Goal: Information Seeking & Learning: Learn about a topic

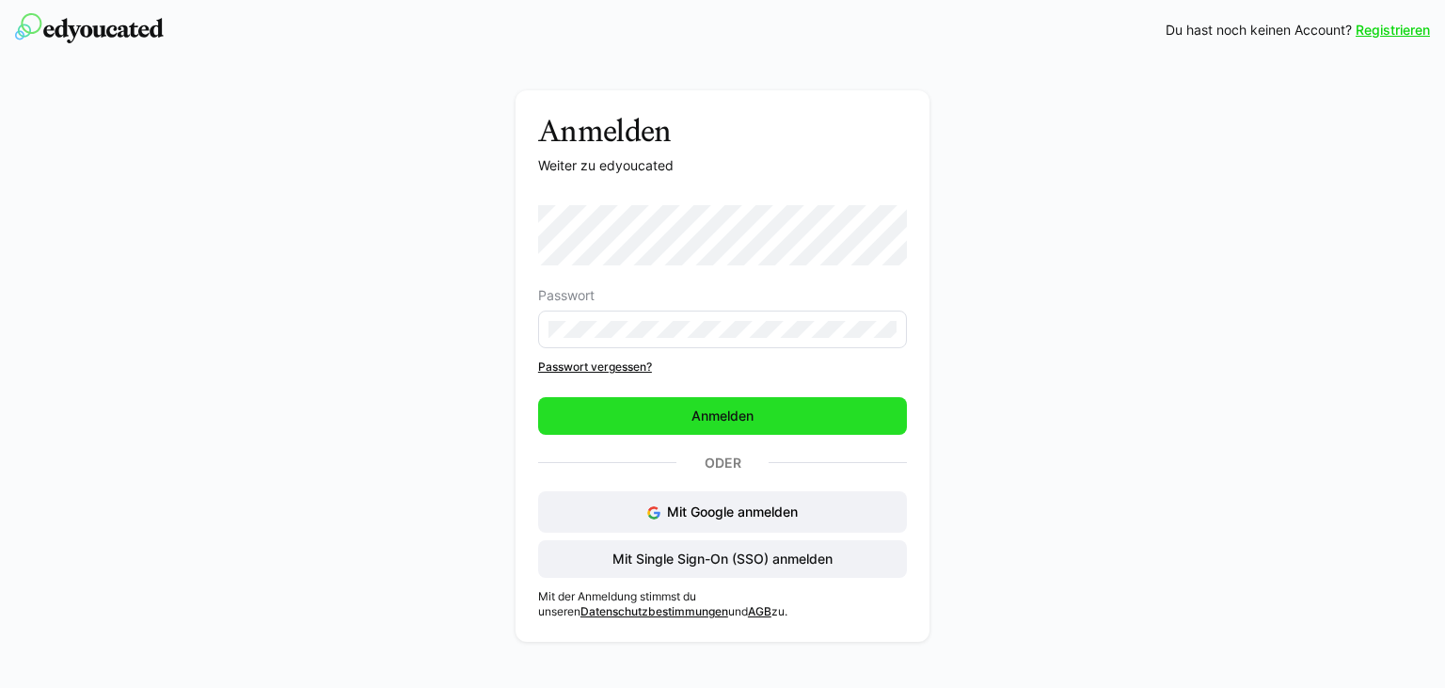
click at [709, 412] on span "Anmelden" at bounding box center [722, 415] width 68 height 19
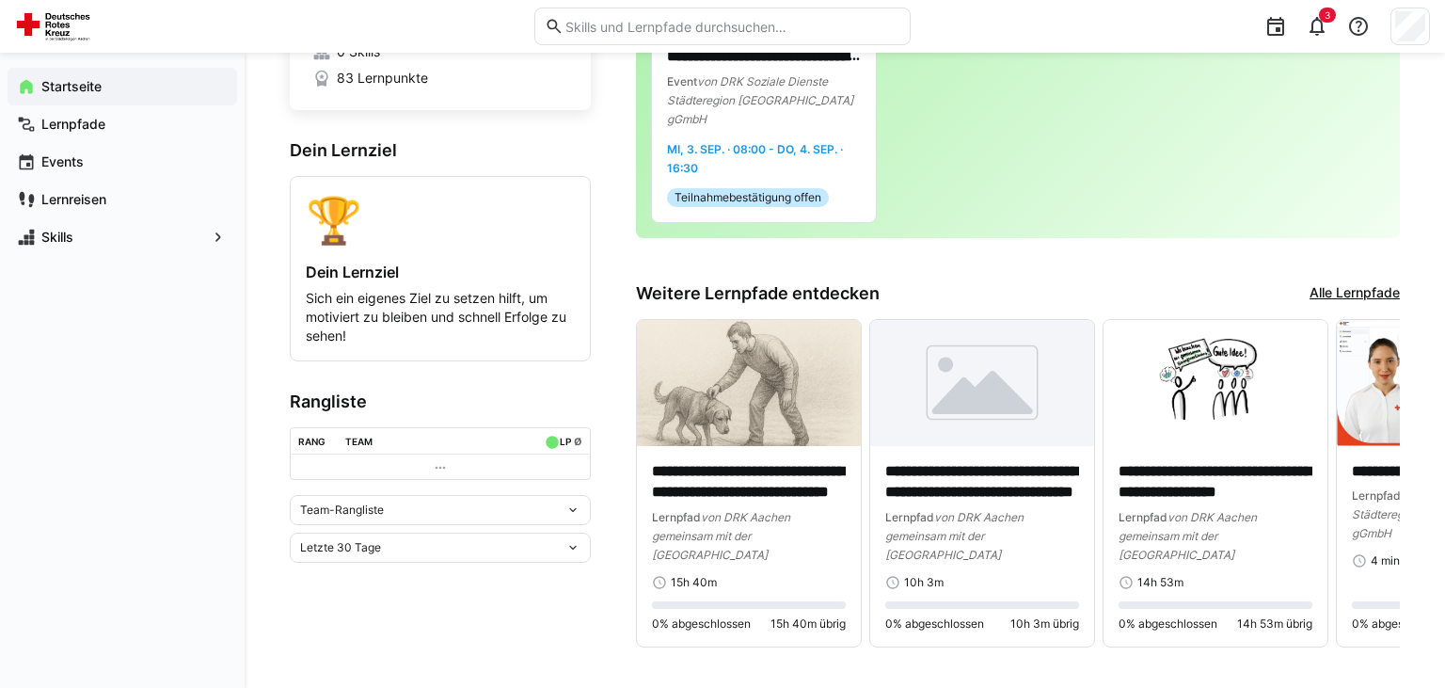
scroll to position [61, 0]
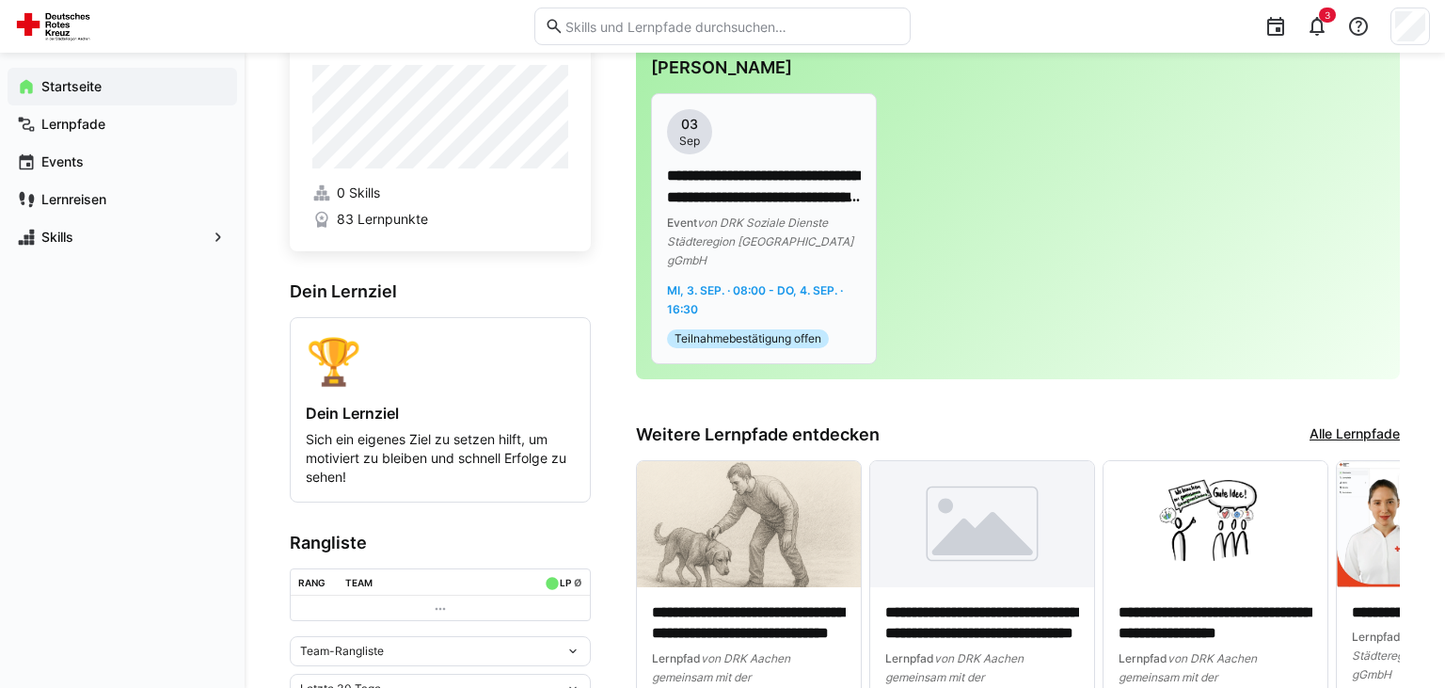
click at [766, 181] on p "**********" at bounding box center [764, 187] width 194 height 43
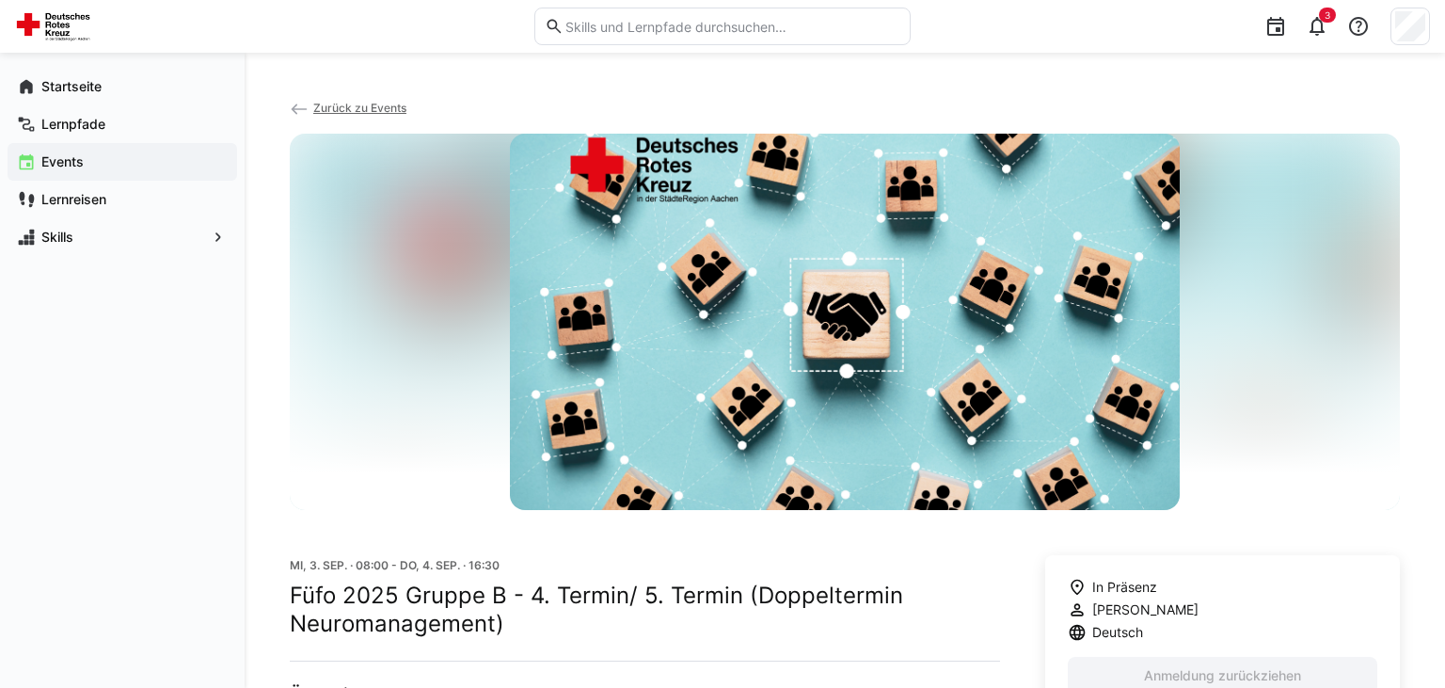
click at [331, 111] on span "Zurück zu Events" at bounding box center [359, 108] width 93 height 14
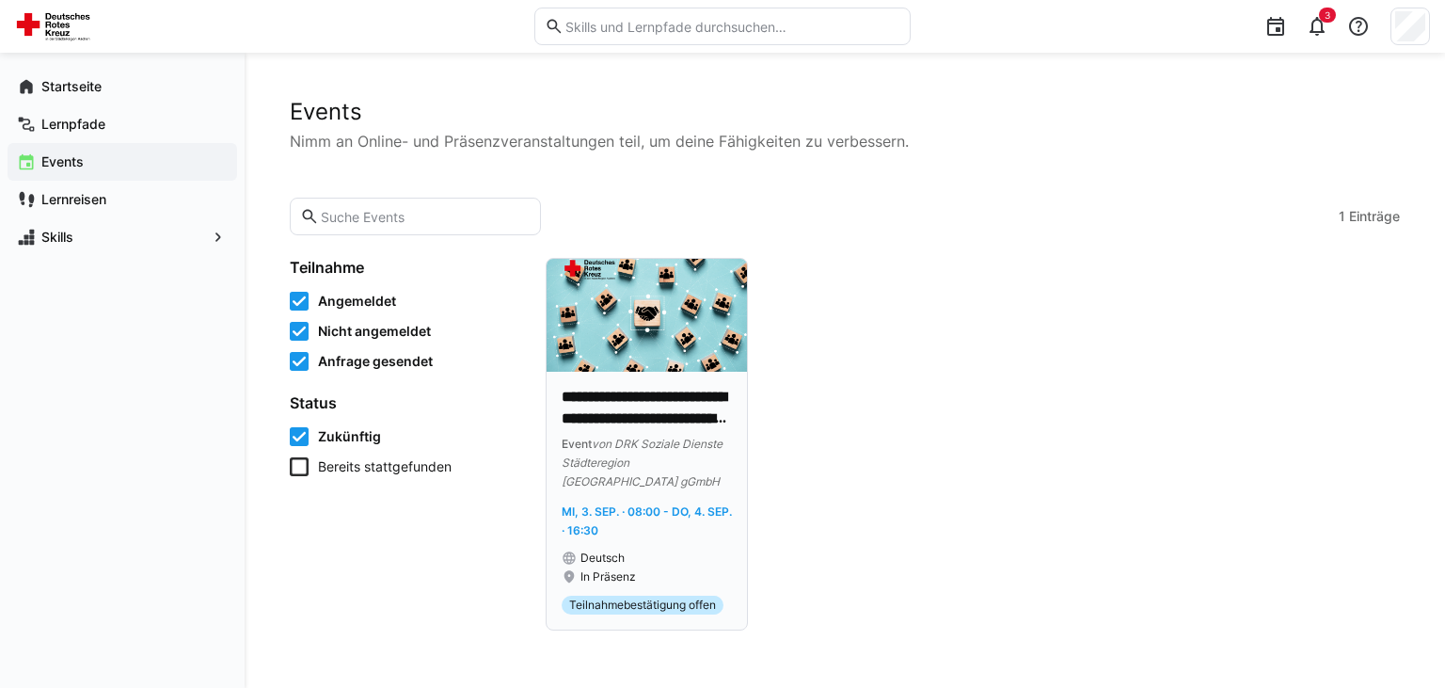
click at [611, 401] on p "**********" at bounding box center [646, 408] width 170 height 43
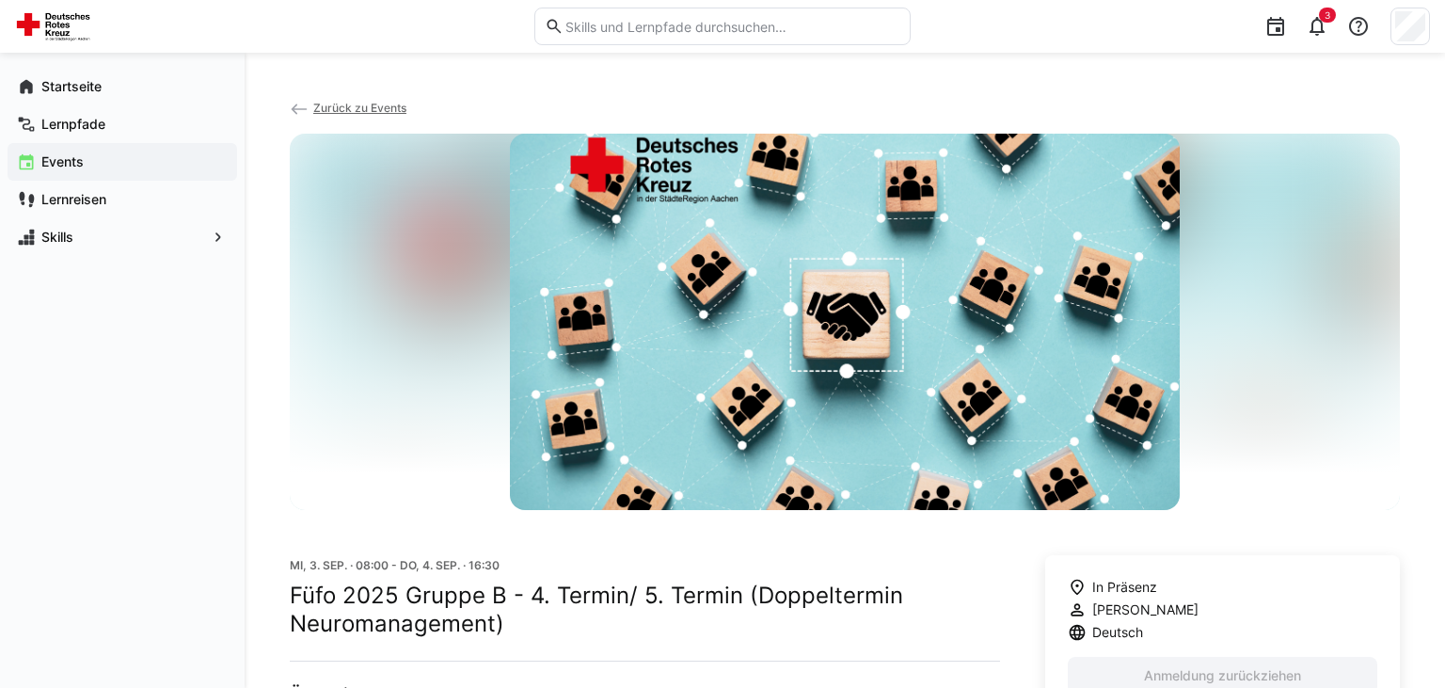
scroll to position [354, 0]
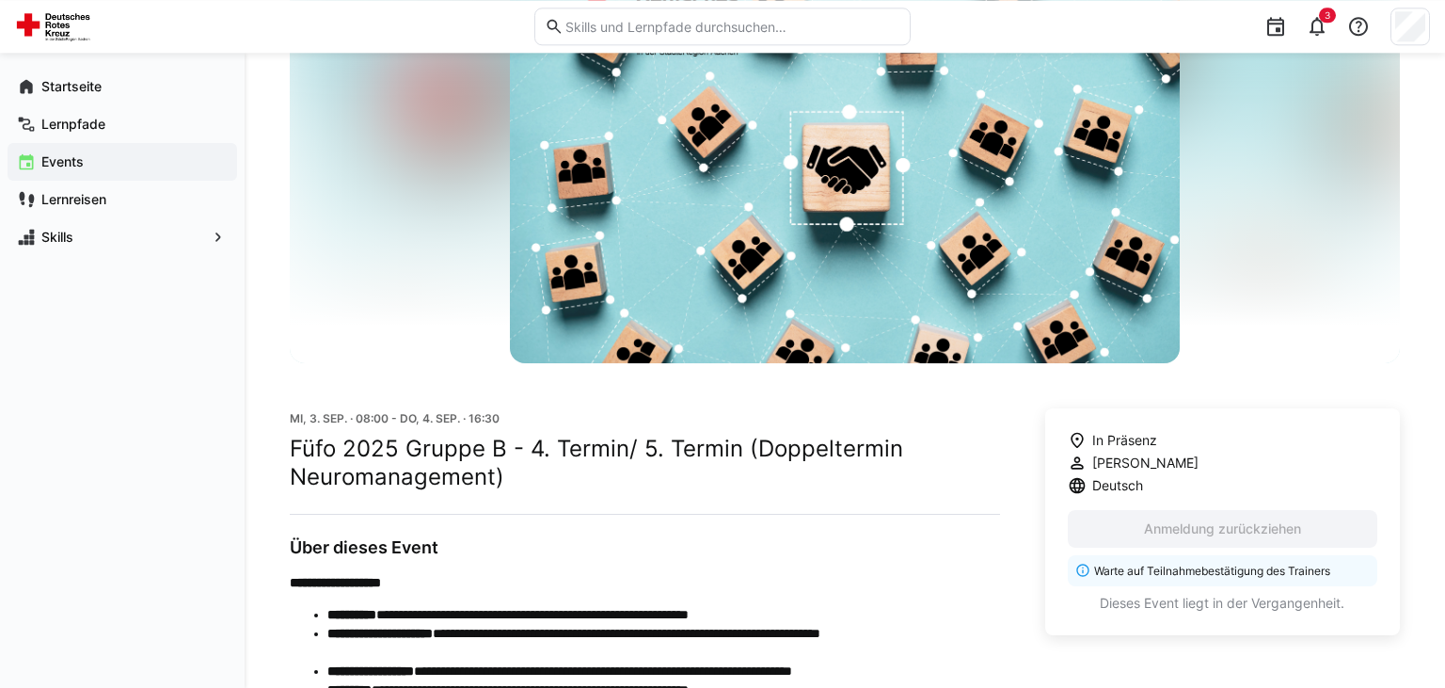
scroll to position [138, 0]
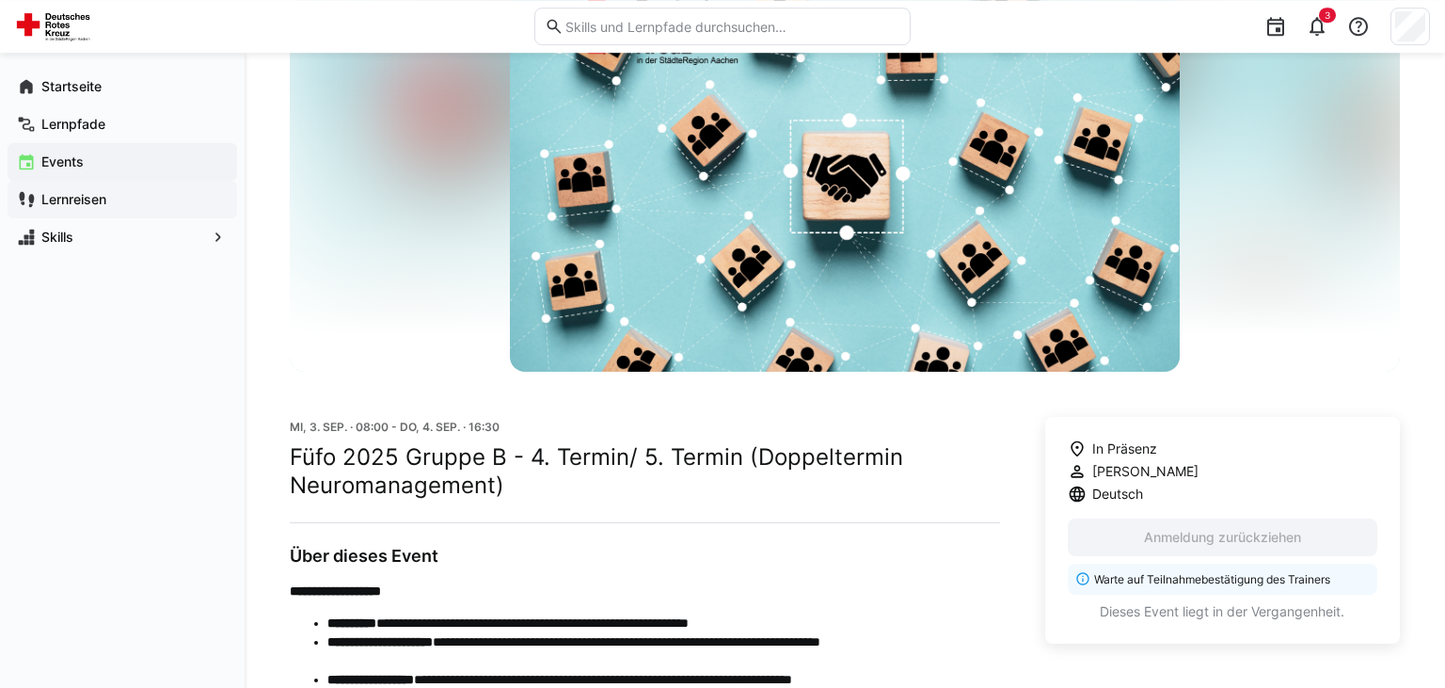
click at [0, 0] on app-navigation-label "Lernreisen" at bounding box center [0, 0] width 0 height 0
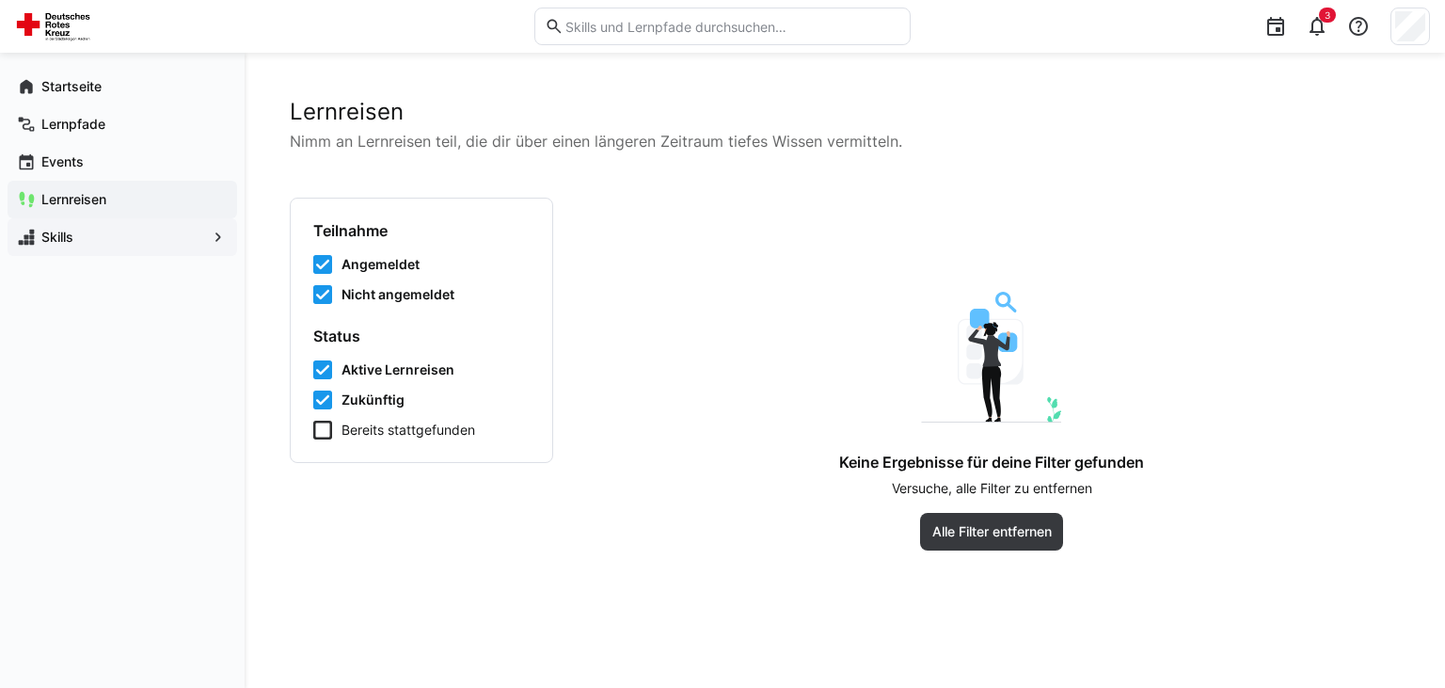
click at [166, 232] on span "Skills" at bounding box center [122, 237] width 167 height 19
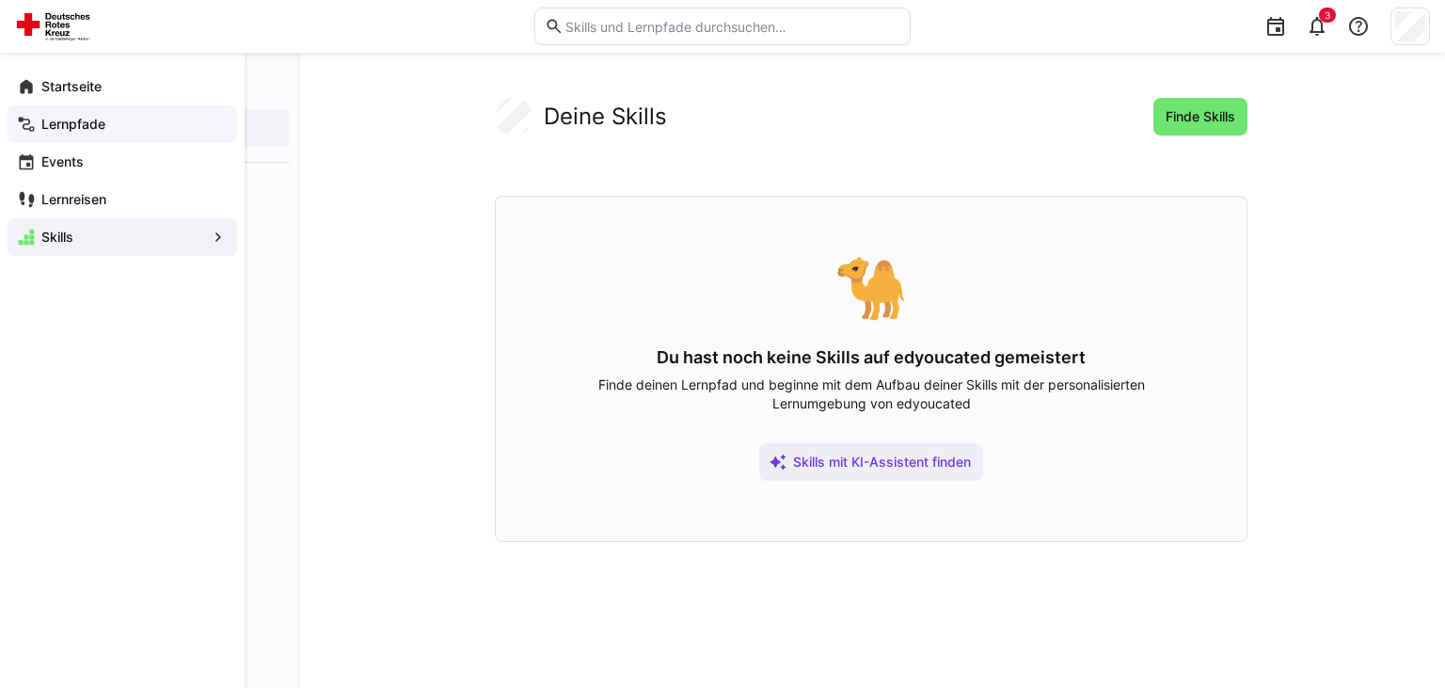
click at [32, 122] on eds-icon at bounding box center [26, 124] width 19 height 19
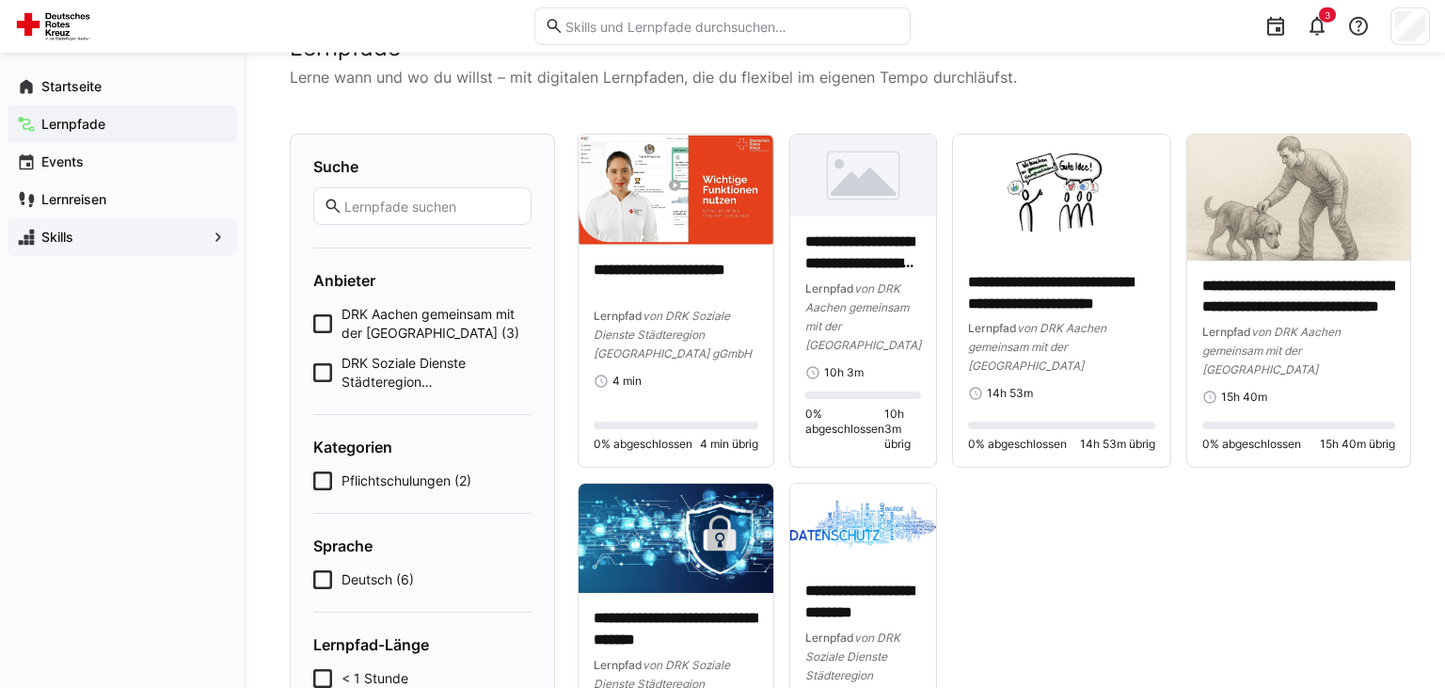
scroll to position [63, 0]
click at [1293, 224] on img at bounding box center [1298, 198] width 223 height 126
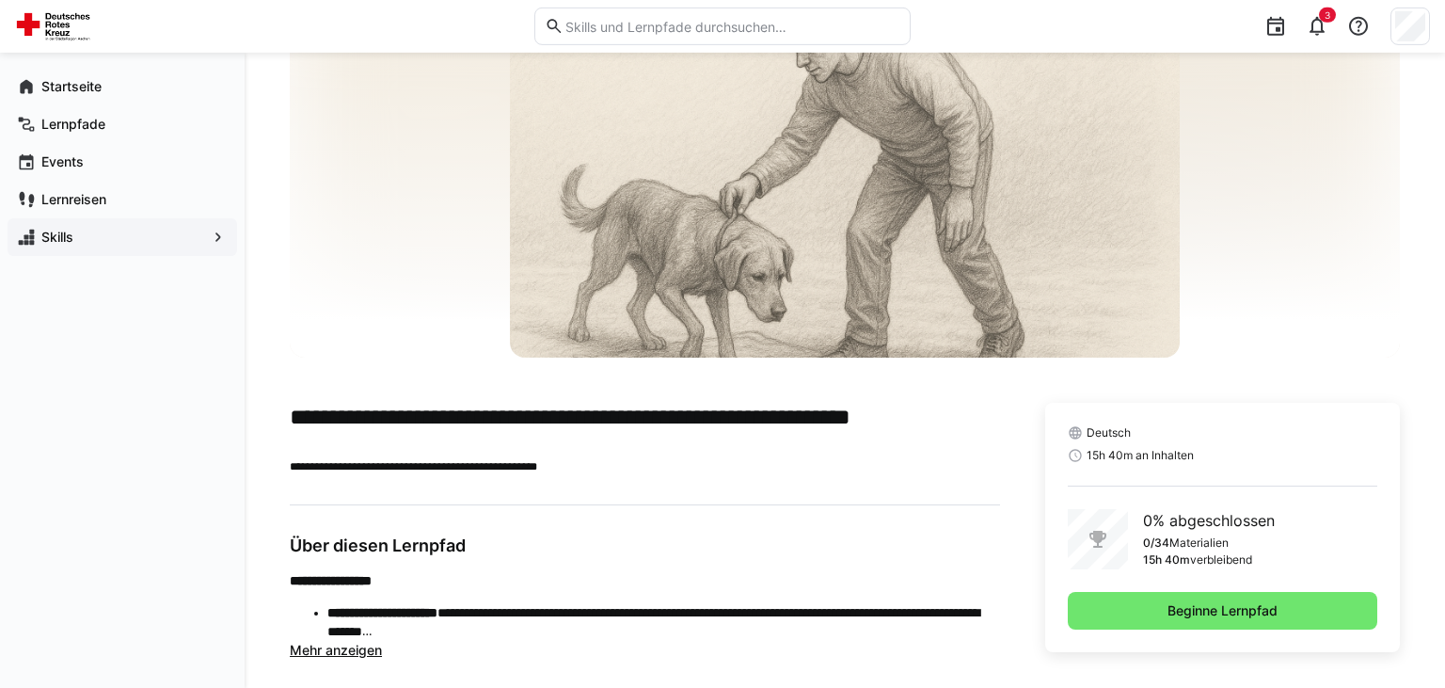
scroll to position [133, 0]
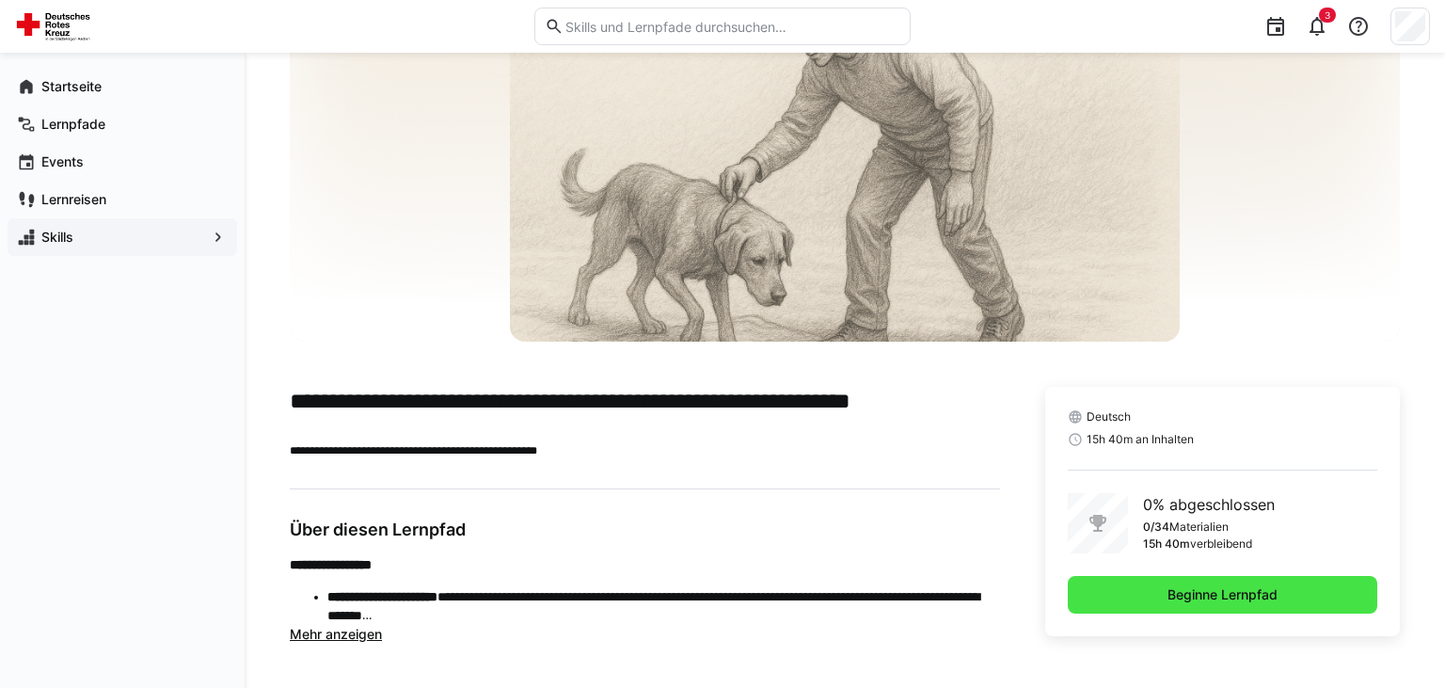
click at [1196, 590] on span "Beginne Lernpfad" at bounding box center [1222, 594] width 116 height 19
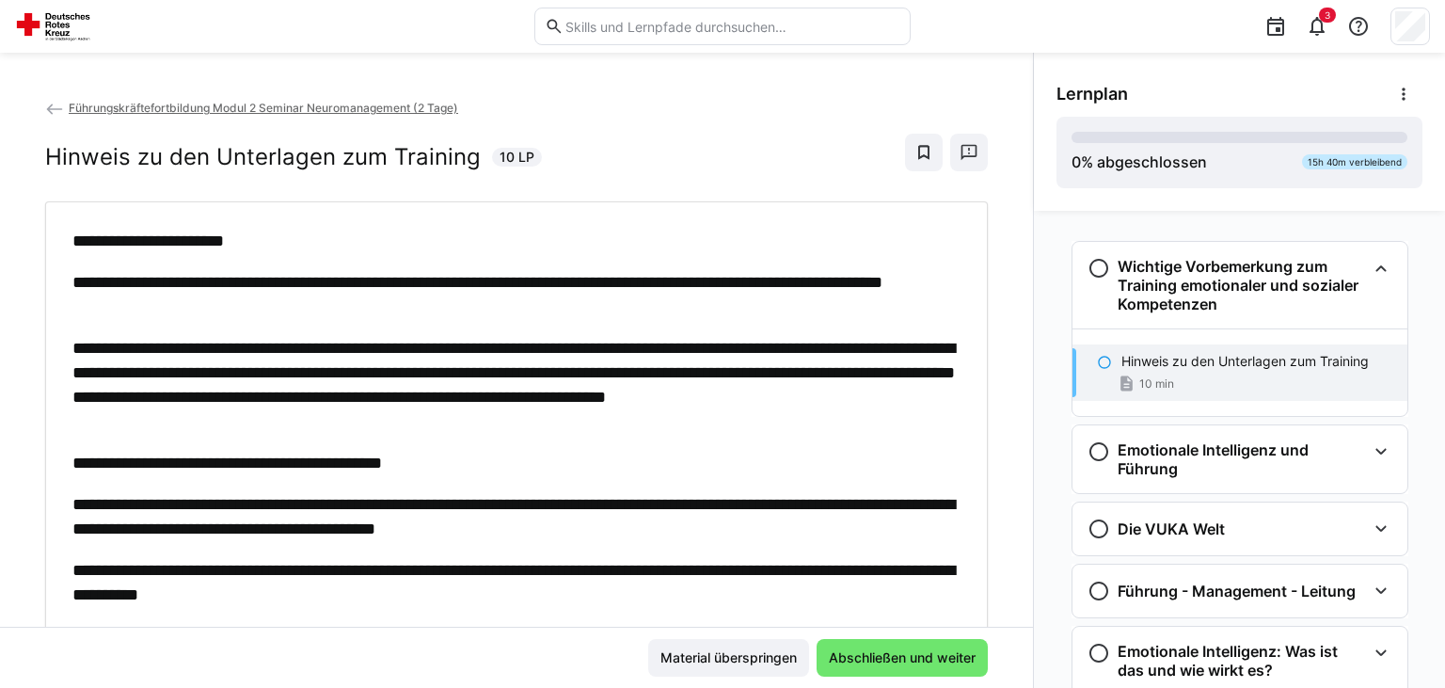
scroll to position [30, 0]
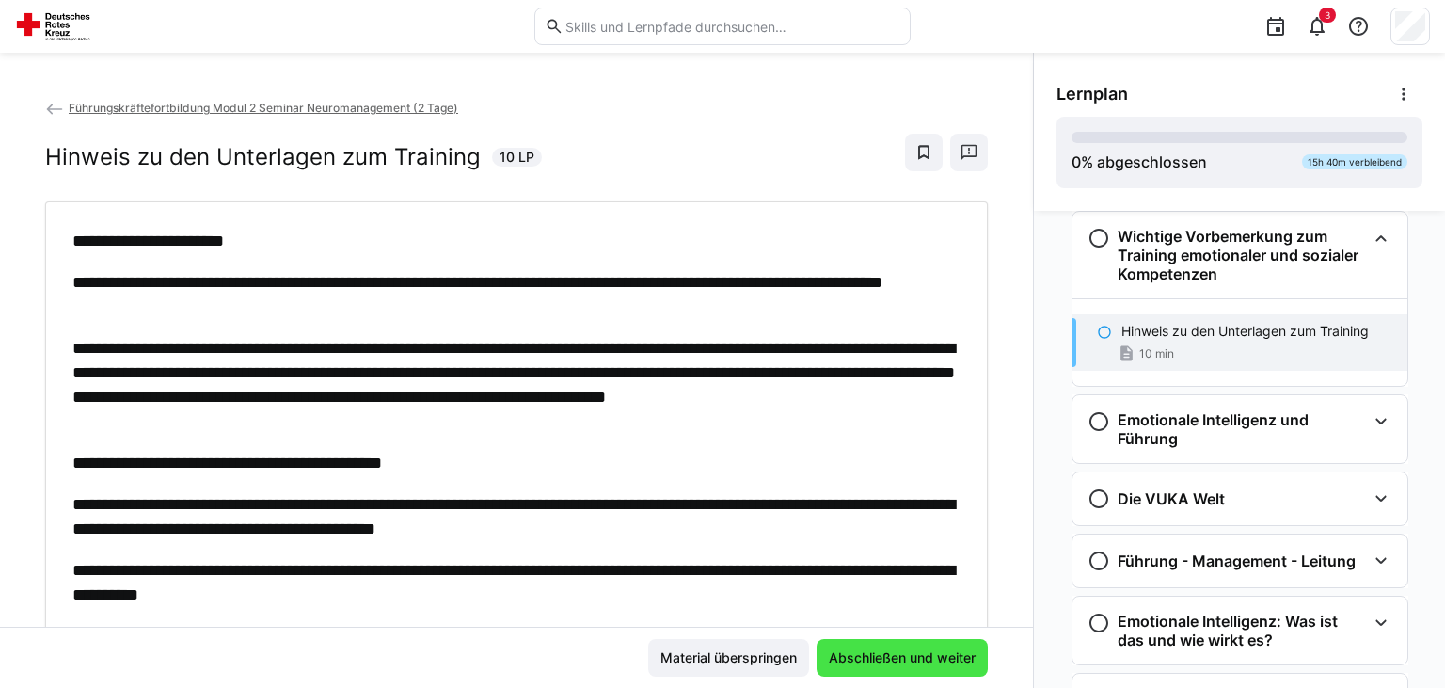
click at [921, 660] on span "Abschließen und weiter" at bounding box center [902, 657] width 152 height 19
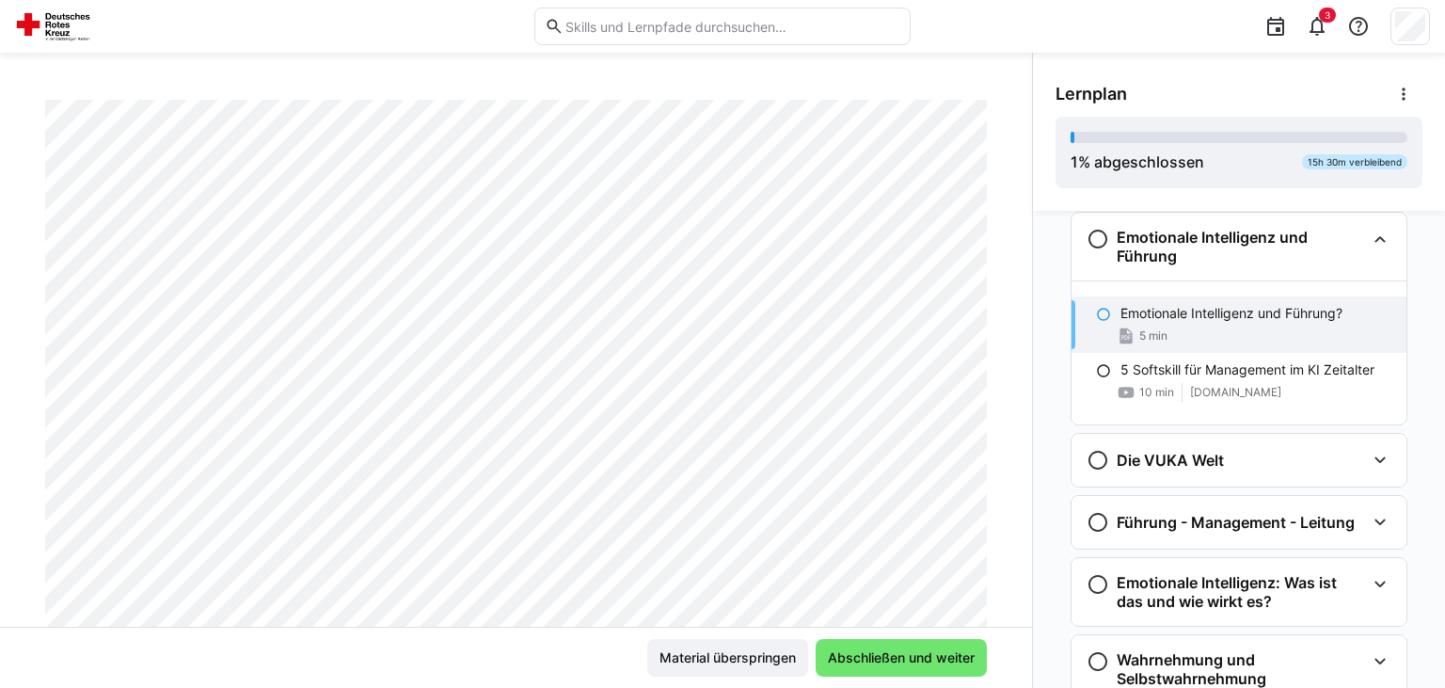
scroll to position [107, 0]
drag, startPoint x: 1020, startPoint y: 204, endPoint x: 1020, endPoint y: 157, distance: 47.0
click at [1020, 157] on div "Führungskräftefortbildung Modul 2 Seminar Neuromanagement (2 Tage) Emotionale I…" at bounding box center [516, 362] width 1032 height 529
click at [870, 655] on span "Abschließen und weiter" at bounding box center [901, 657] width 152 height 19
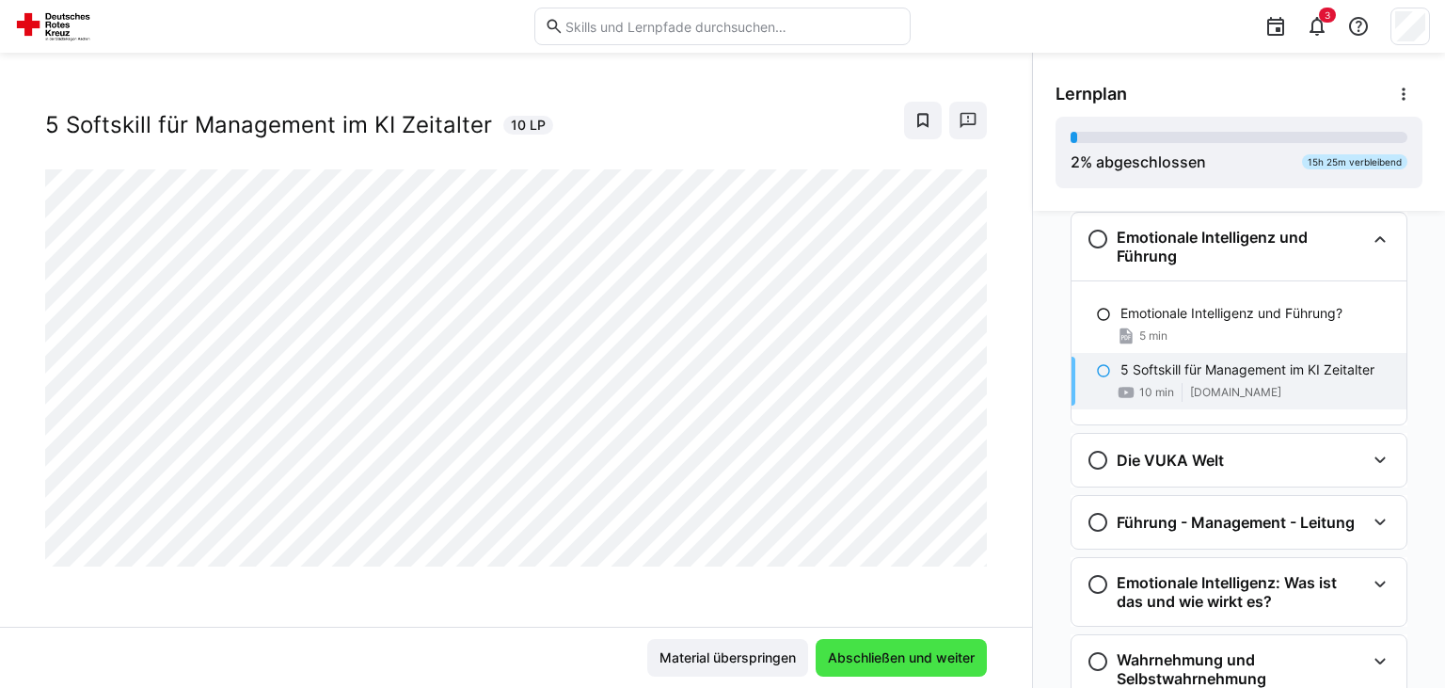
scroll to position [30, 0]
click at [894, 648] on span "Abschließen und weiter" at bounding box center [900, 658] width 171 height 38
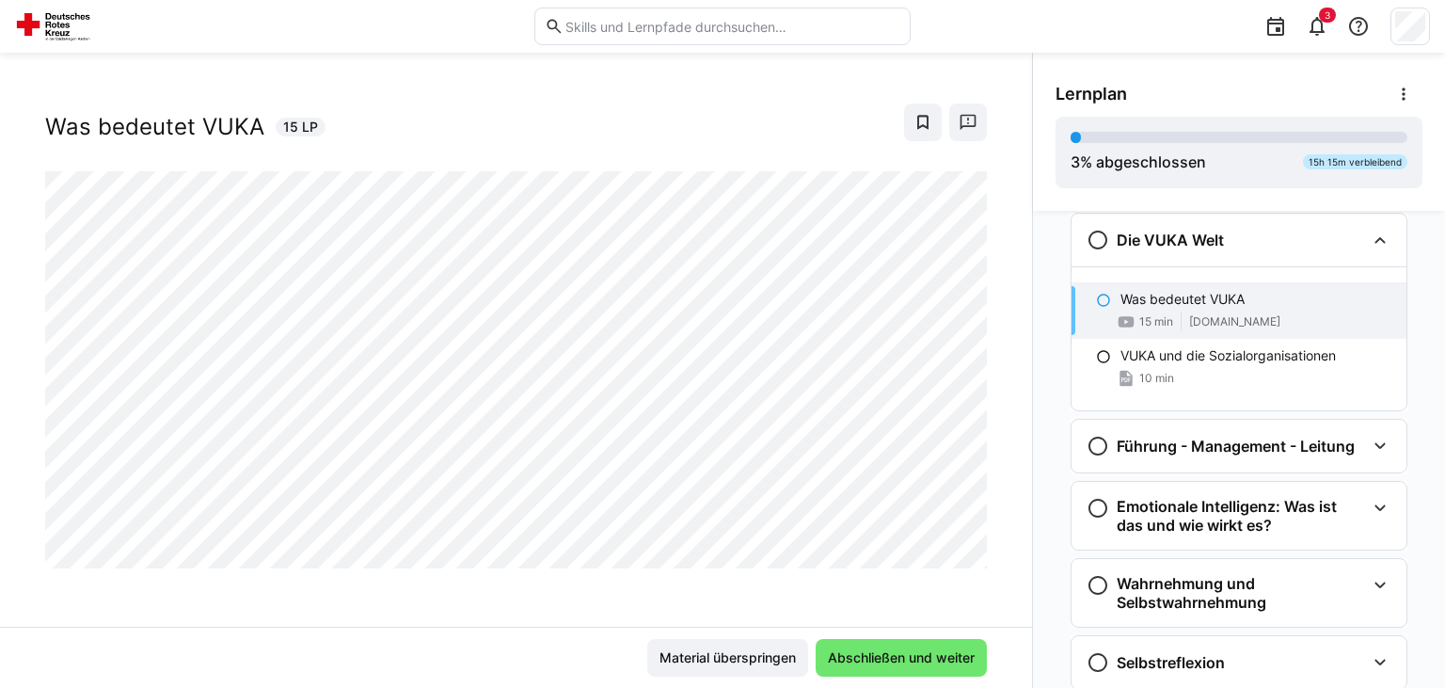
scroll to position [434, 0]
click at [1243, 365] on div "VUKA und die Sozialorganisationen 10 min" at bounding box center [1238, 366] width 335 height 56
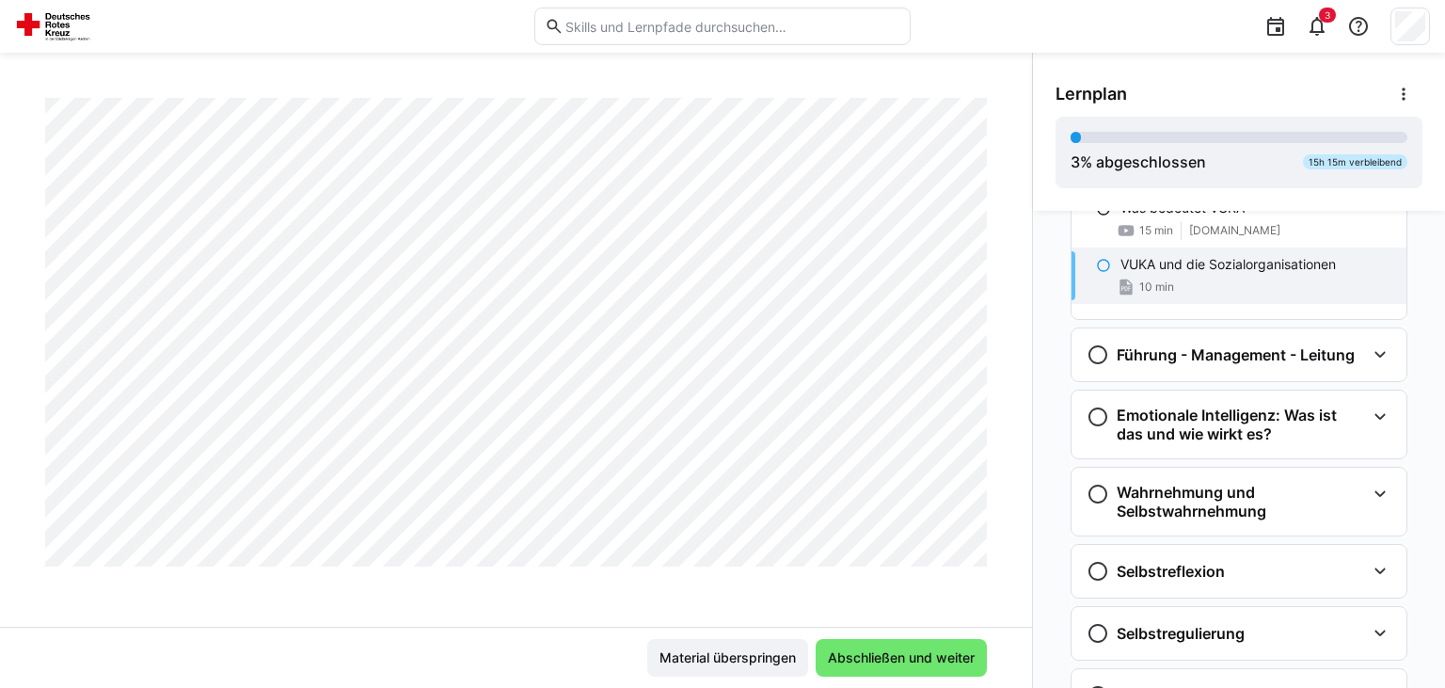
scroll to position [529, 0]
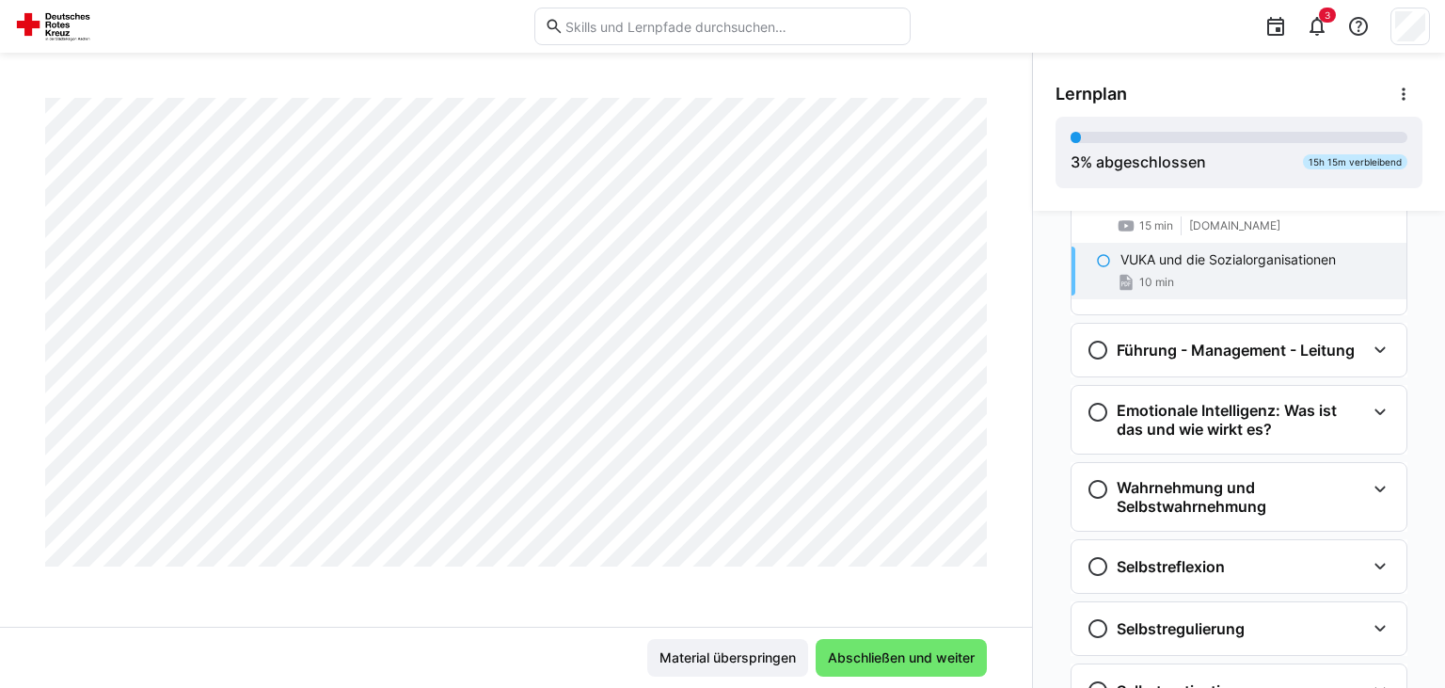
click at [1003, 164] on div "Führungskräftefortbildung Modul 2 Seminar Neuromanagement (2 Tage) VUKA und die…" at bounding box center [516, 362] width 1032 height 529
click at [1185, 360] on div "Führung - Management - Leitung" at bounding box center [1238, 350] width 335 height 53
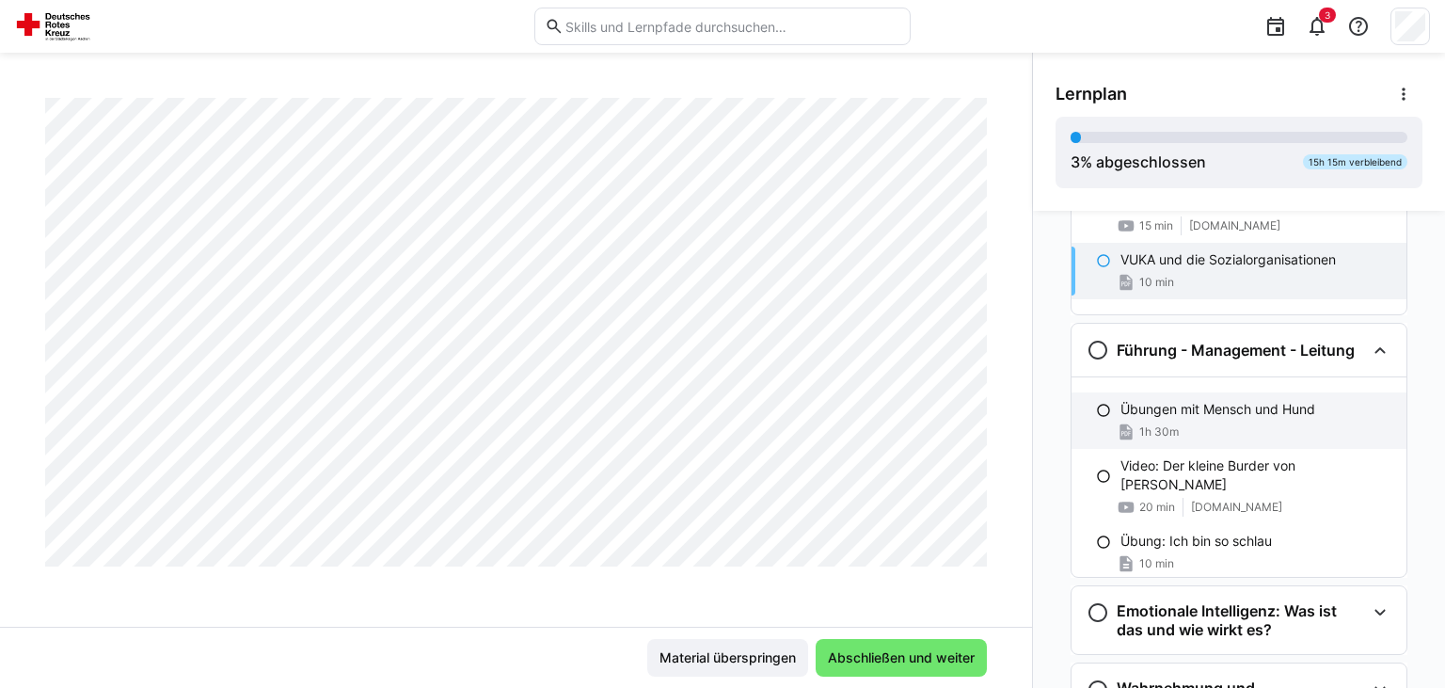
click at [1194, 400] on p "Übungen mit Mensch und Hund" at bounding box center [1217, 409] width 195 height 19
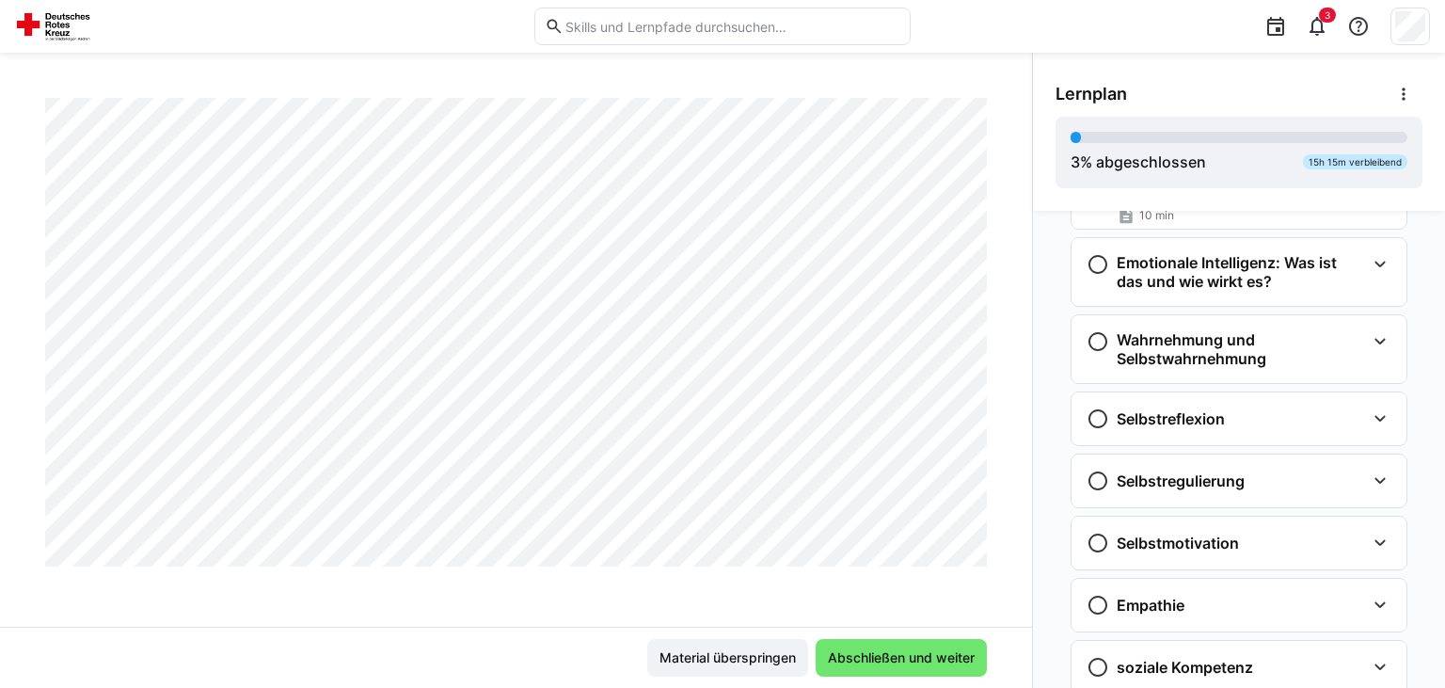
scroll to position [4294, 0]
click at [994, 243] on div "Führungskräftefortbildung Modul 2 Seminar Neuromanagement (2 Tage) Übungen mit …" at bounding box center [516, 362] width 1032 height 529
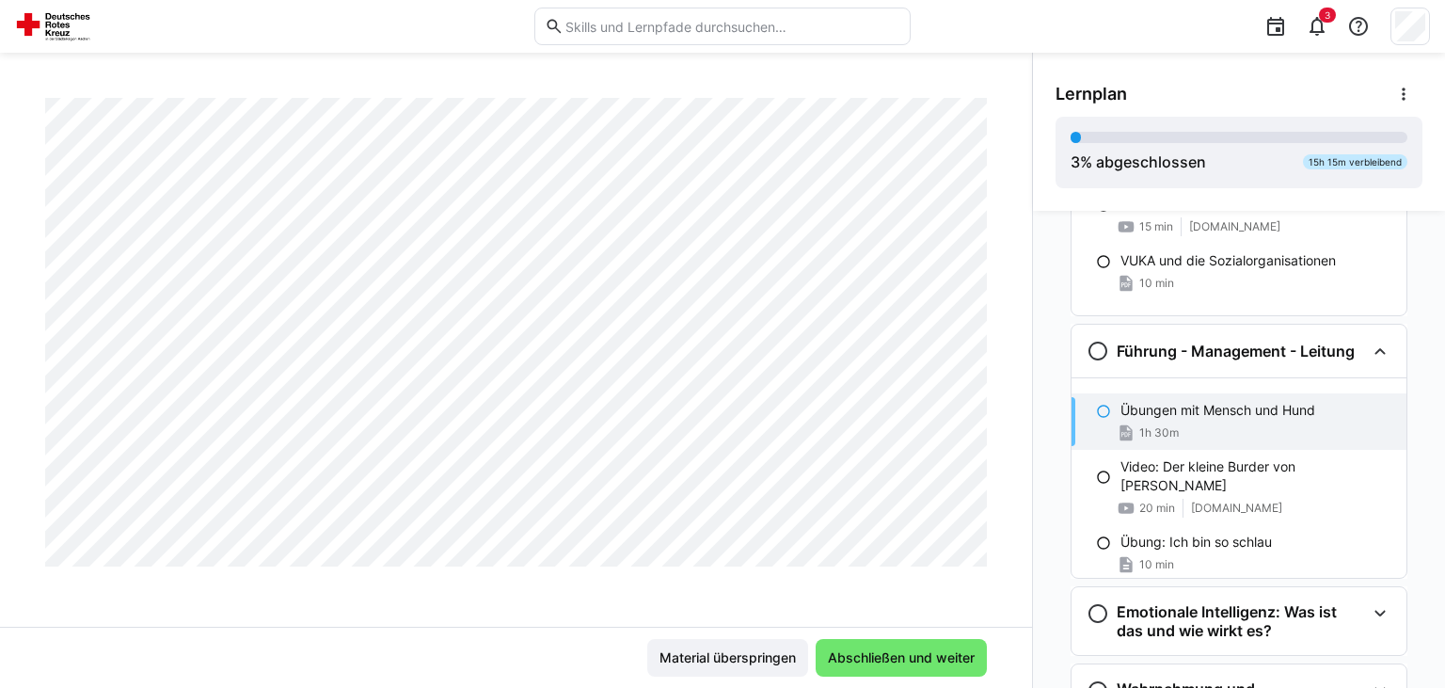
scroll to position [532, 0]
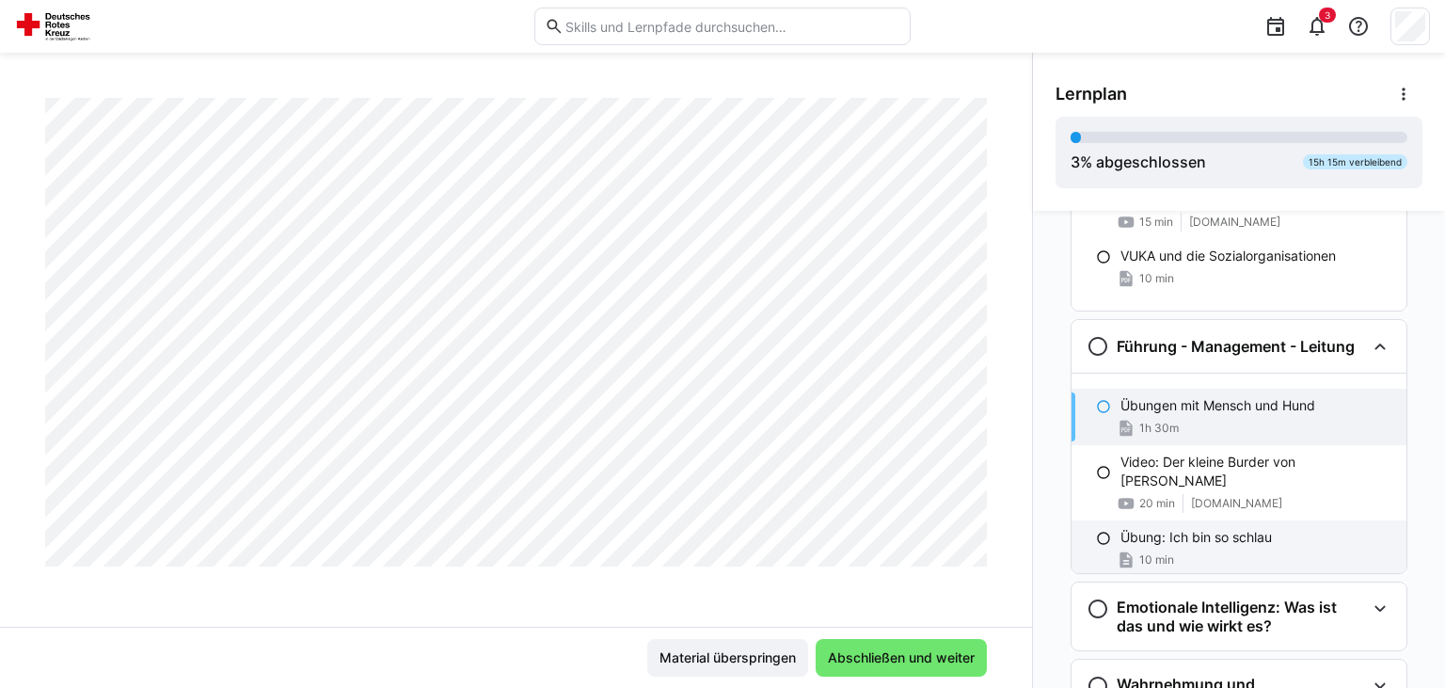
click at [1240, 528] on p "Übung: Ich bin so schlau" at bounding box center [1195, 537] width 151 height 19
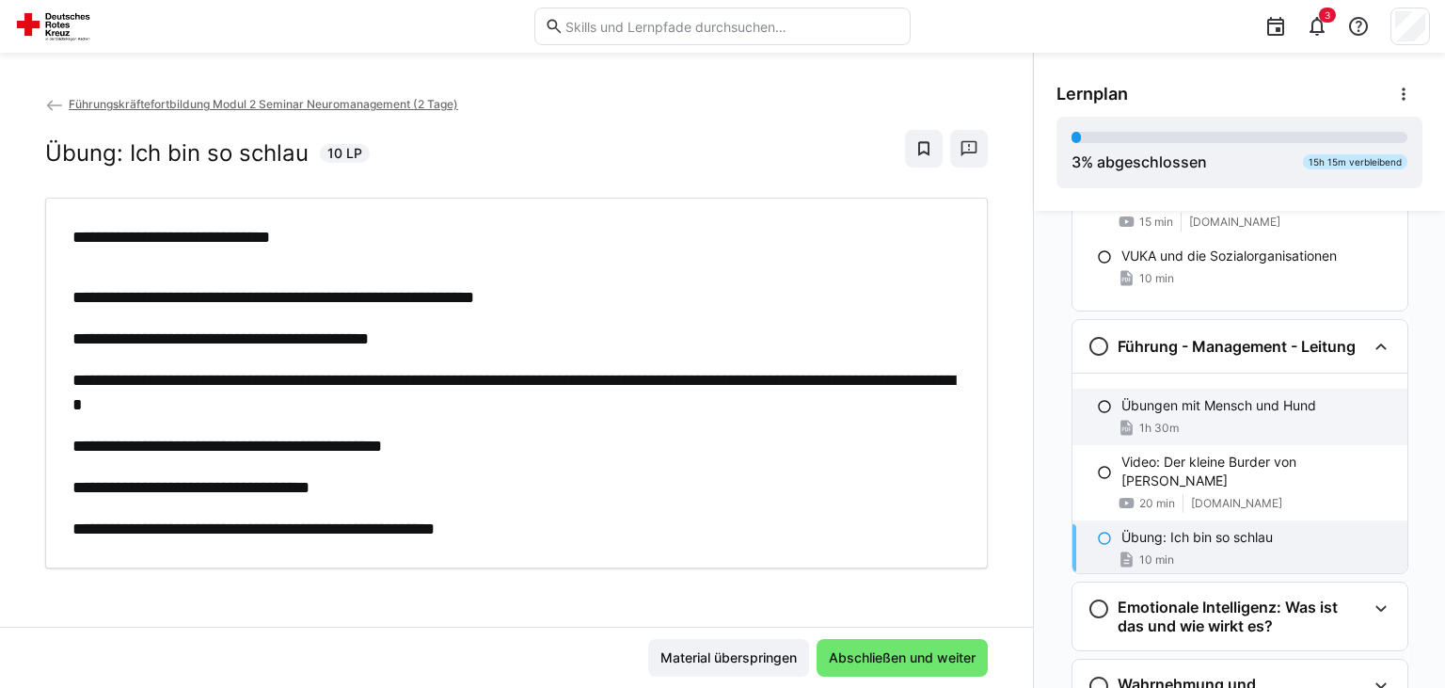
click at [1102, 403] on eds-icon at bounding box center [1104, 406] width 15 height 15
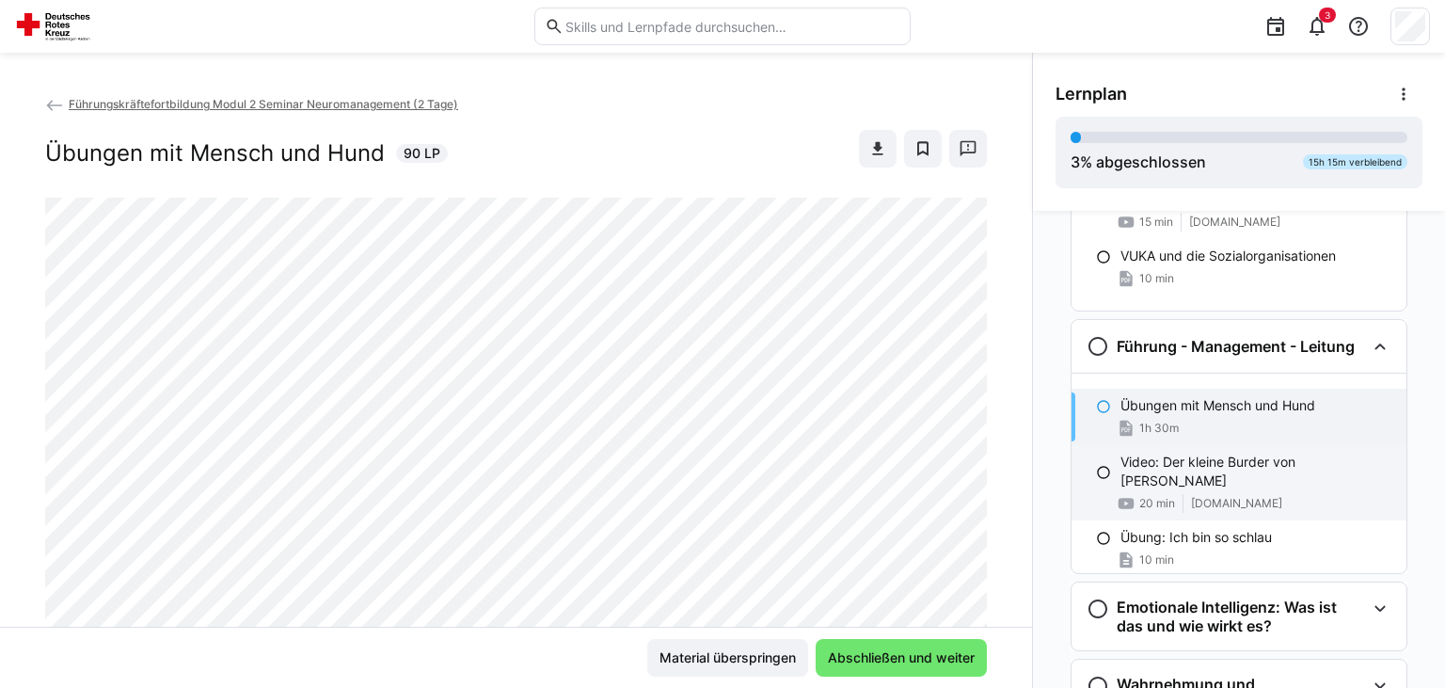
click at [1112, 461] on div "Video: Der kleine Burder von Sarami 20 min youtu.be" at bounding box center [1238, 482] width 335 height 75
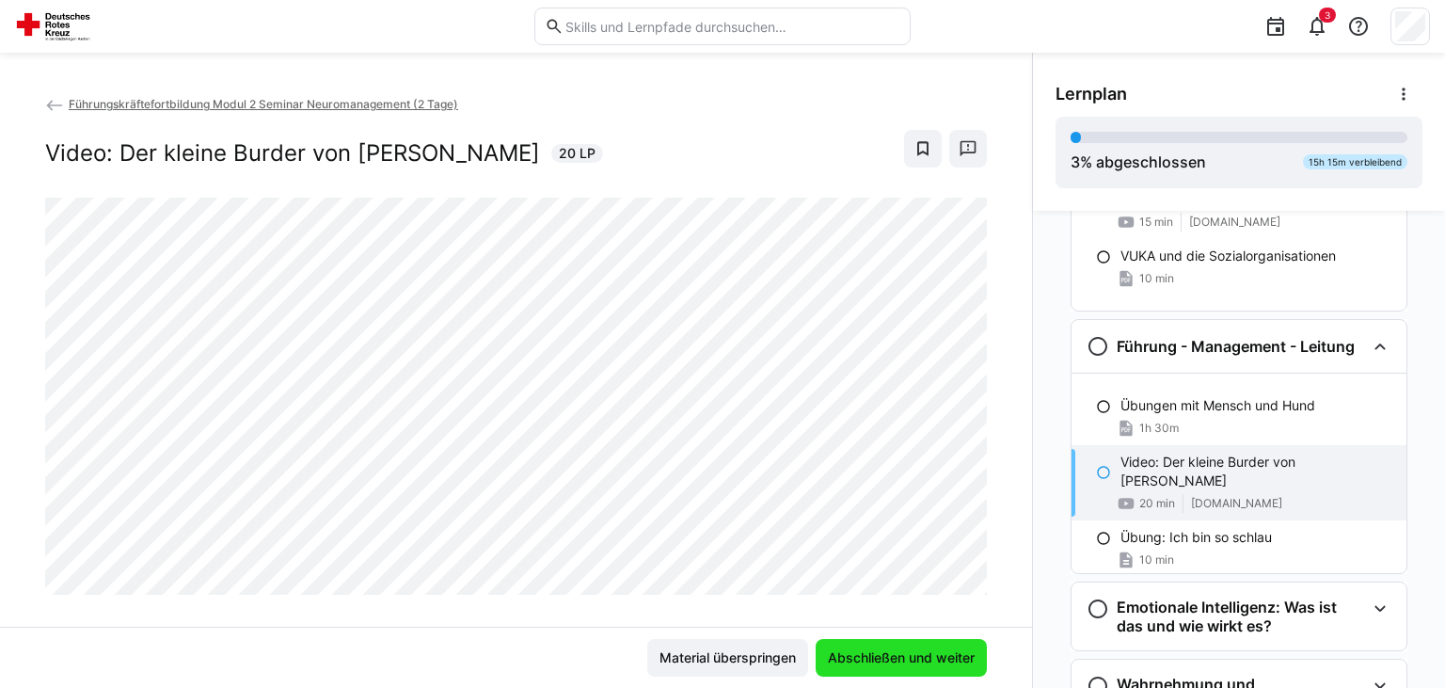
click at [913, 659] on span "Abschließen und weiter" at bounding box center [901, 657] width 152 height 19
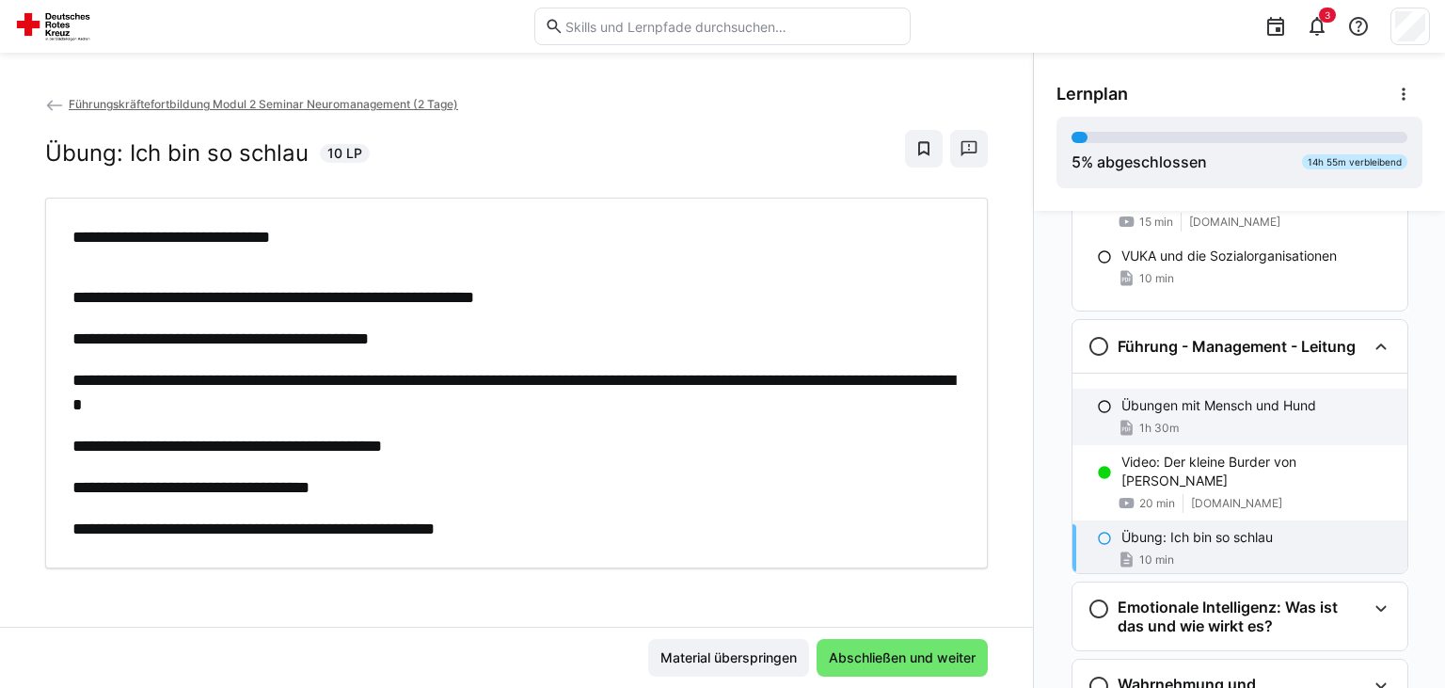
click at [1139, 410] on p "Übungen mit Mensch und Hund" at bounding box center [1218, 405] width 195 height 19
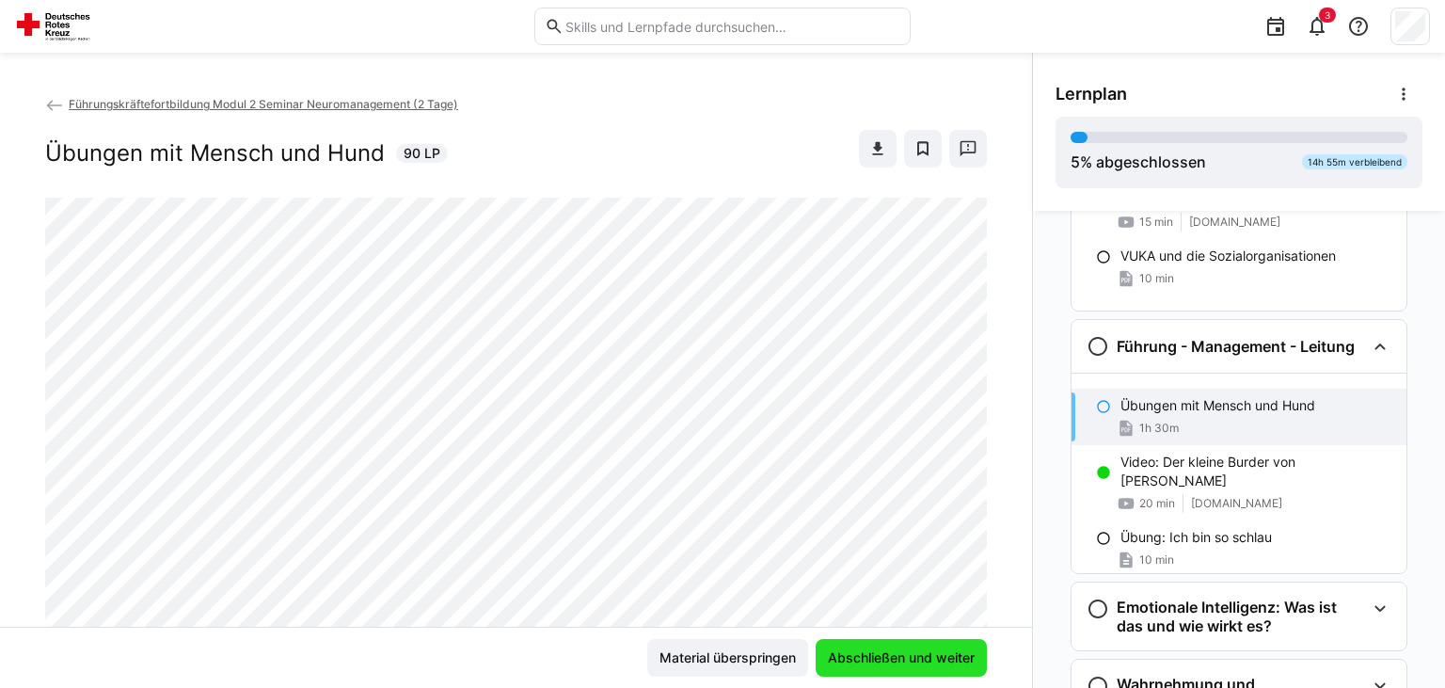
click at [935, 650] on span "Abschließen und weiter" at bounding box center [901, 657] width 152 height 19
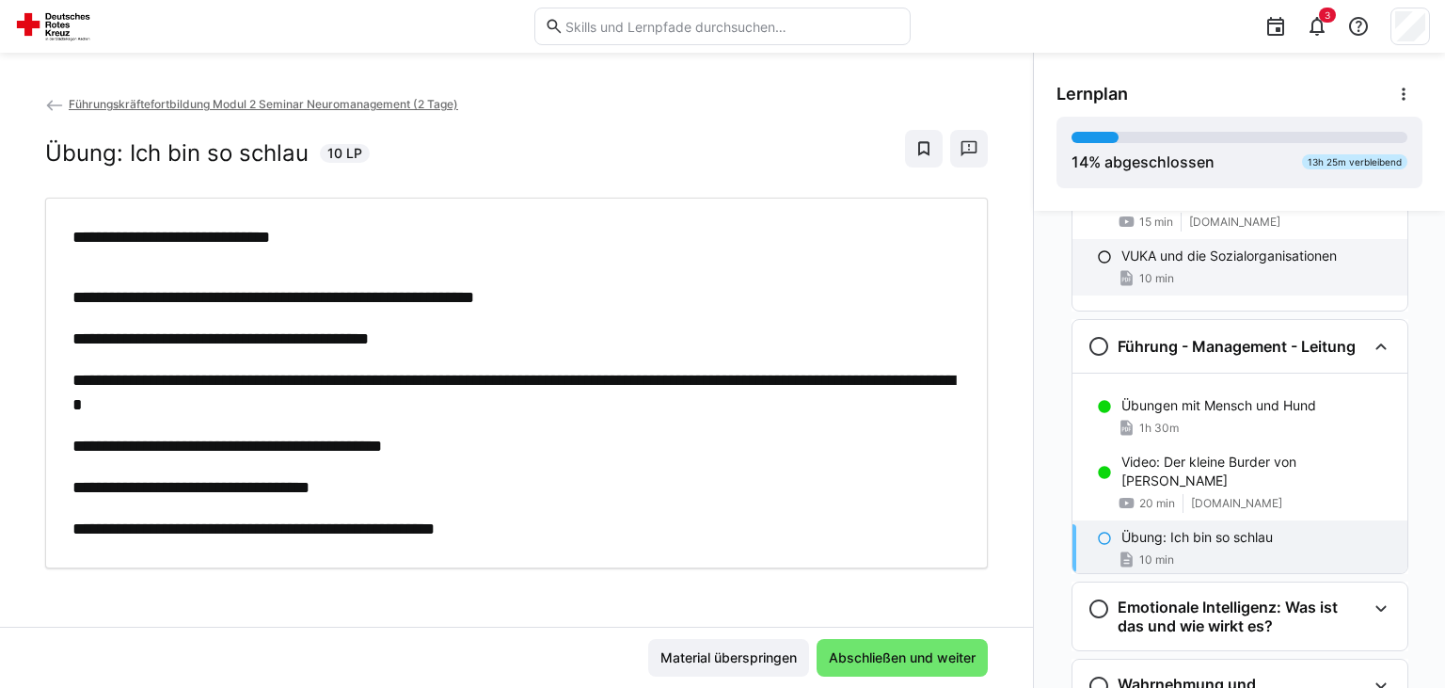
click at [1178, 273] on div "10 min" at bounding box center [1256, 278] width 271 height 19
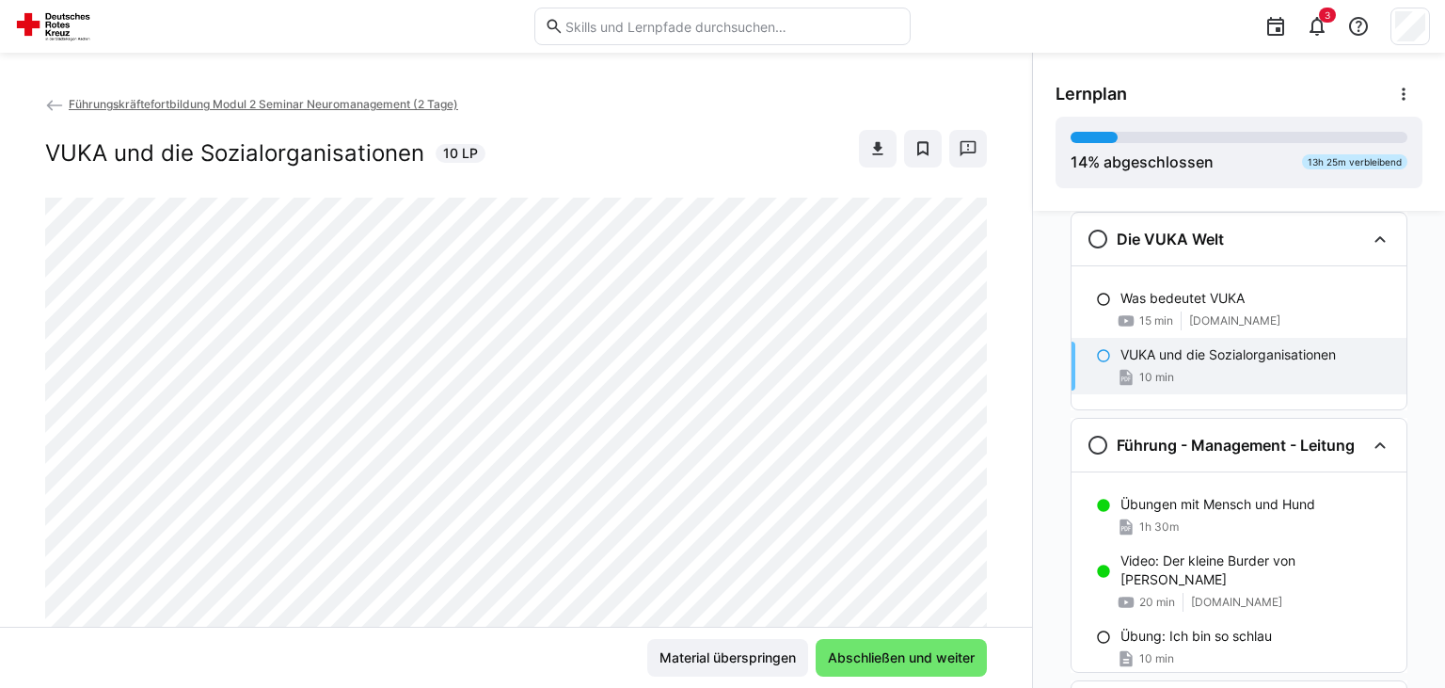
scroll to position [433, 0]
click at [938, 653] on span "Abschließen und weiter" at bounding box center [901, 657] width 152 height 19
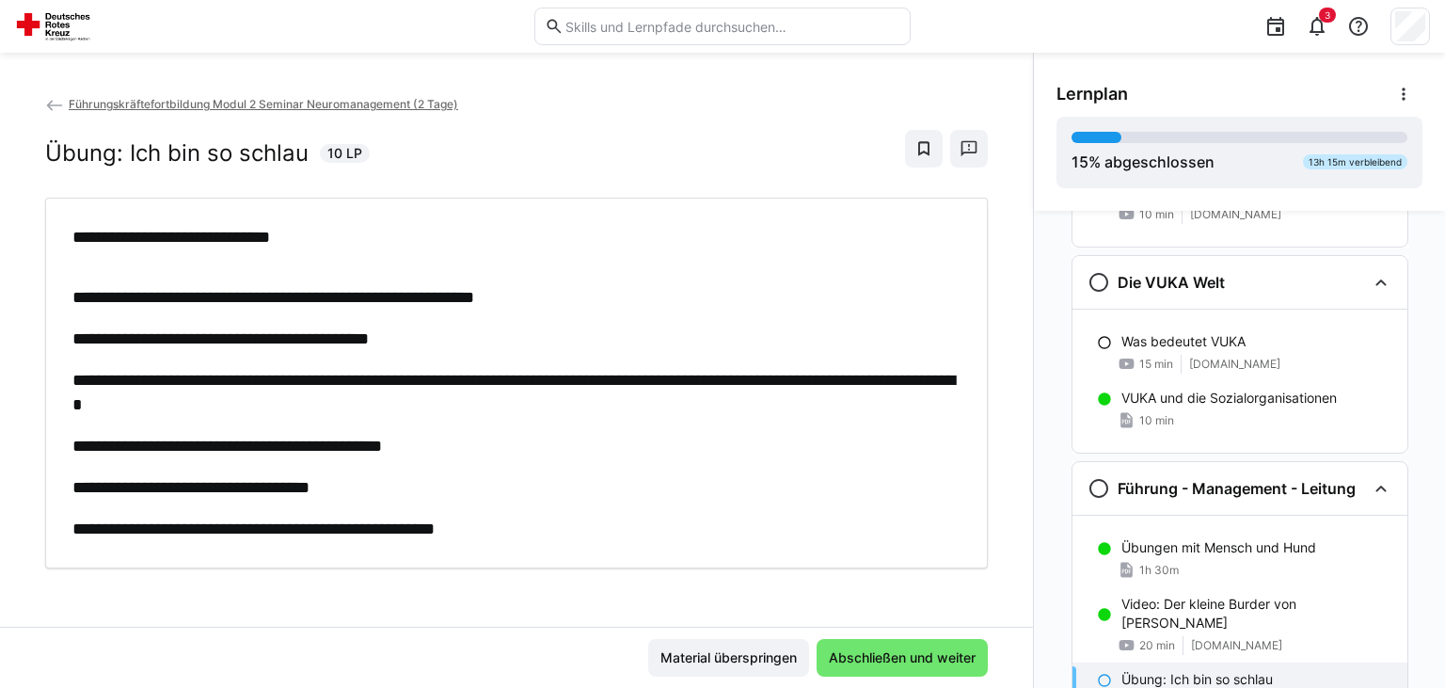
scroll to position [387, 0]
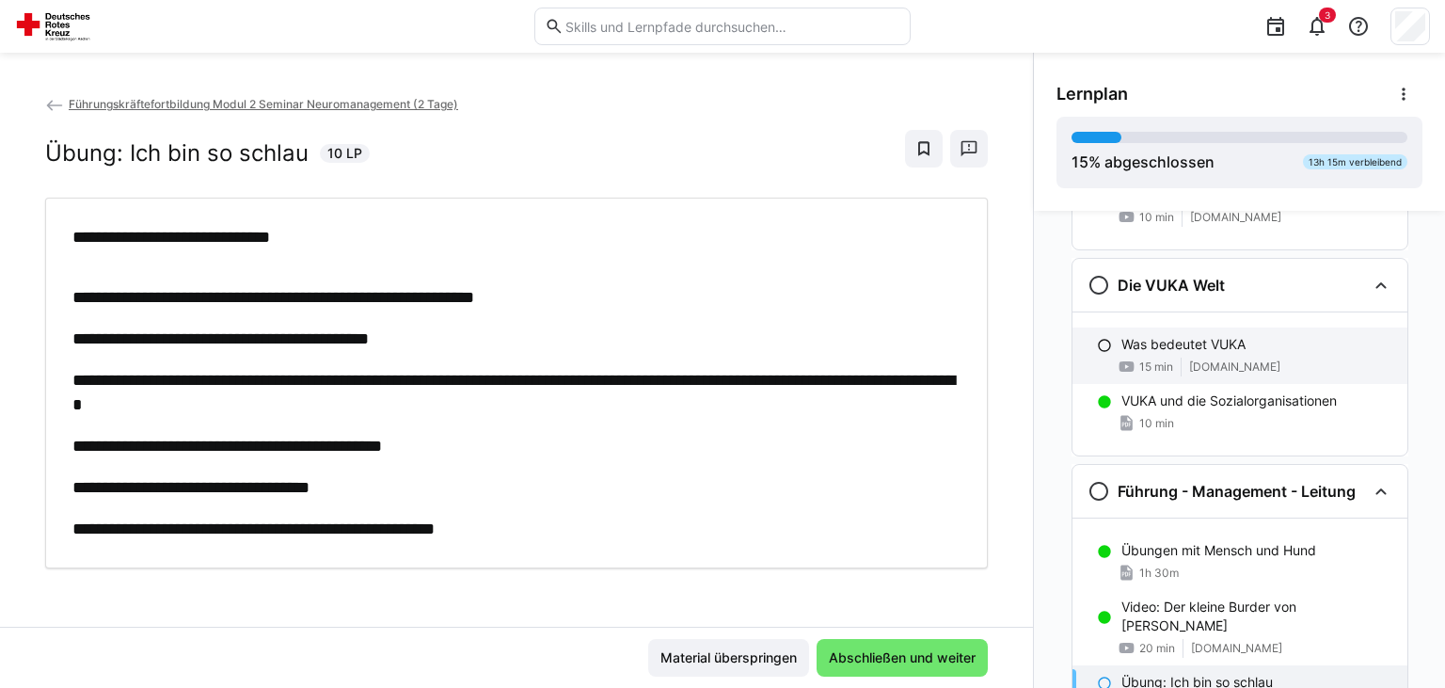
click at [1233, 359] on span "www.youtube.com" at bounding box center [1234, 366] width 91 height 15
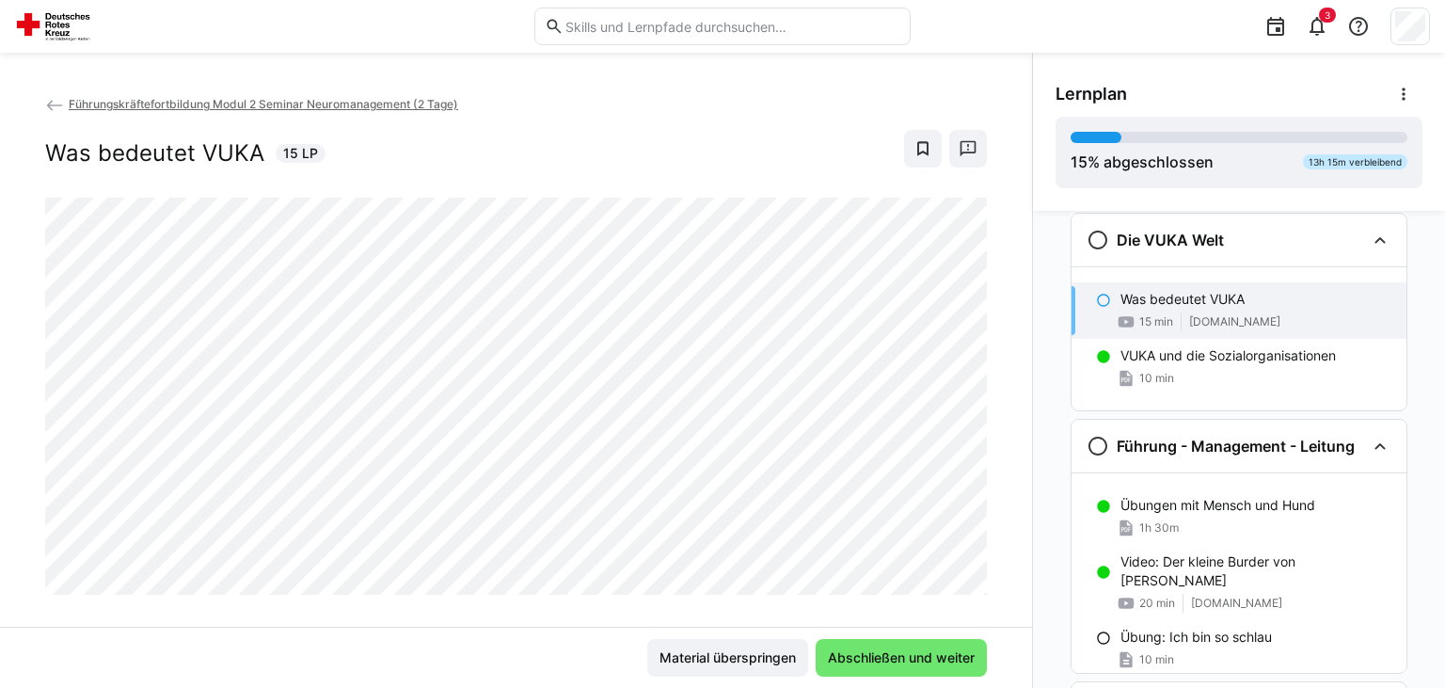
scroll to position [434, 0]
click at [939, 668] on span "Abschließen und weiter" at bounding box center [900, 658] width 171 height 38
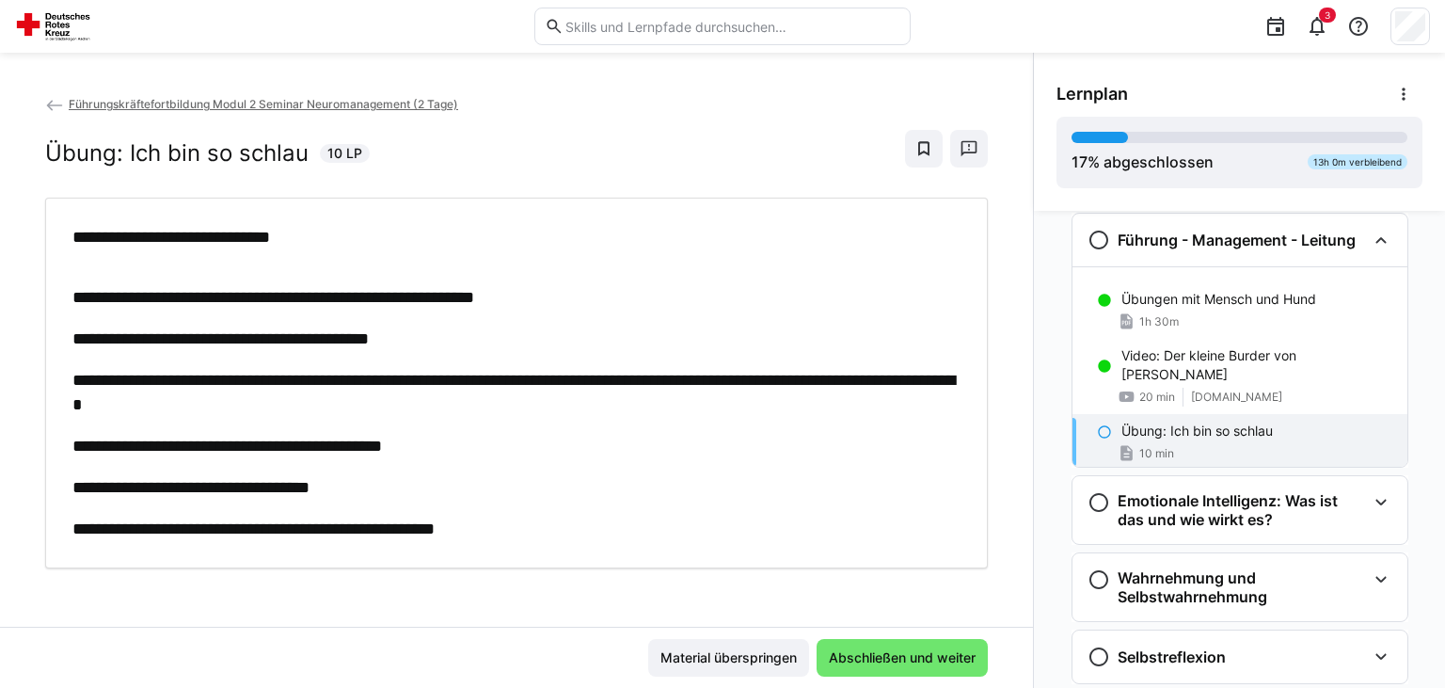
scroll to position [640, 0]
click at [1228, 443] on div "10 min" at bounding box center [1256, 452] width 271 height 19
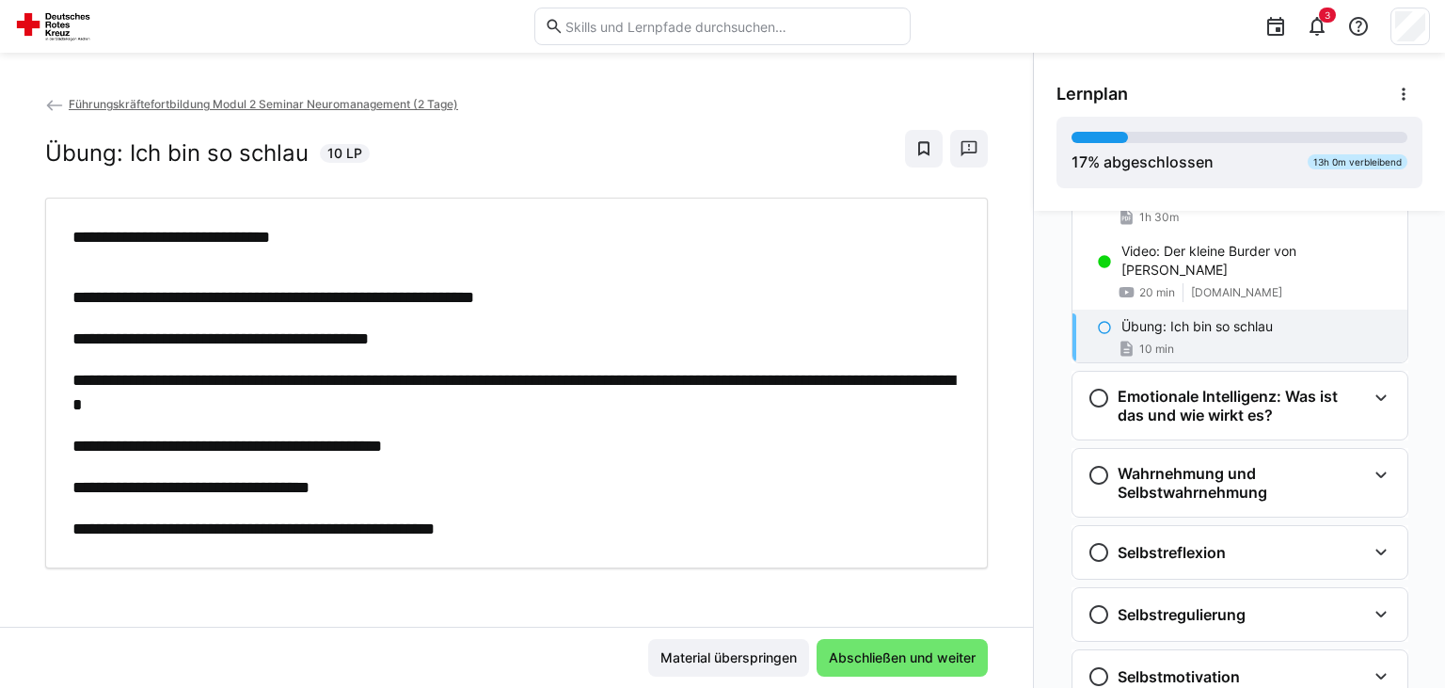
scroll to position [752, 0]
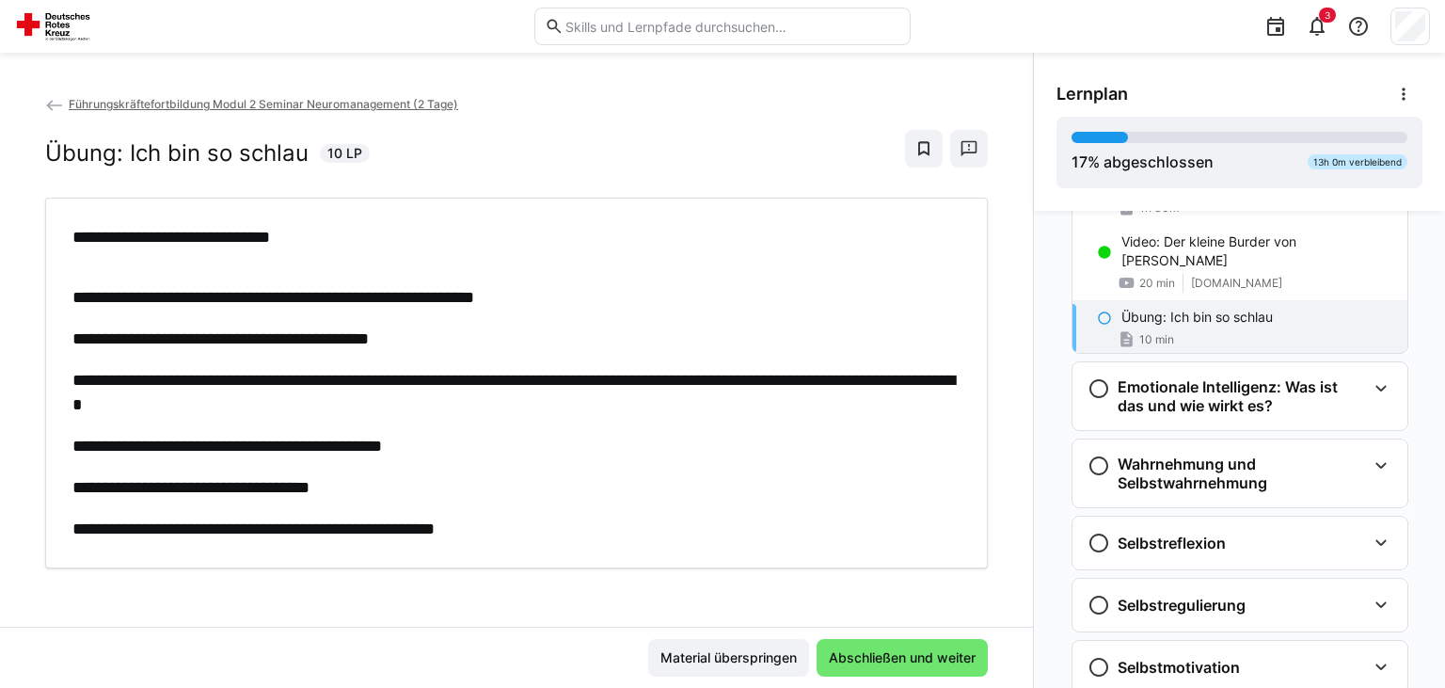
click at [732, 402] on p "**********" at bounding box center [516, 392] width 888 height 49
click at [1106, 310] on eds-icon at bounding box center [1104, 317] width 15 height 15
click at [1102, 310] on eds-icon at bounding box center [1104, 317] width 15 height 15
click at [908, 641] on span "Abschließen und weiter" at bounding box center [901, 658] width 171 height 38
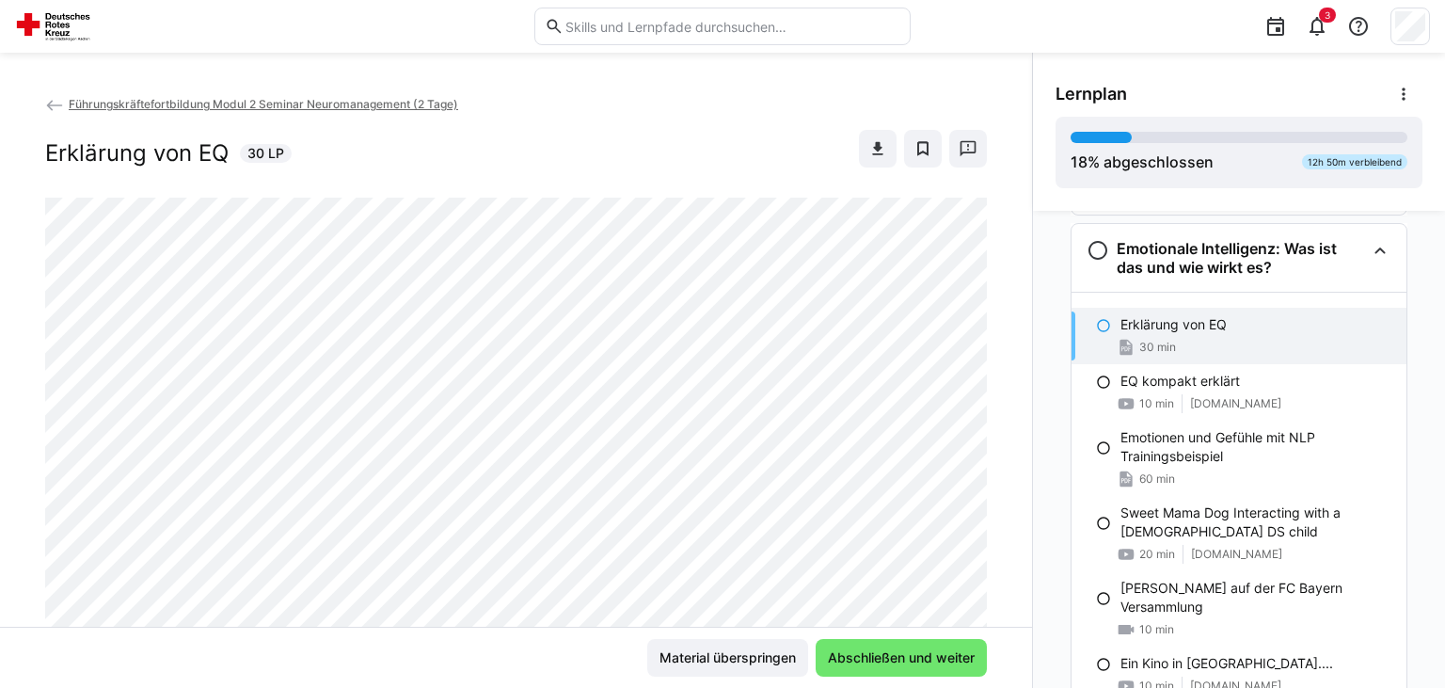
scroll to position [878, 0]
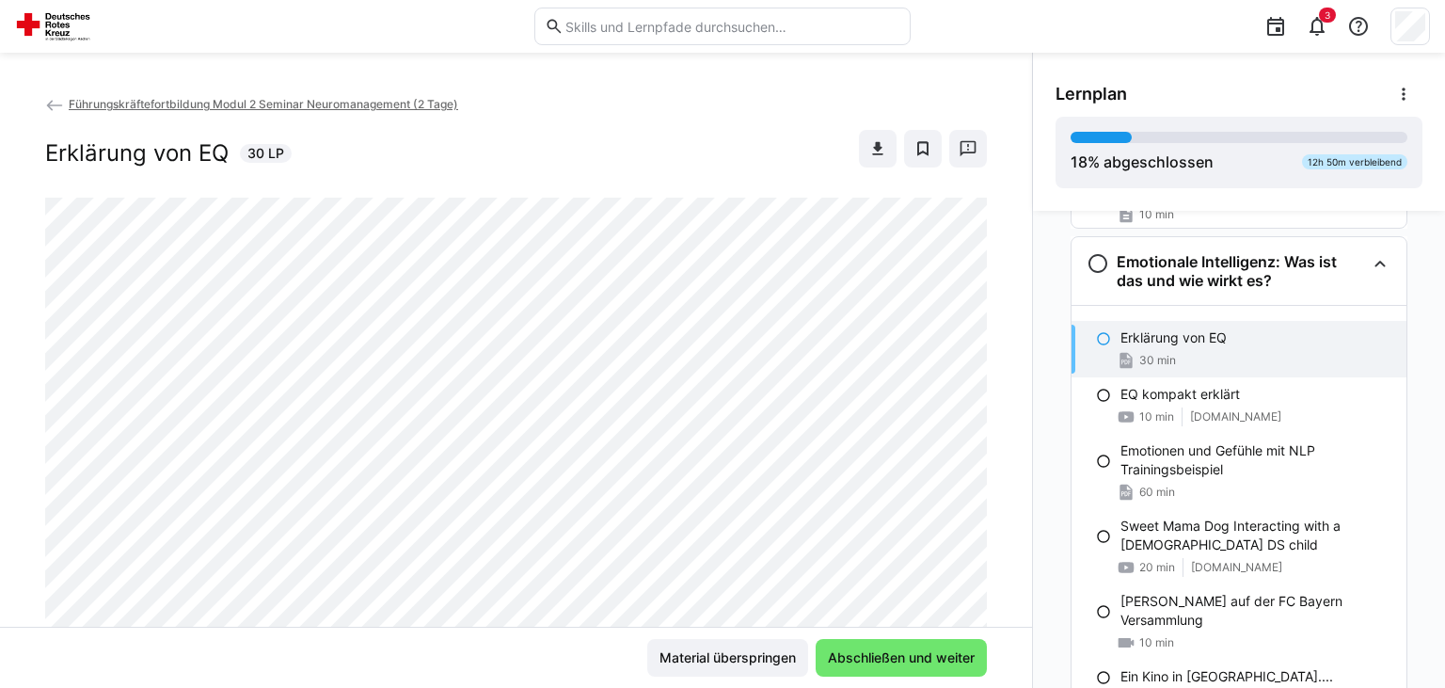
click at [992, 326] on div "Führungskräftefortbildung Modul 2 Seminar Neuromanagement (2 Tage) Erklärung vo…" at bounding box center [516, 362] width 1032 height 529
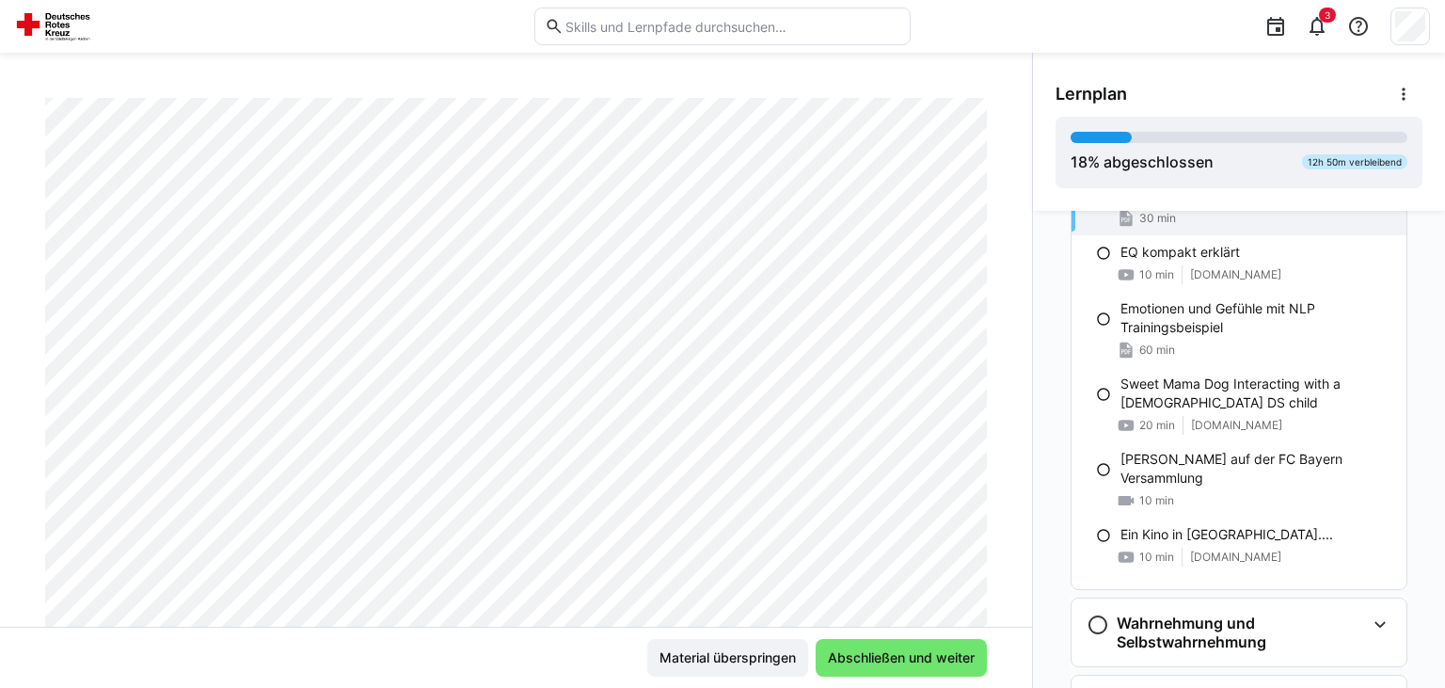
scroll to position [948, 0]
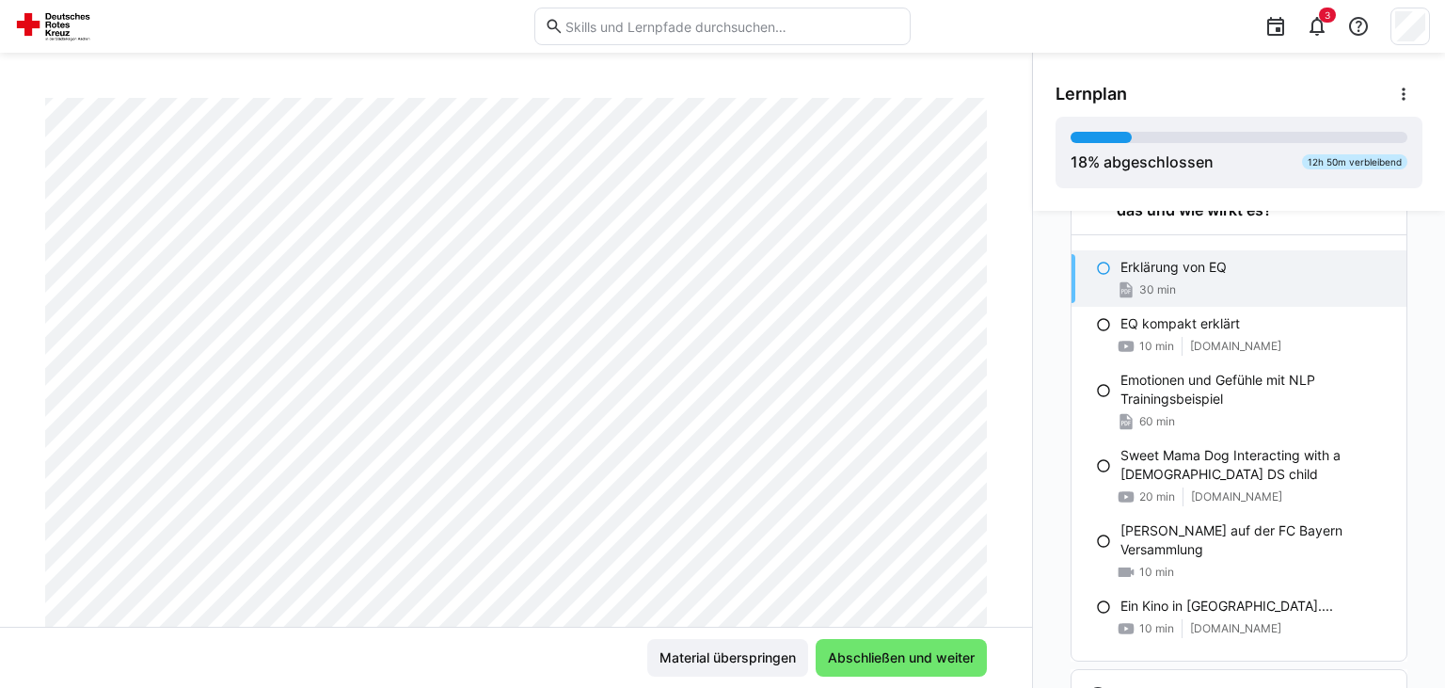
click at [1198, 285] on div "30 min" at bounding box center [1255, 289] width 271 height 19
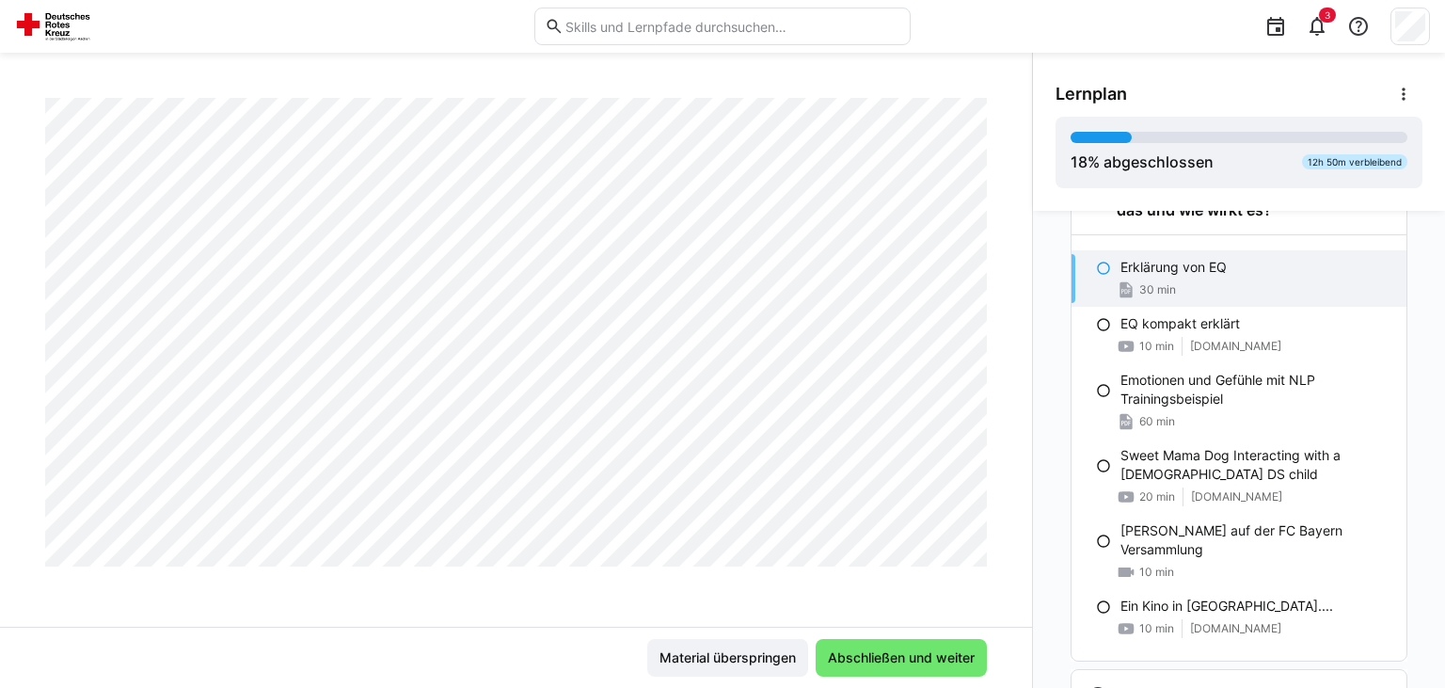
click at [1213, 280] on div "30 min" at bounding box center [1255, 289] width 271 height 19
click at [1100, 266] on eds-icon at bounding box center [1103, 268] width 15 height 15
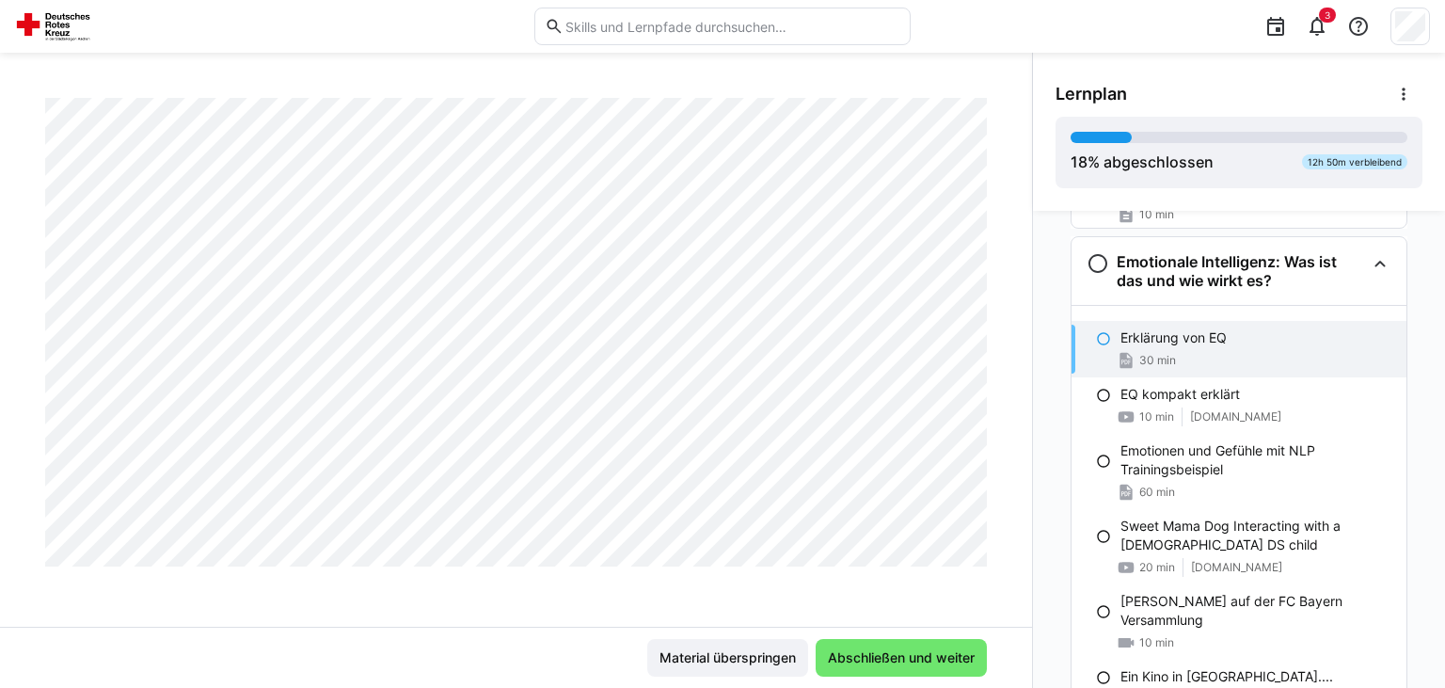
scroll to position [875, 0]
click at [1217, 266] on h3 "Emotionale Intelligenz: Was ist das und wie wirkt es?" at bounding box center [1240, 274] width 248 height 38
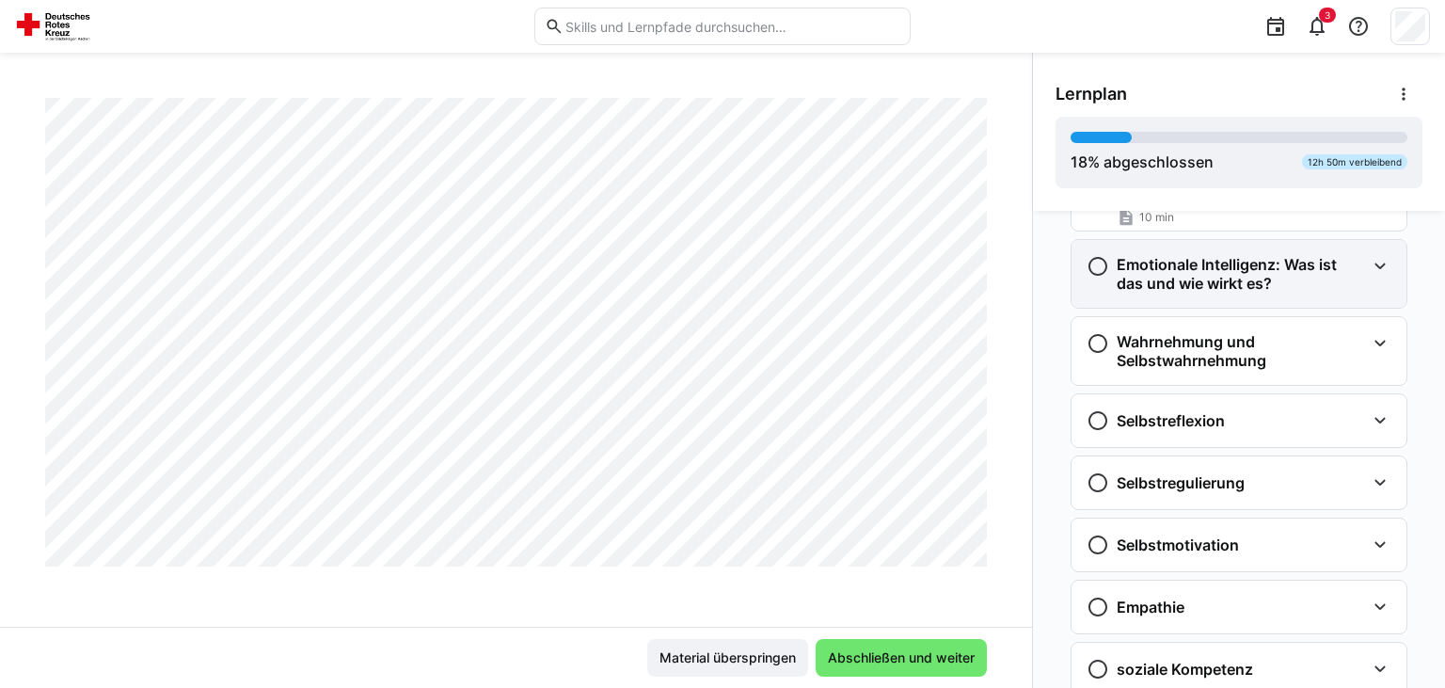
click at [1217, 266] on h3 "Emotionale Intelligenz: Was ist das und wie wirkt es?" at bounding box center [1240, 274] width 248 height 38
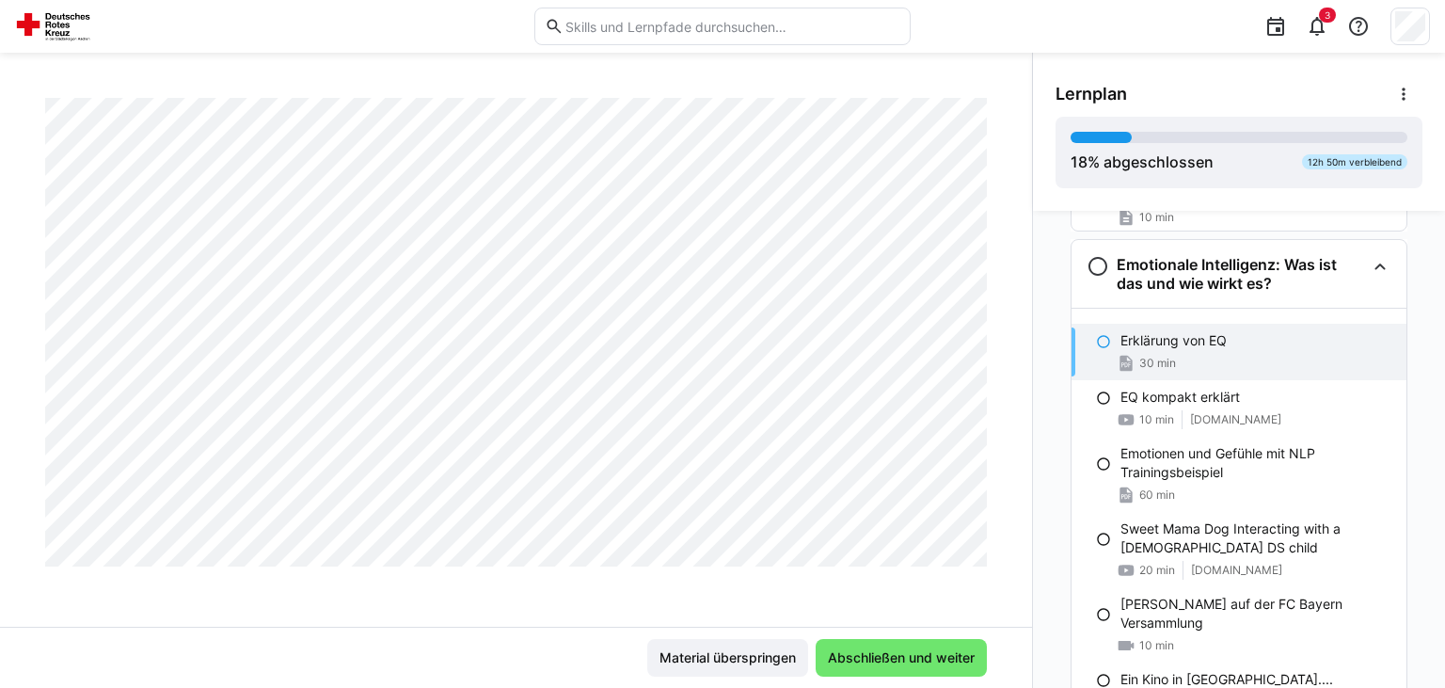
click at [1193, 351] on div "Erklärung von EQ 30 min" at bounding box center [1238, 352] width 335 height 56
click at [1246, 352] on div "Erklärung von EQ 30 min" at bounding box center [1238, 352] width 335 height 56
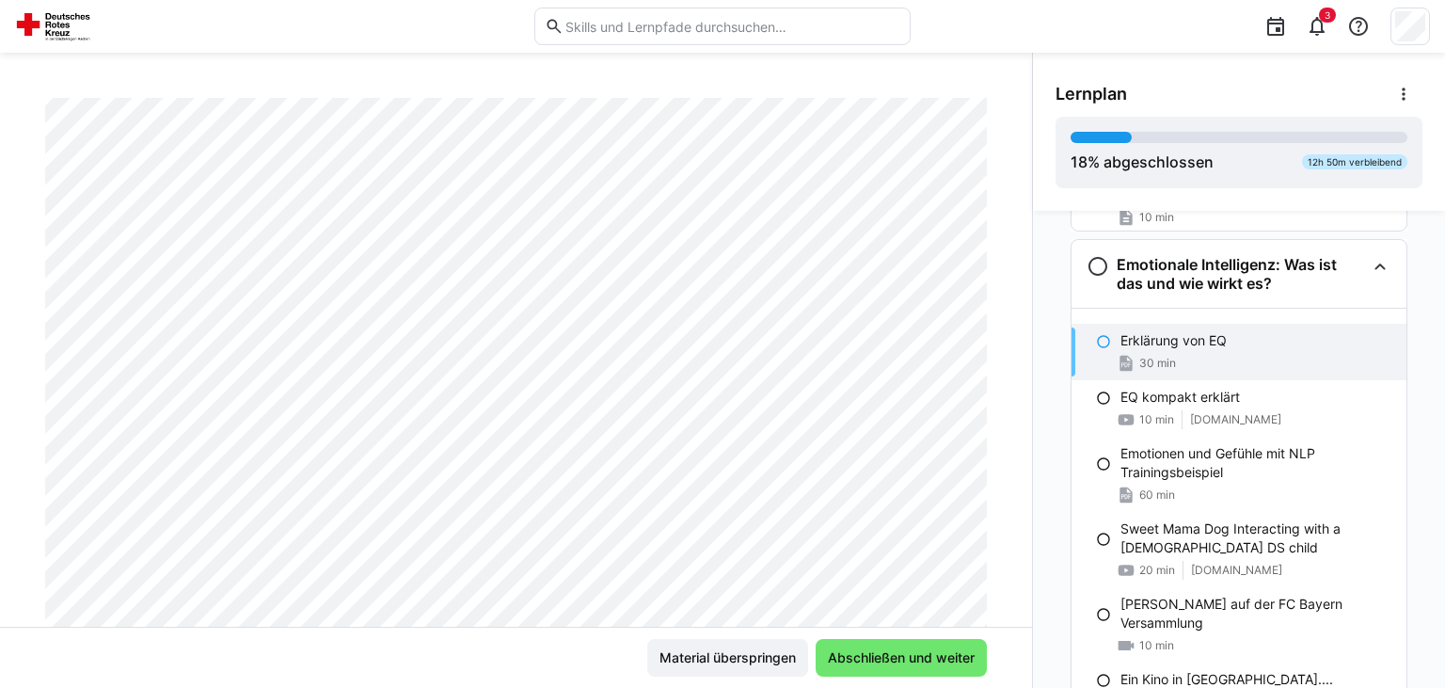
scroll to position [213, 0]
click at [894, 645] on span "Abschließen und weiter" at bounding box center [900, 658] width 171 height 38
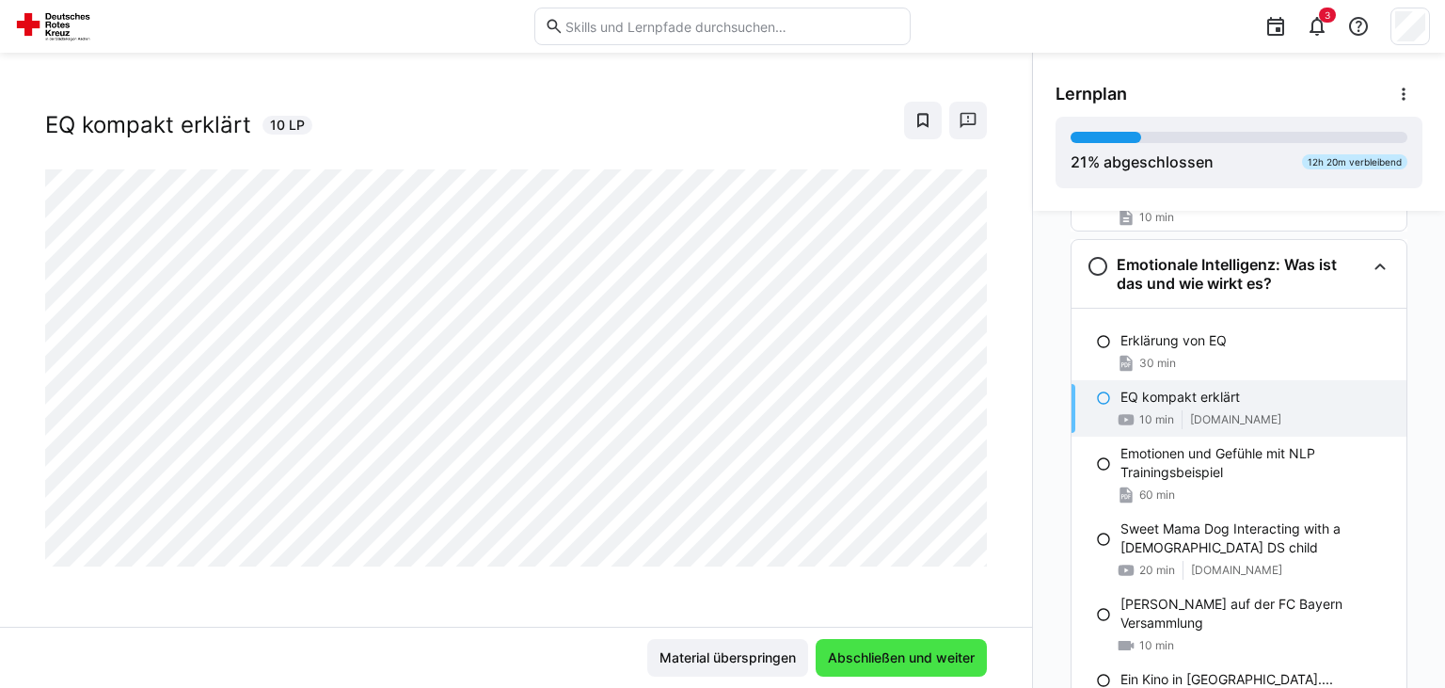
scroll to position [30, 0]
click at [887, 645] on span "Abschließen und weiter" at bounding box center [900, 658] width 171 height 38
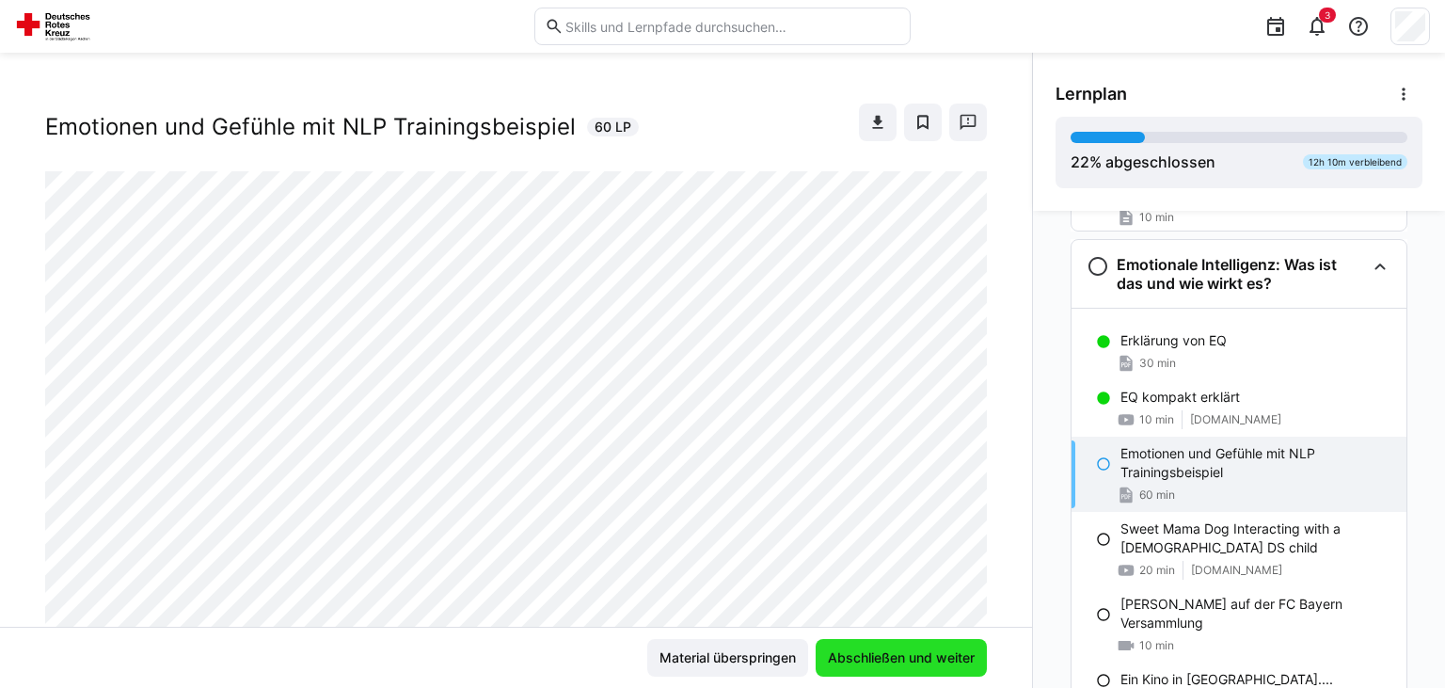
click at [887, 645] on span "Abschließen und weiter" at bounding box center [900, 658] width 171 height 38
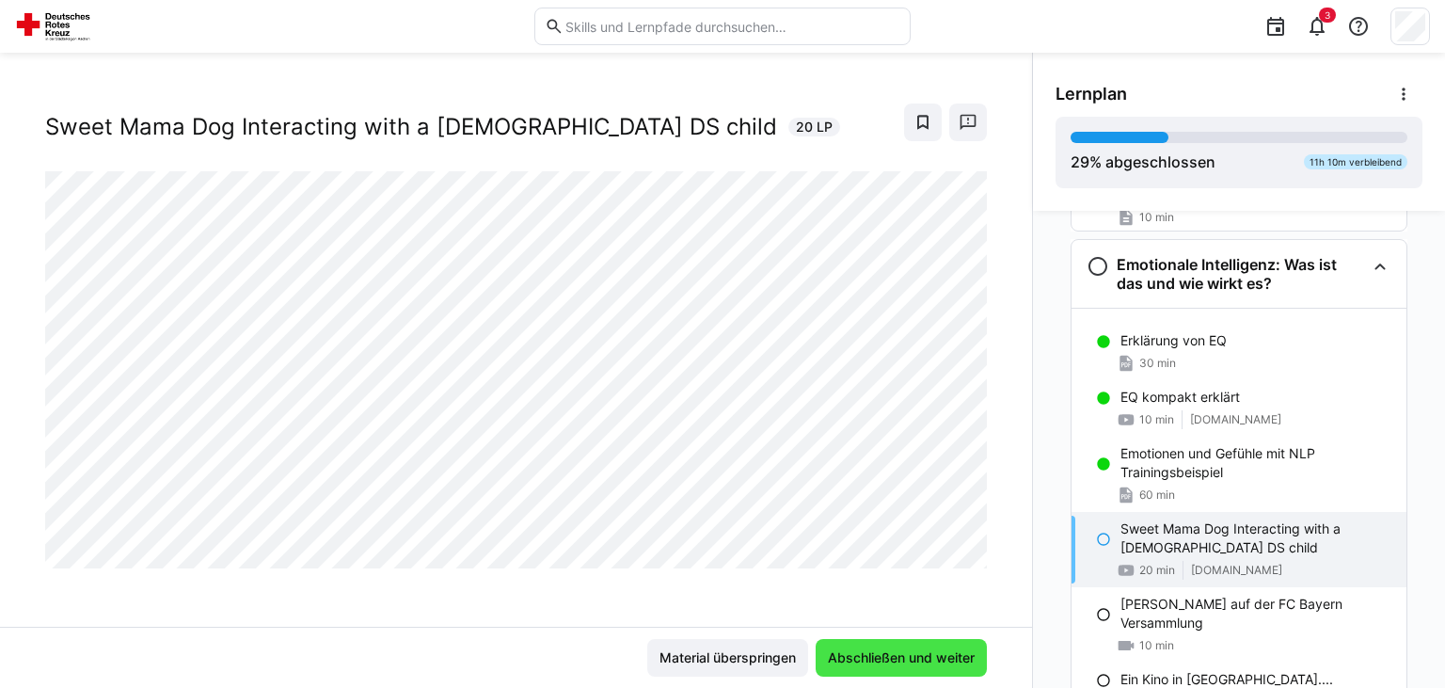
click at [887, 645] on span "Abschließen und weiter" at bounding box center [900, 658] width 171 height 38
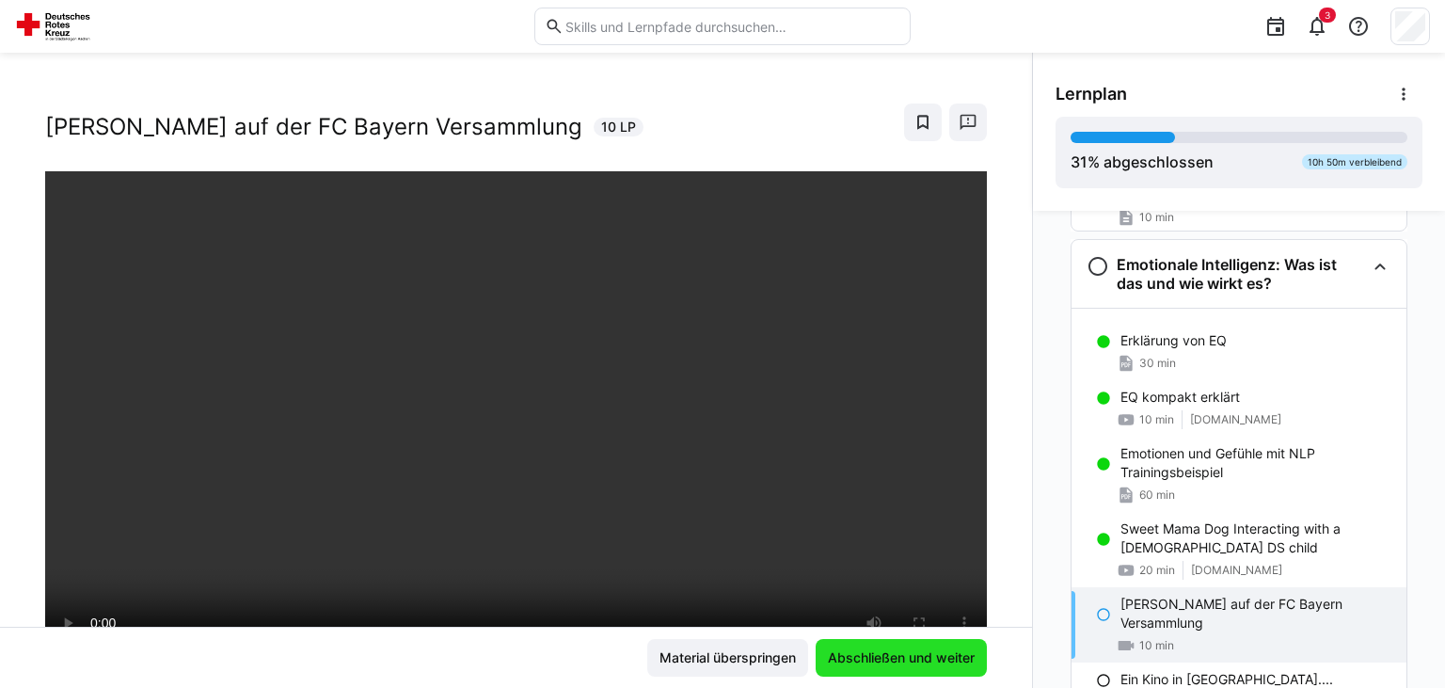
click at [887, 645] on span "Abschließen und weiter" at bounding box center [900, 658] width 171 height 38
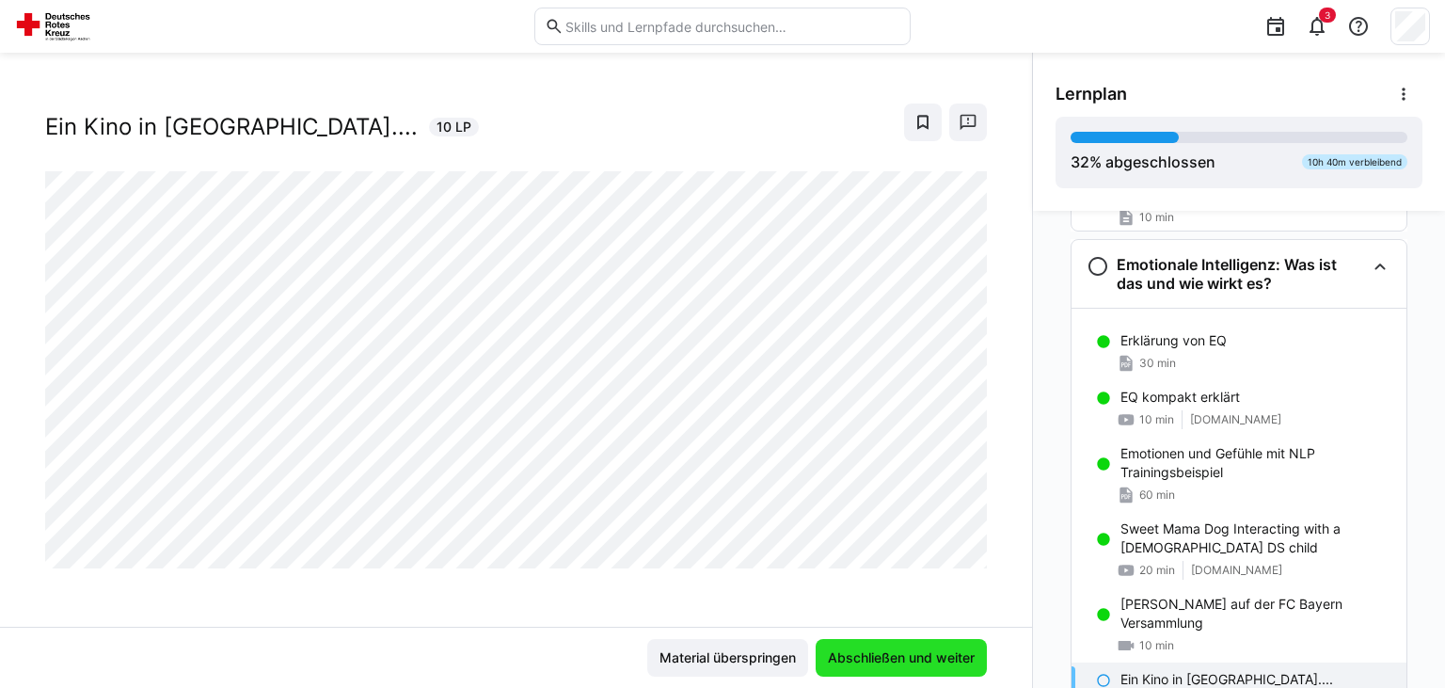
click at [887, 645] on span "Abschließen und weiter" at bounding box center [900, 658] width 171 height 38
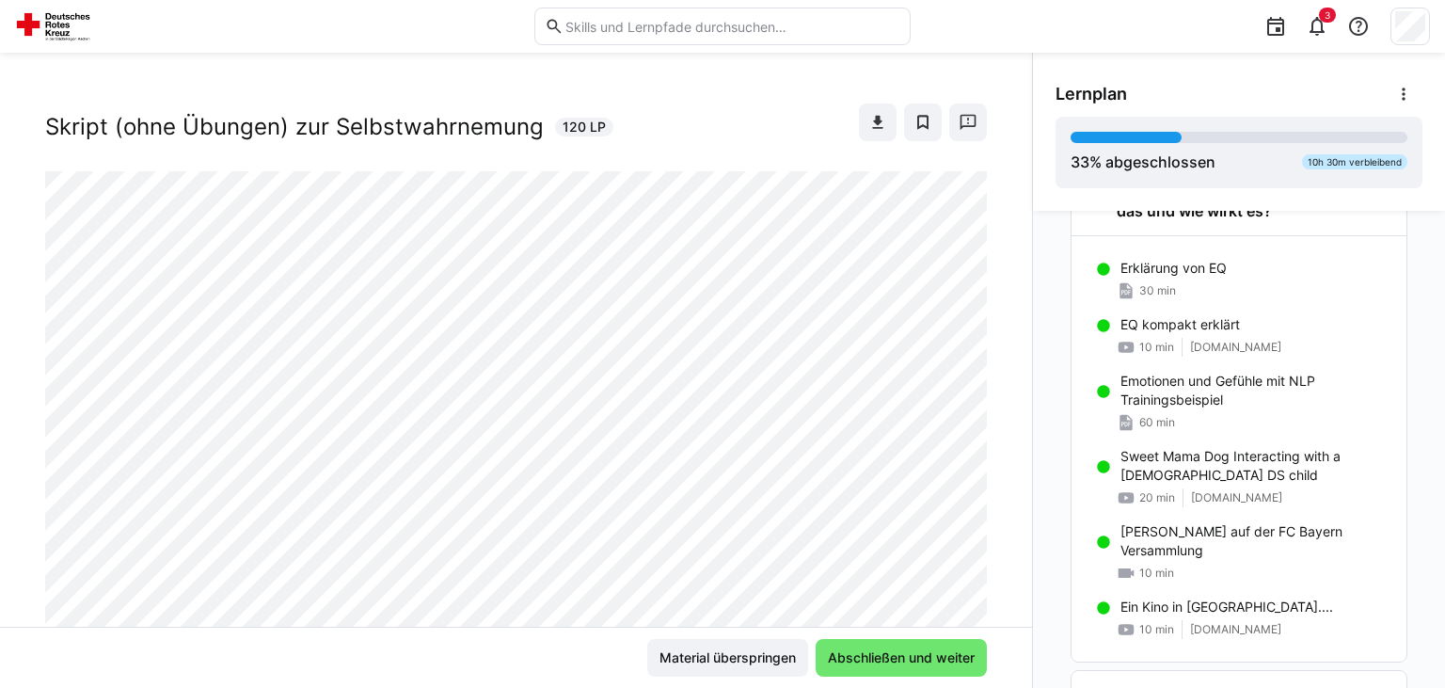
scroll to position [951, 0]
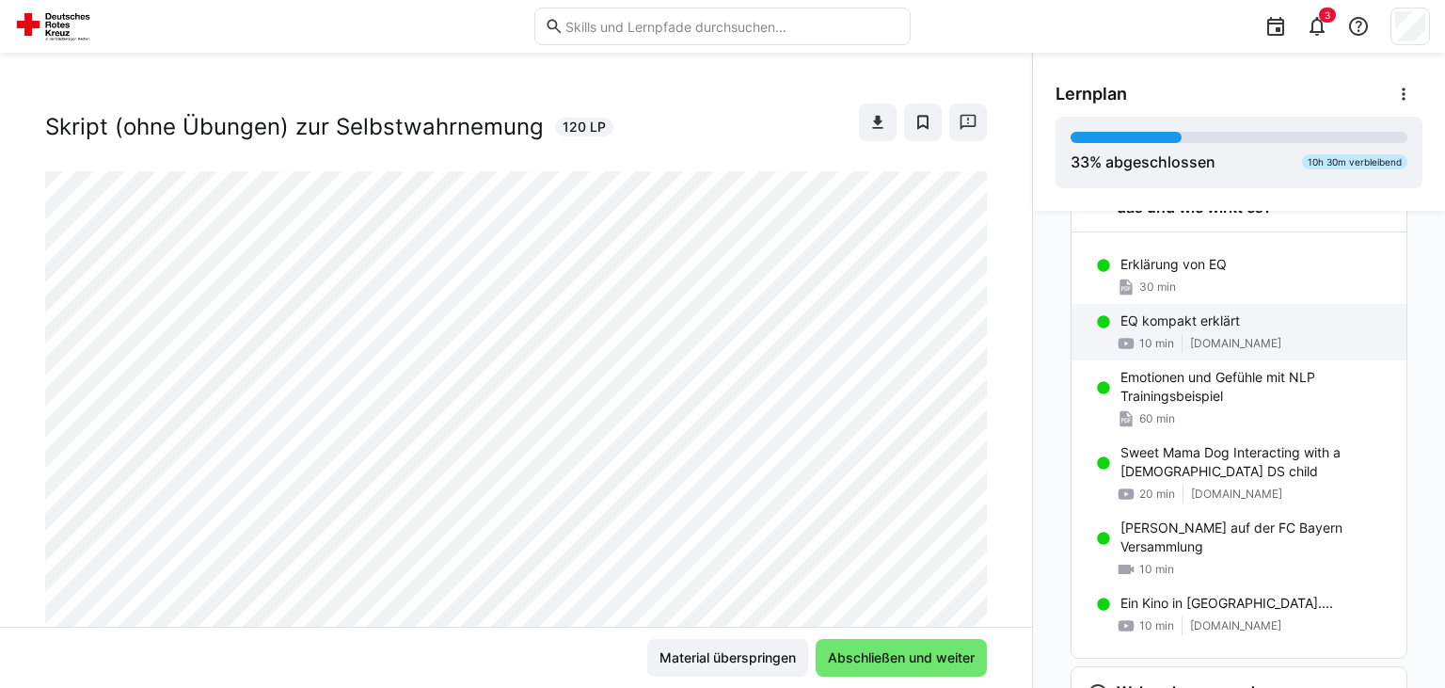
click at [1222, 324] on p "EQ kompakt erklärt" at bounding box center [1179, 320] width 119 height 19
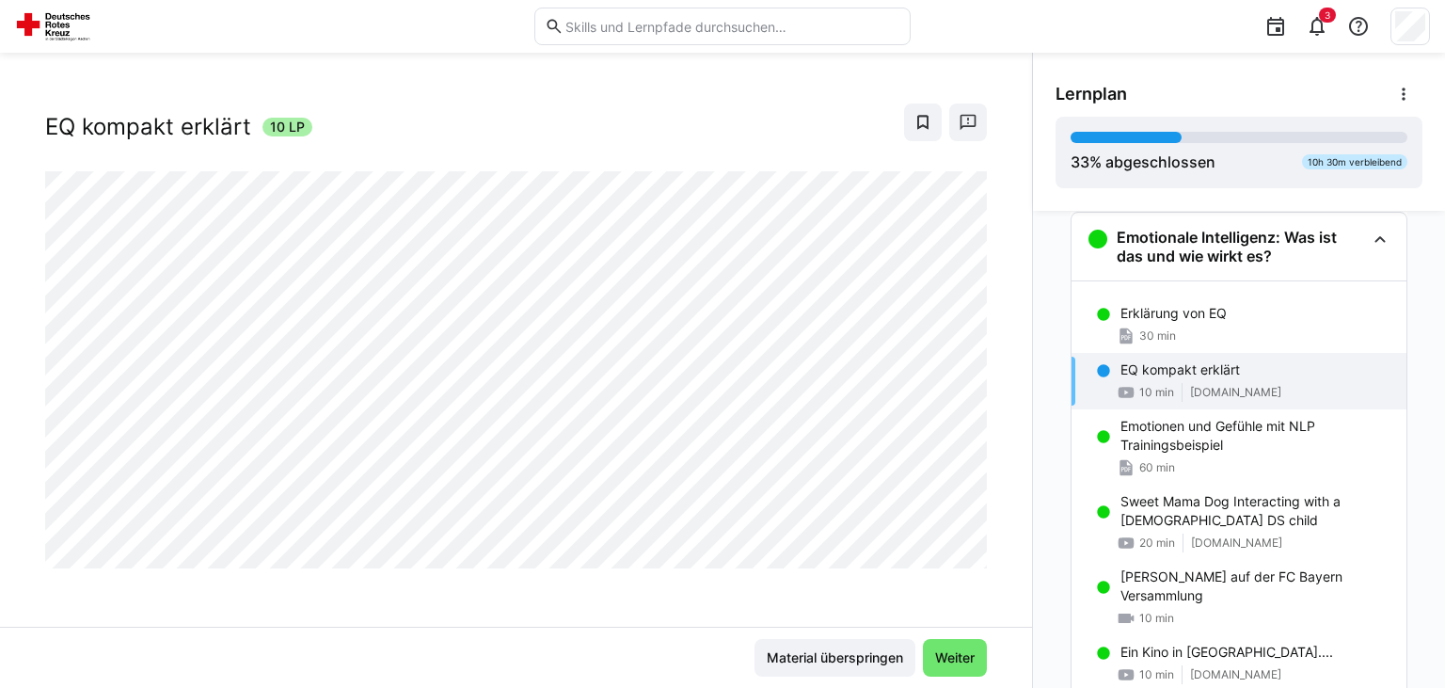
scroll to position [901, 0]
click at [1178, 344] on div "Erklärung von EQ 30 min" at bounding box center [1238, 325] width 335 height 56
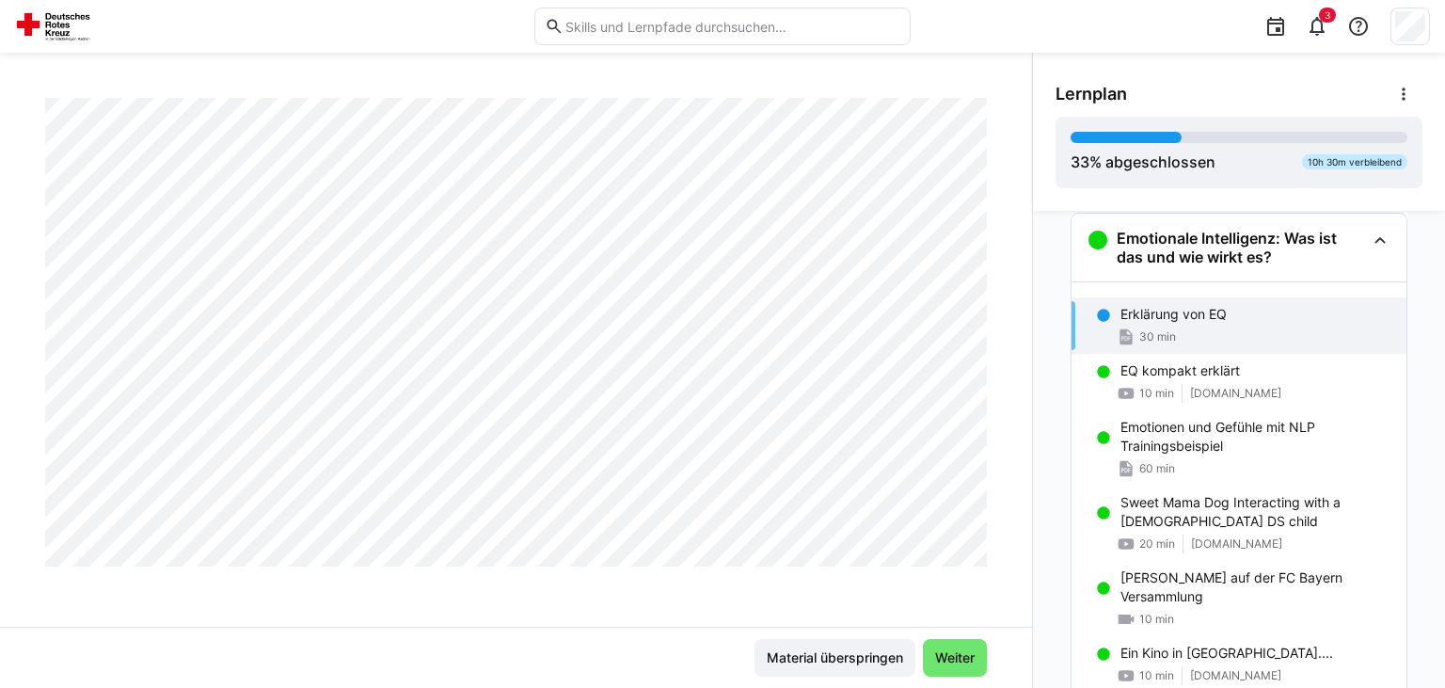
scroll to position [2223, 0]
click at [1004, 387] on div "Führungskräftefortbildung Modul 2 Seminar Neuromanagement (2 Tage) Erklärung vo…" at bounding box center [516, 362] width 1032 height 529
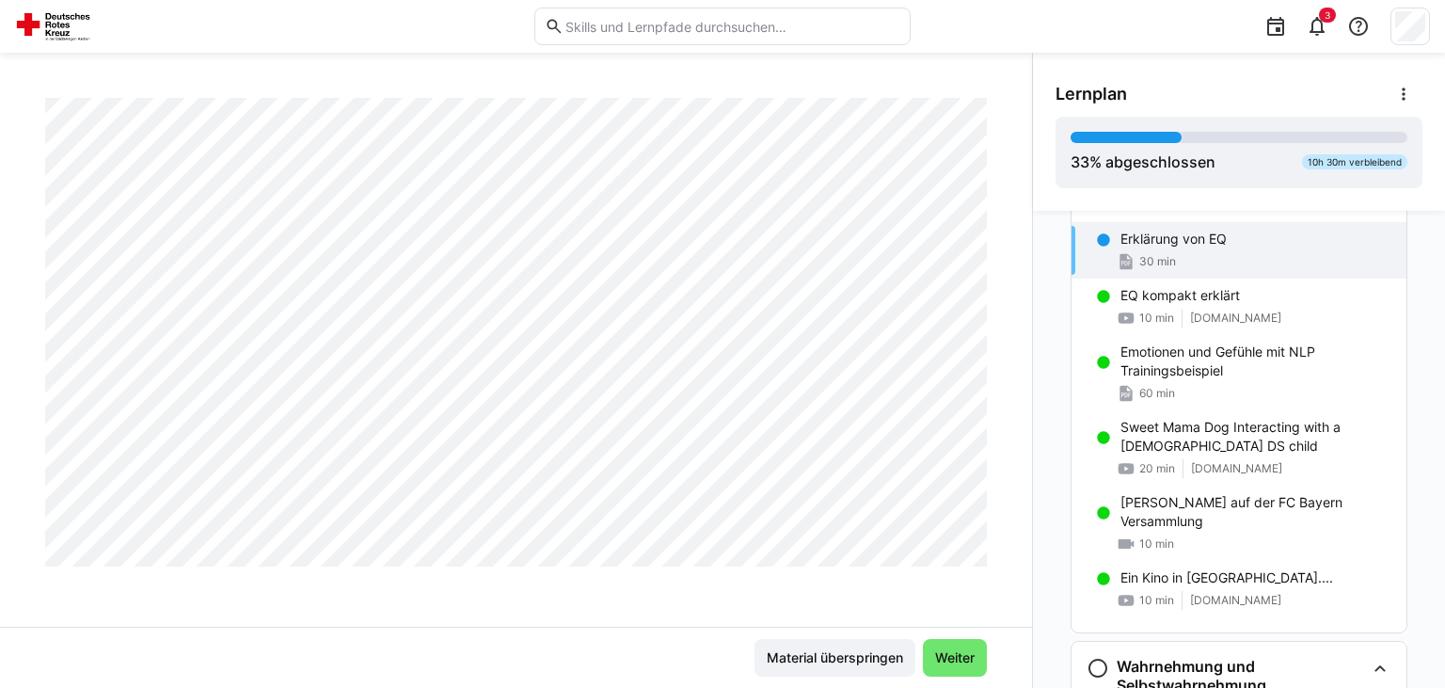
scroll to position [969, 0]
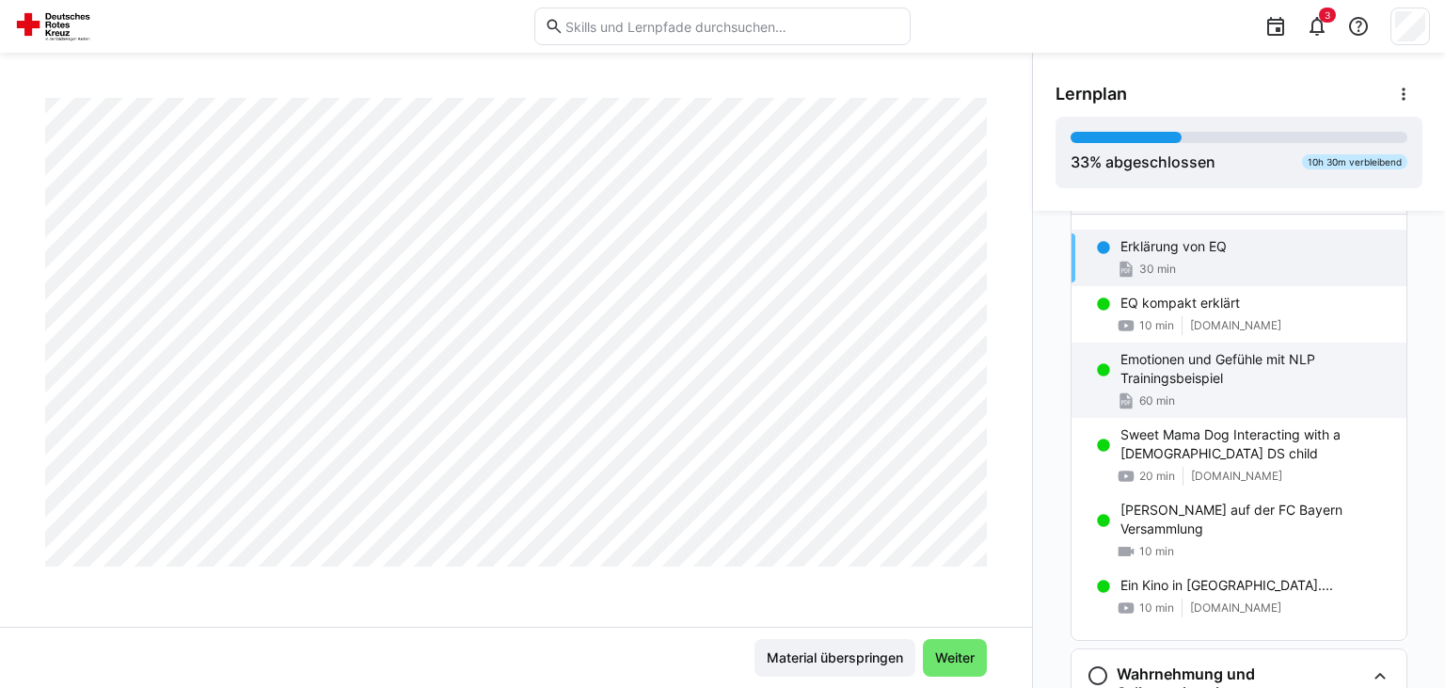
click at [1341, 391] on div "60 min" at bounding box center [1255, 400] width 271 height 19
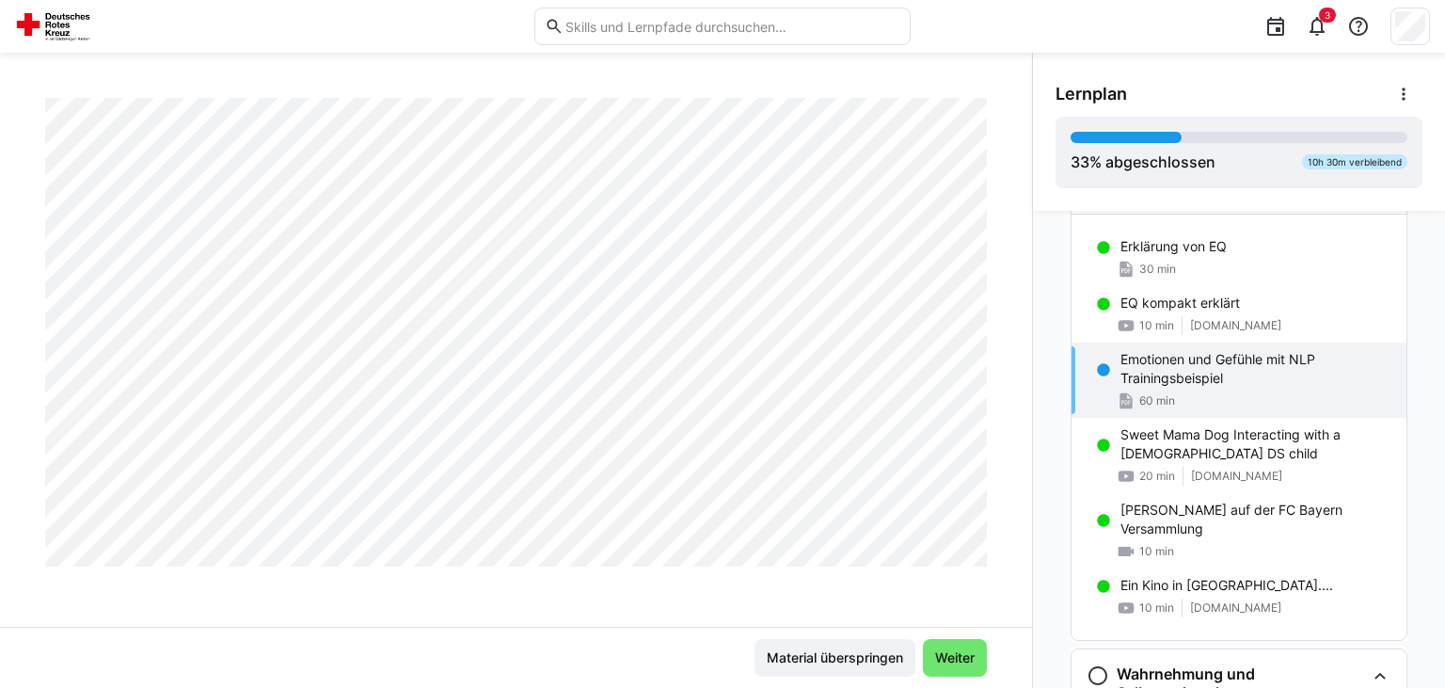
scroll to position [2881, 0]
click at [991, 362] on div "Führungskräftefortbildung Modul 2 Seminar Neuromanagement (2 Tage) Emotionen un…" at bounding box center [516, 362] width 1032 height 529
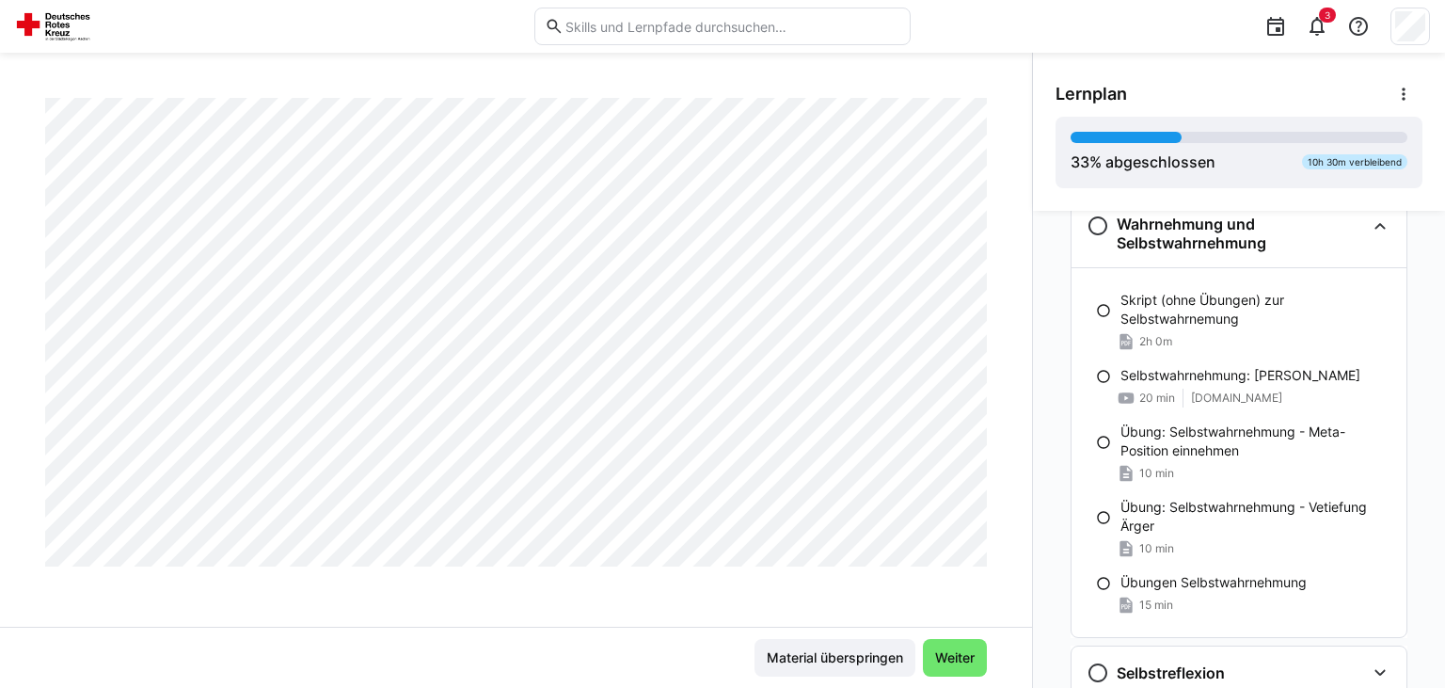
scroll to position [1411, 0]
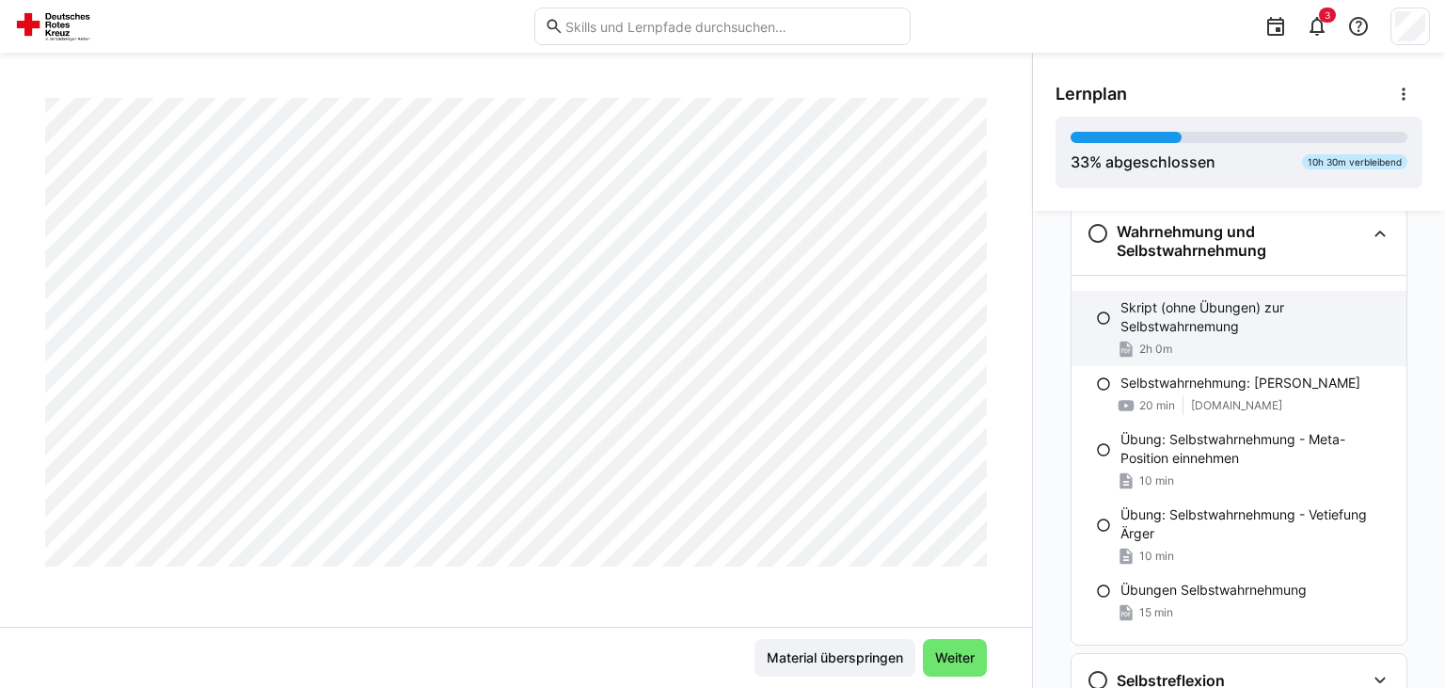
click at [1160, 298] on p "Skript (ohne Übungen) zur Selbstwahrnemung" at bounding box center [1255, 317] width 271 height 38
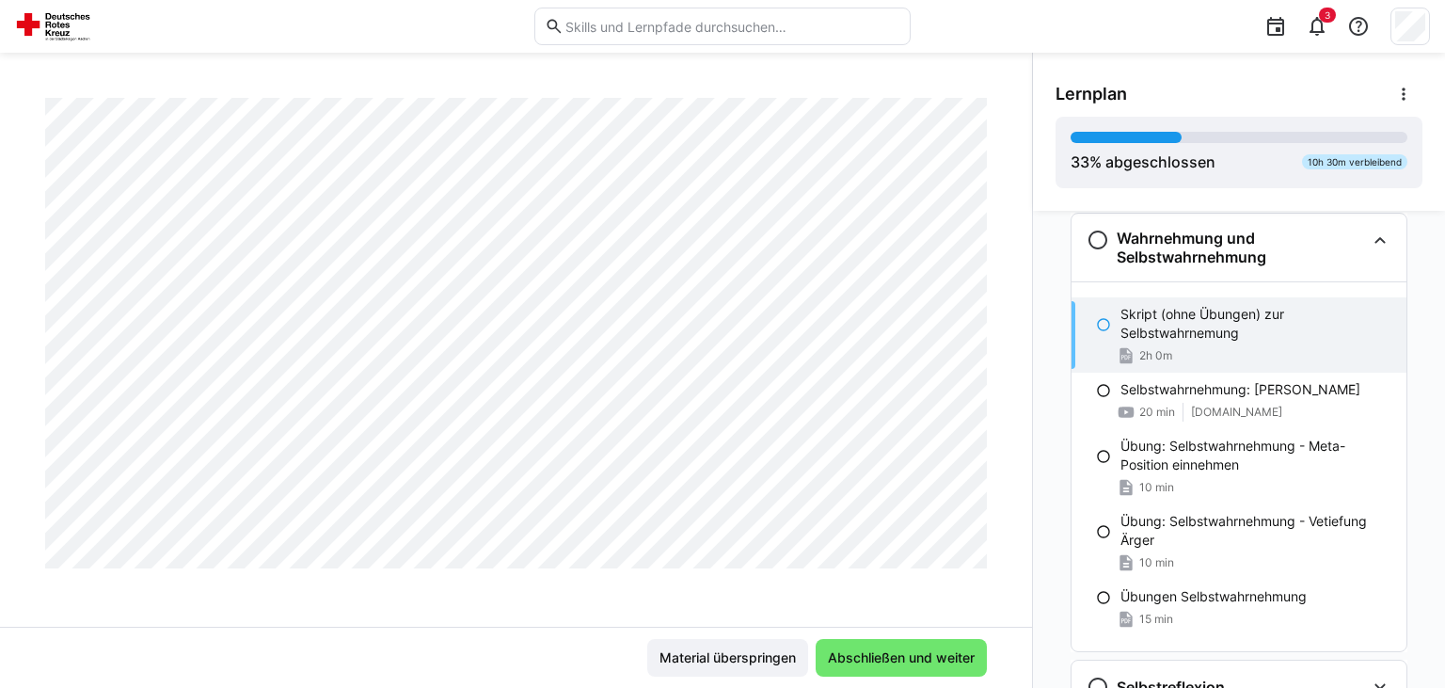
scroll to position [1403, 0]
click at [1029, 166] on div "Führungskräftefortbildung Modul 2 Seminar Neuromanagement (2 Tage) Skript (ohne…" at bounding box center [722, 370] width 1445 height 635
click at [996, 160] on div "Führungskräftefortbildung Modul 2 Seminar Neuromanagement (2 Tage) Skript (ohne…" at bounding box center [516, 362] width 1032 height 529
drag, startPoint x: 1020, startPoint y: 173, endPoint x: 1027, endPoint y: 156, distance: 18.2
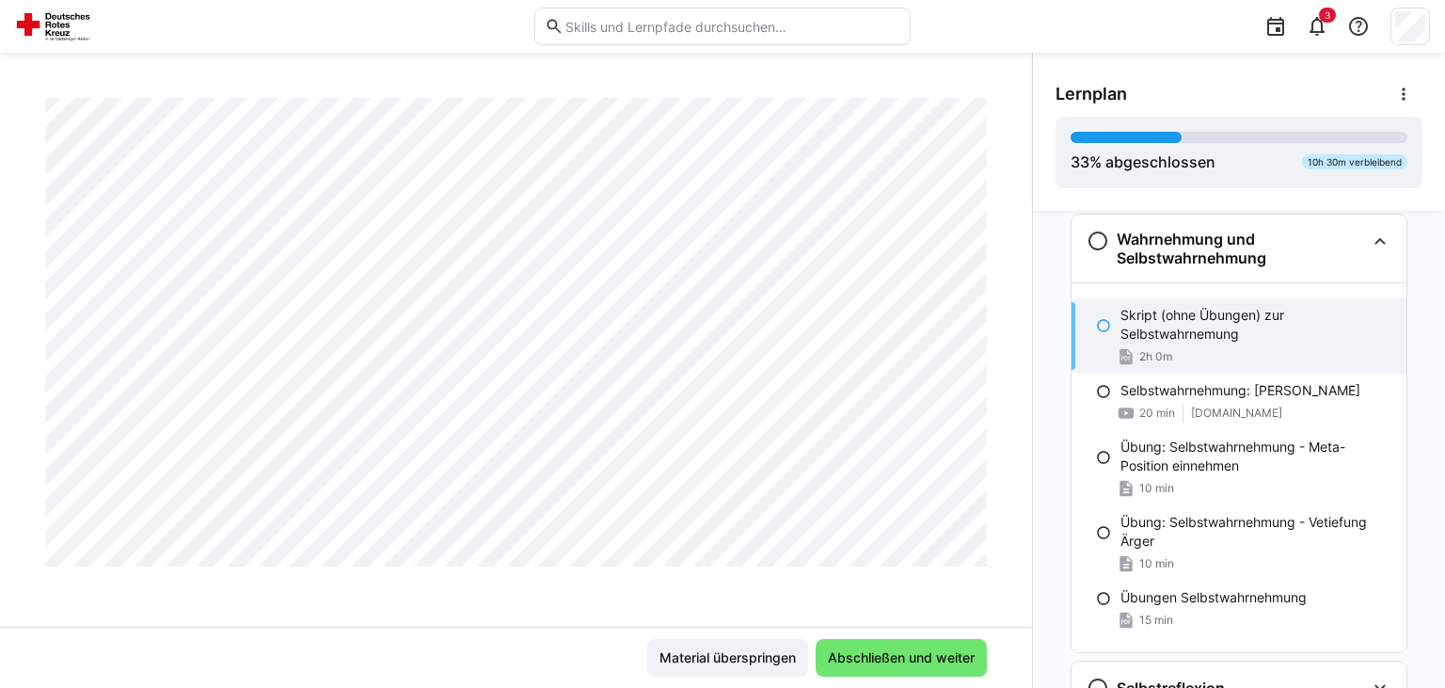
click at [1027, 156] on div "Führungskräftefortbildung Modul 2 Seminar Neuromanagement (2 Tage) Skript (ohne…" at bounding box center [516, 362] width 1032 height 529
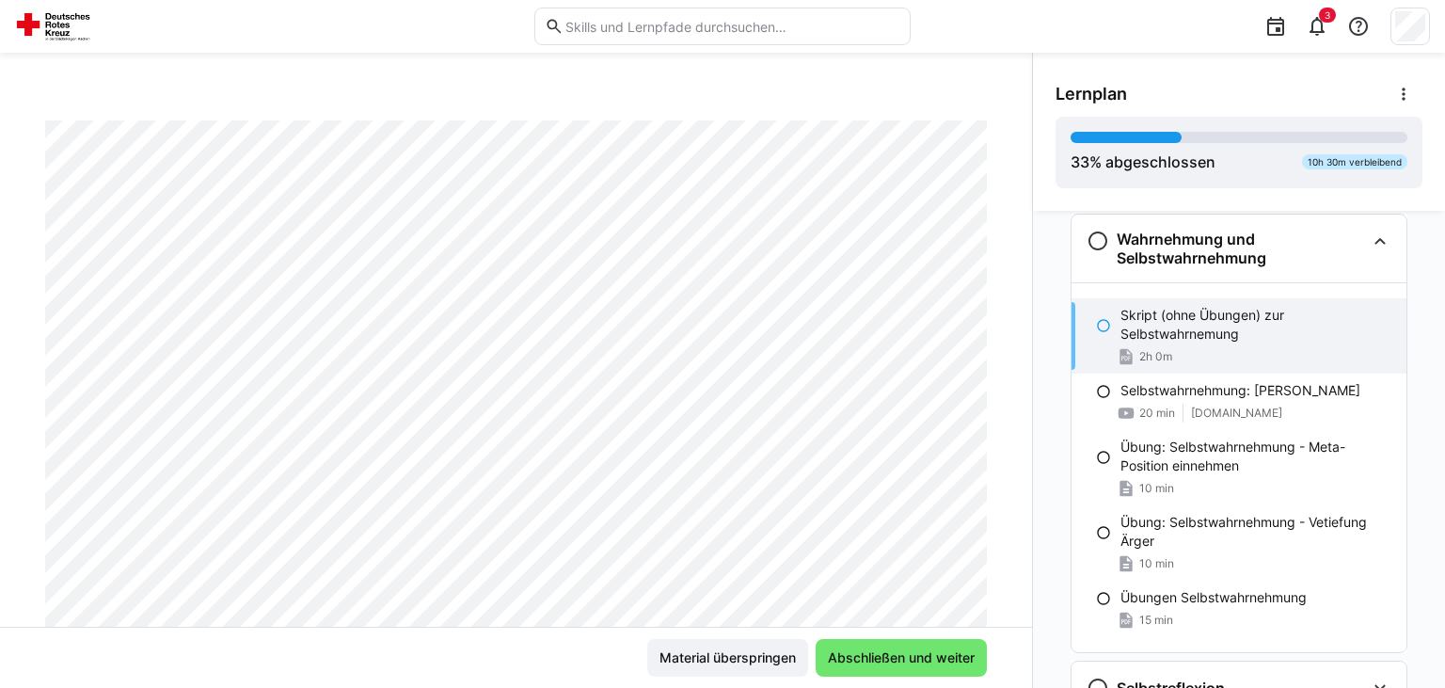
scroll to position [0, 0]
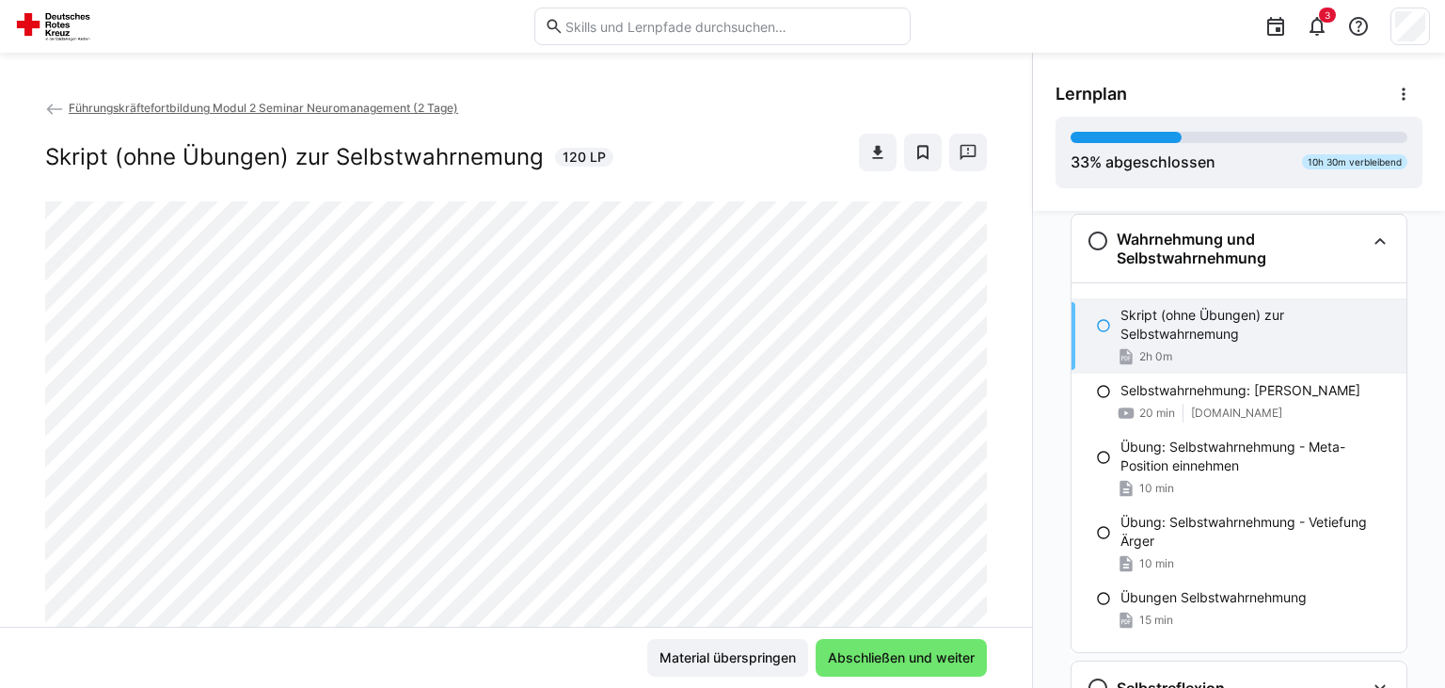
click at [713, 129] on div "Führungskräftefortbildung Modul 2 Seminar Neuromanagement (2 Tage) Skript (ohne…" at bounding box center [515, 149] width 941 height 103
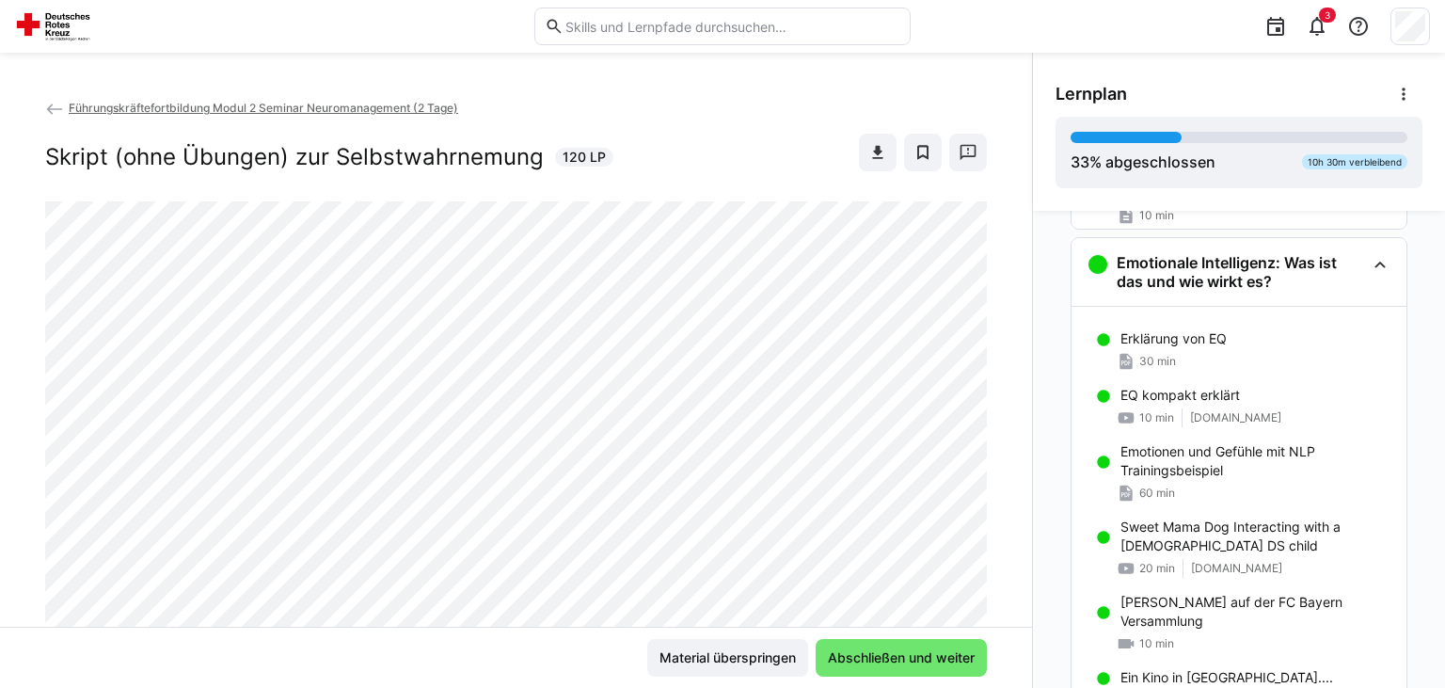
scroll to position [895, 0]
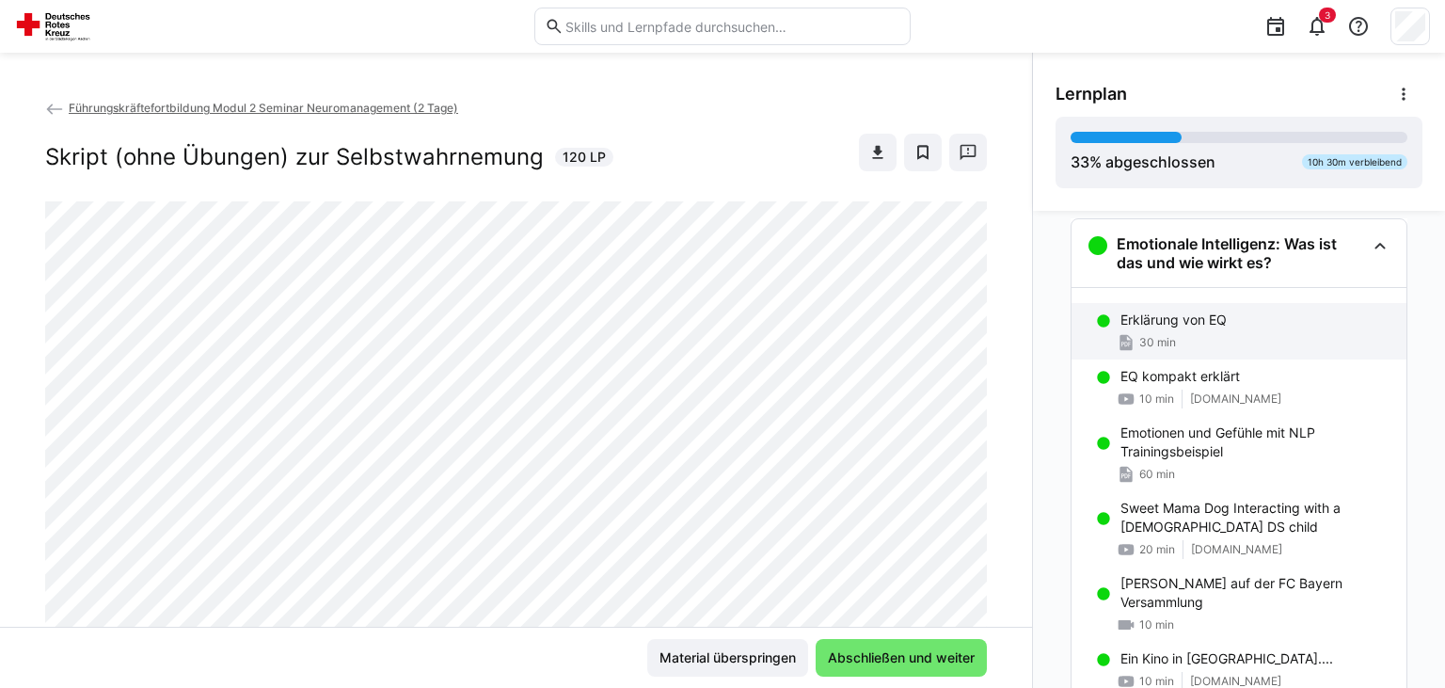
click at [1237, 326] on div "Erklärung von EQ" at bounding box center [1255, 319] width 271 height 19
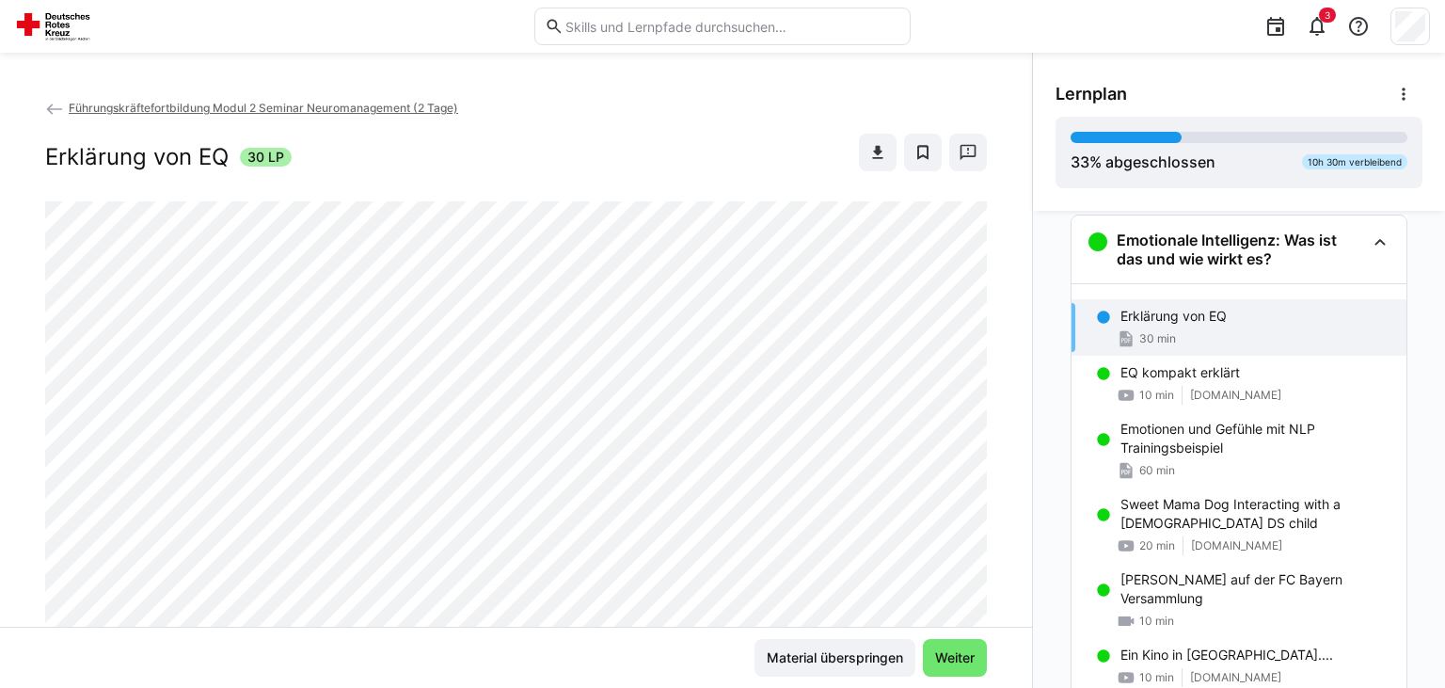
scroll to position [901, 0]
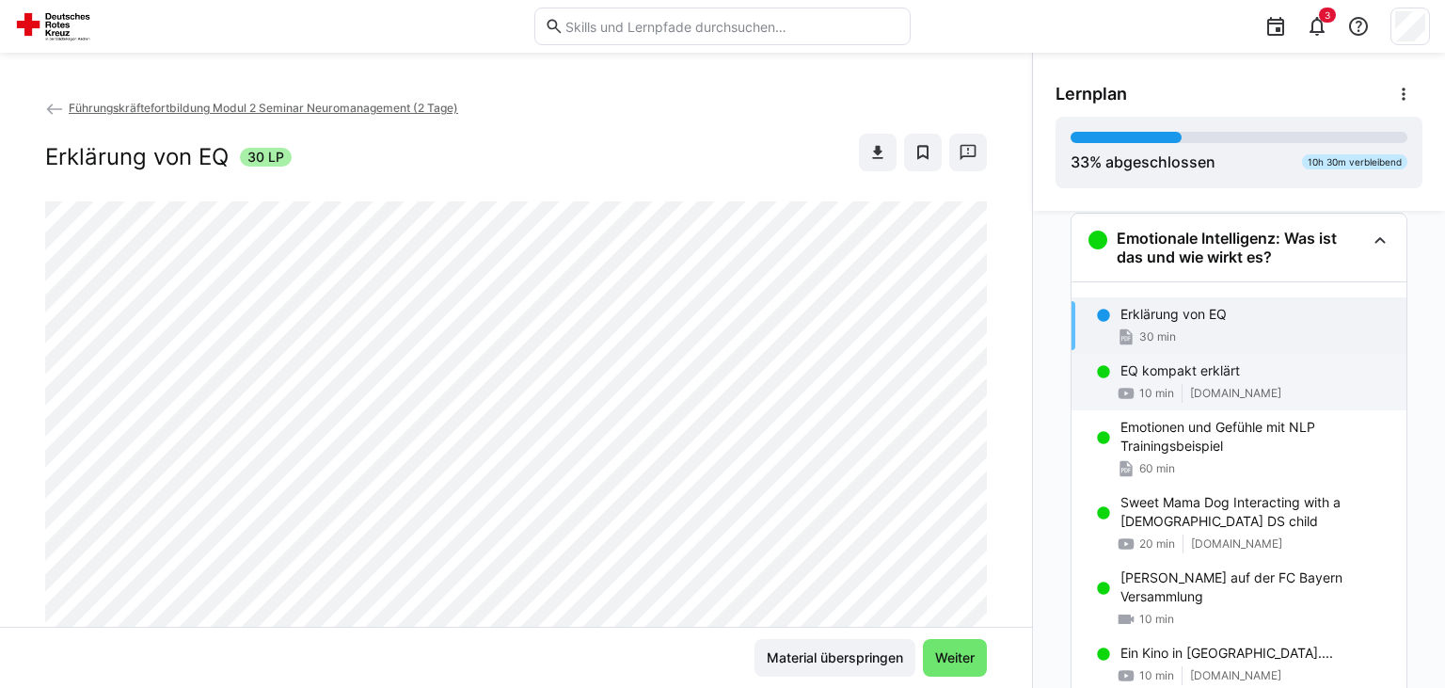
click at [1225, 374] on p "EQ kompakt erklärt" at bounding box center [1179, 370] width 119 height 19
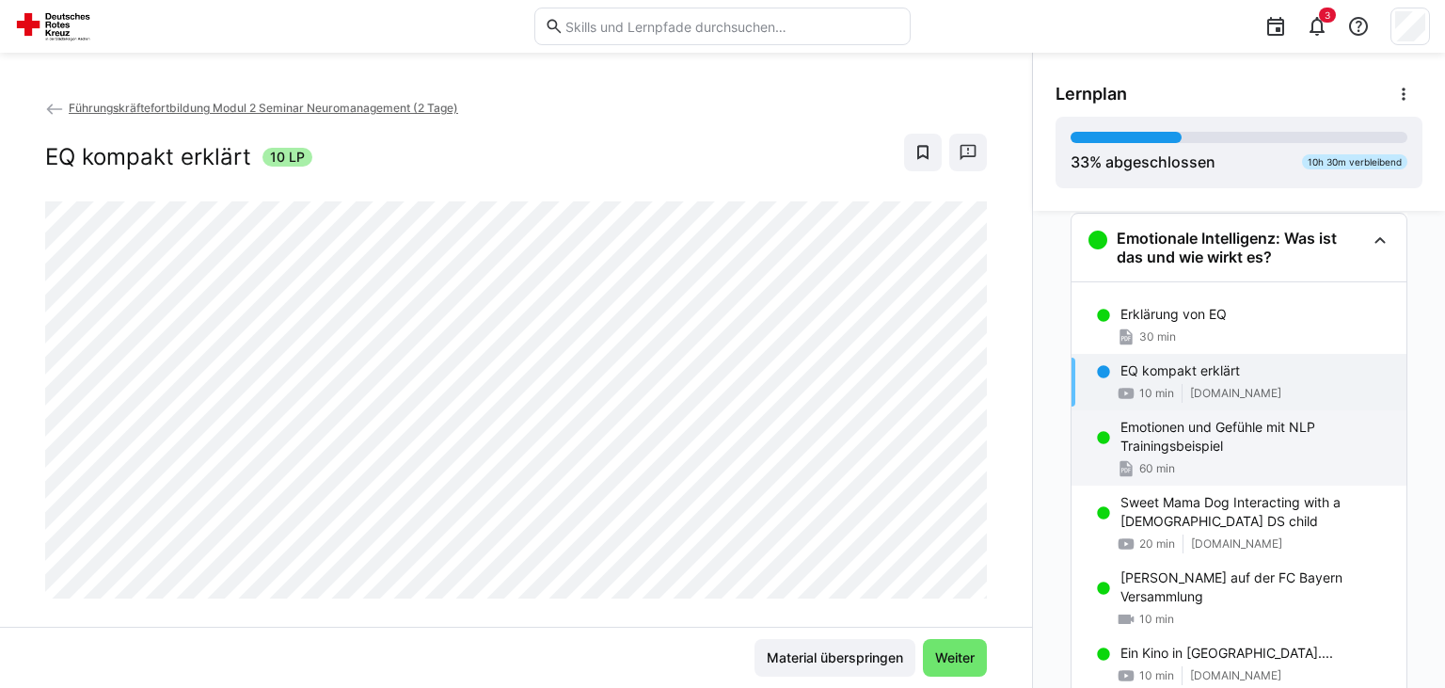
click at [1234, 429] on p "Emotionen und Gefühle mit NLP Trainingsbeispiel" at bounding box center [1255, 437] width 271 height 38
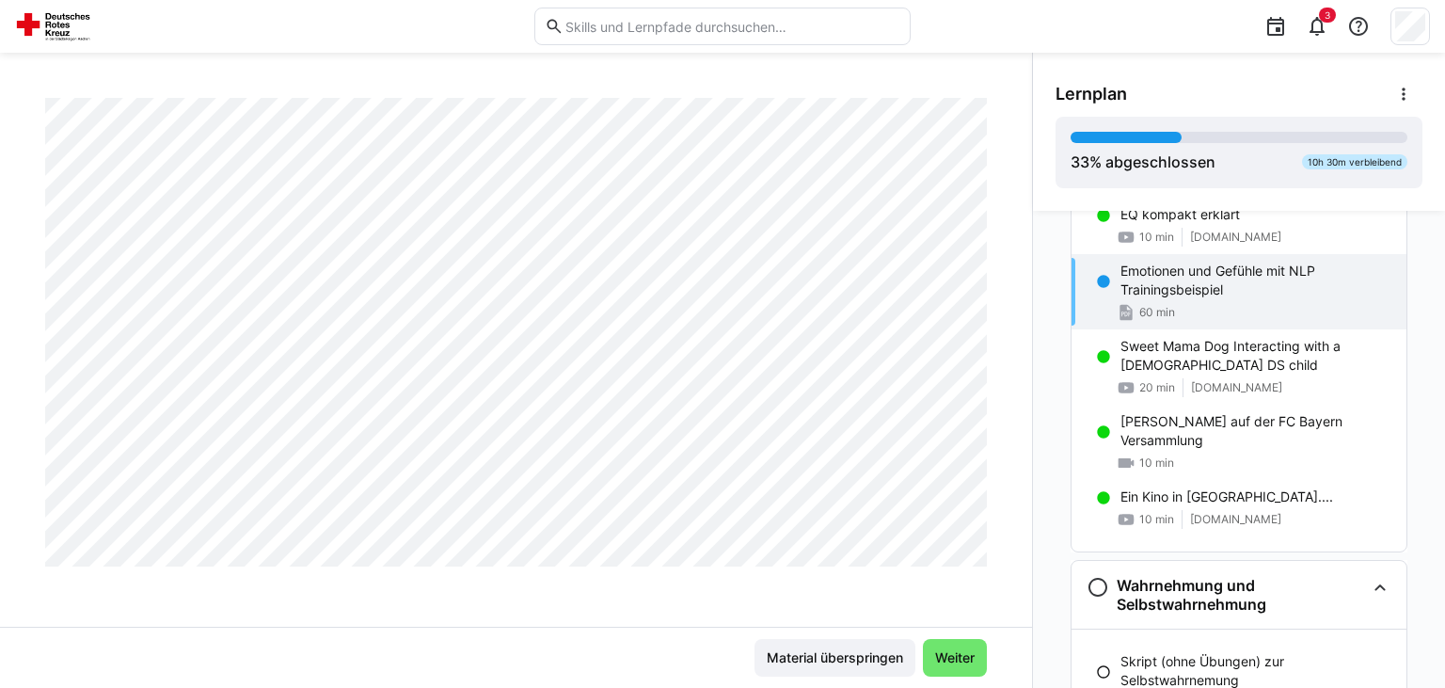
scroll to position [588, 0]
click at [1183, 655] on p "Skript (ohne Übungen) zur Selbstwahrnemung" at bounding box center [1255, 671] width 271 height 38
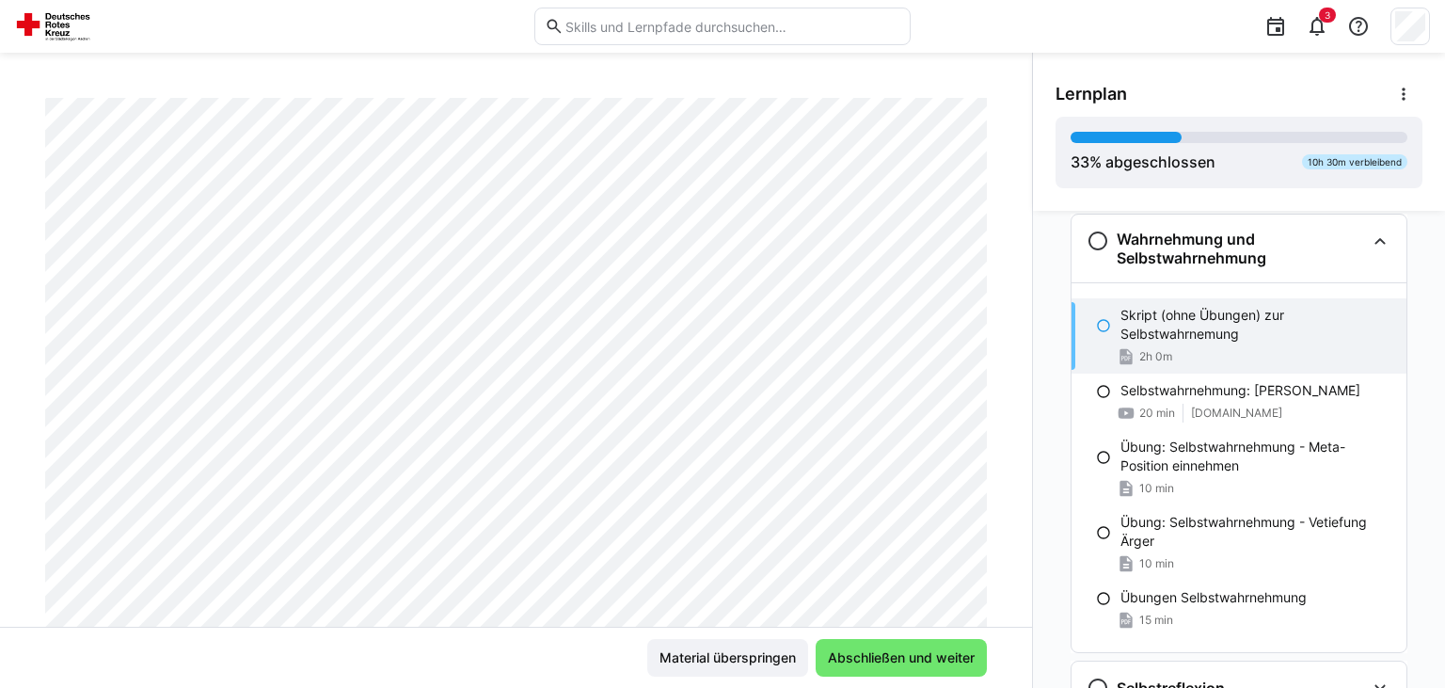
scroll to position [213, 0]
click at [1011, 182] on div "Führungskräftefortbildung Modul 2 Seminar Neuromanagement (2 Tage) Skript (ohne…" at bounding box center [516, 362] width 1032 height 529
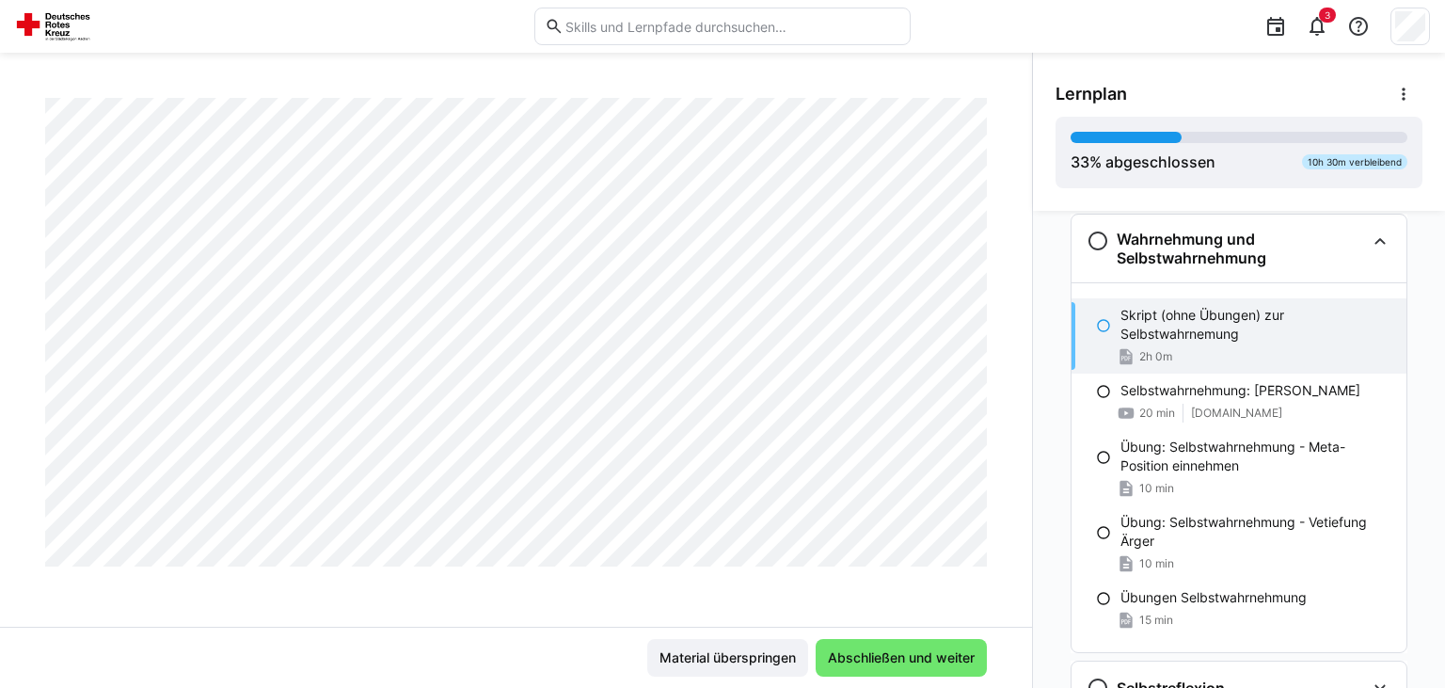
scroll to position [2062, 0]
click at [1331, 33] on div "3" at bounding box center [1317, 27] width 38 height 38
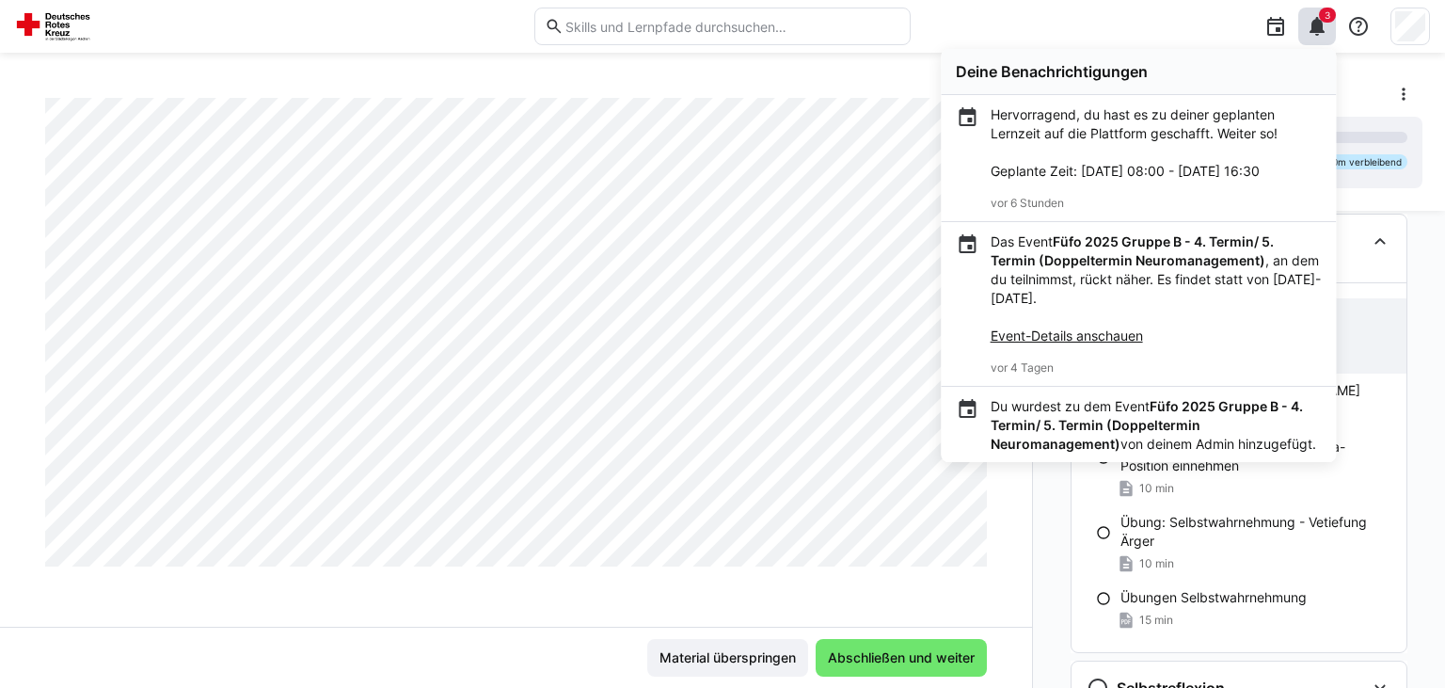
click at [1375, 92] on div "Lernplan" at bounding box center [1238, 94] width 367 height 38
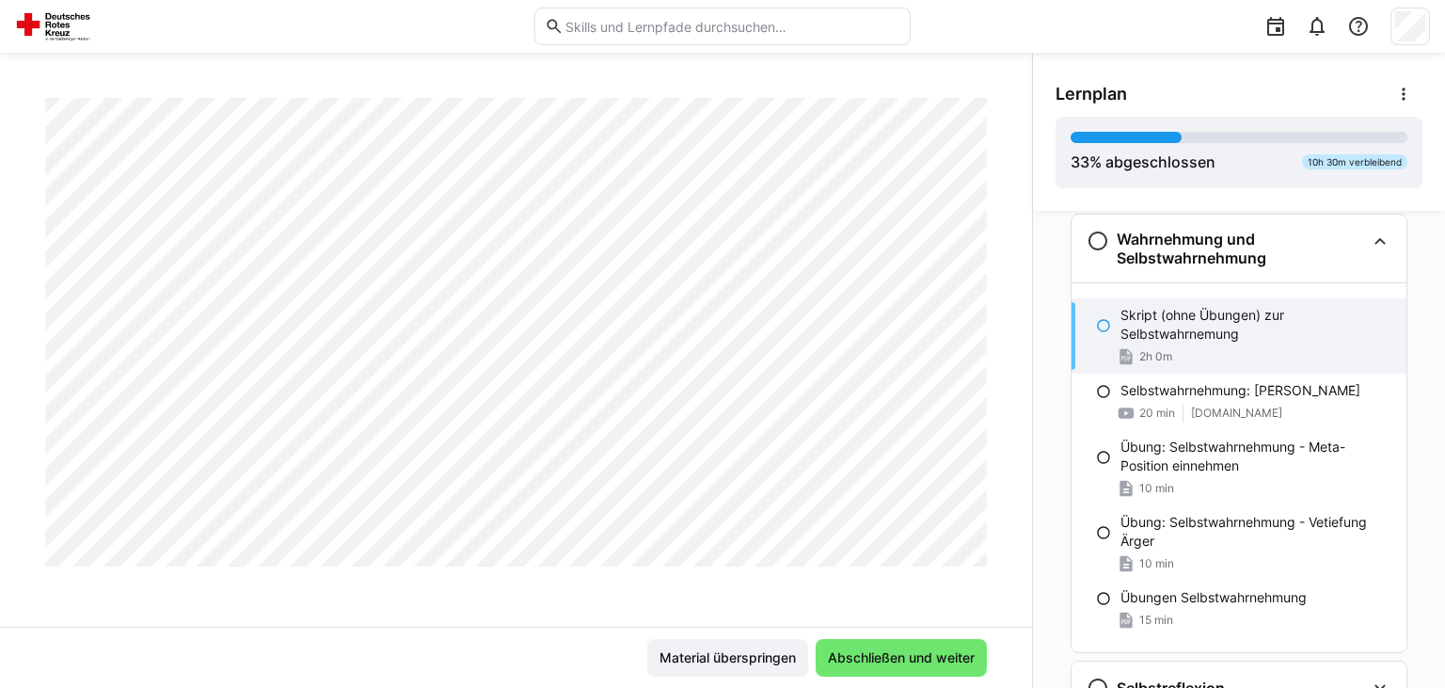
scroll to position [1023, 0]
click at [1218, 387] on p "Selbstwahrnehmung: Johari Fenster" at bounding box center [1240, 390] width 240 height 19
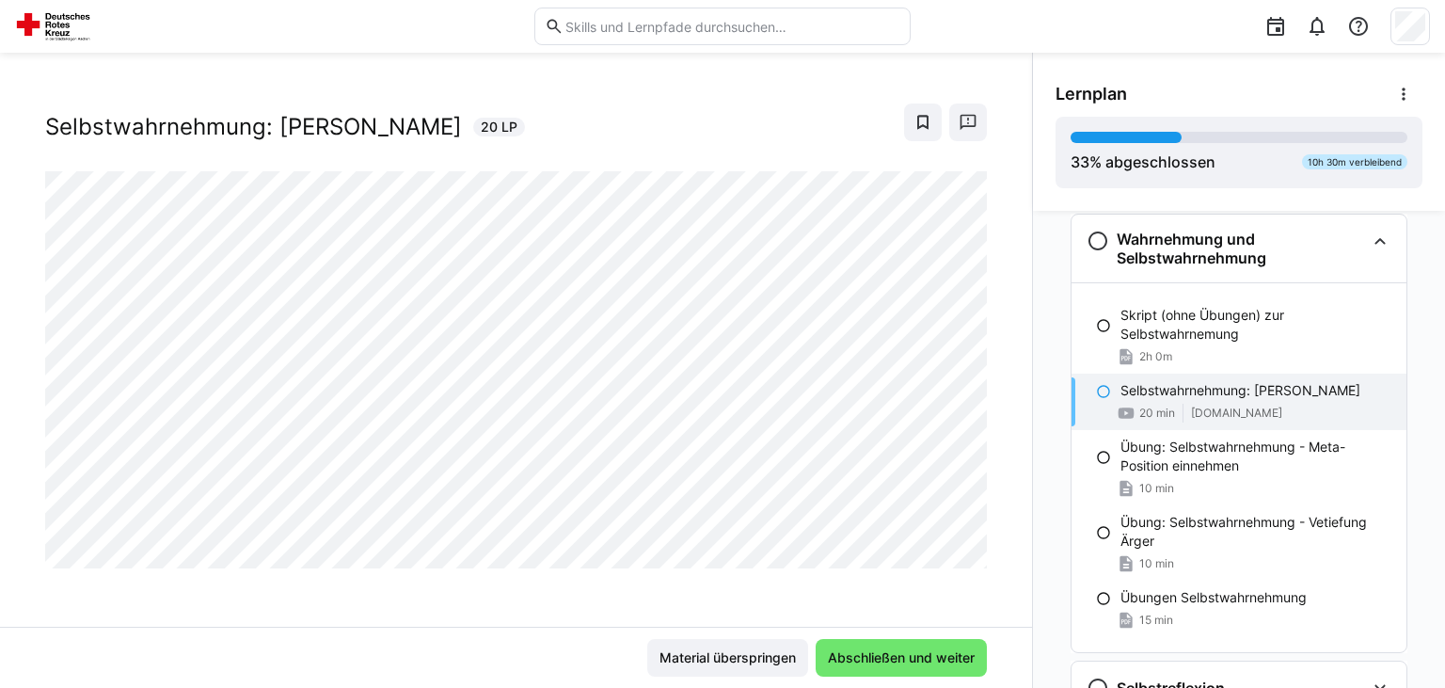
scroll to position [0, 0]
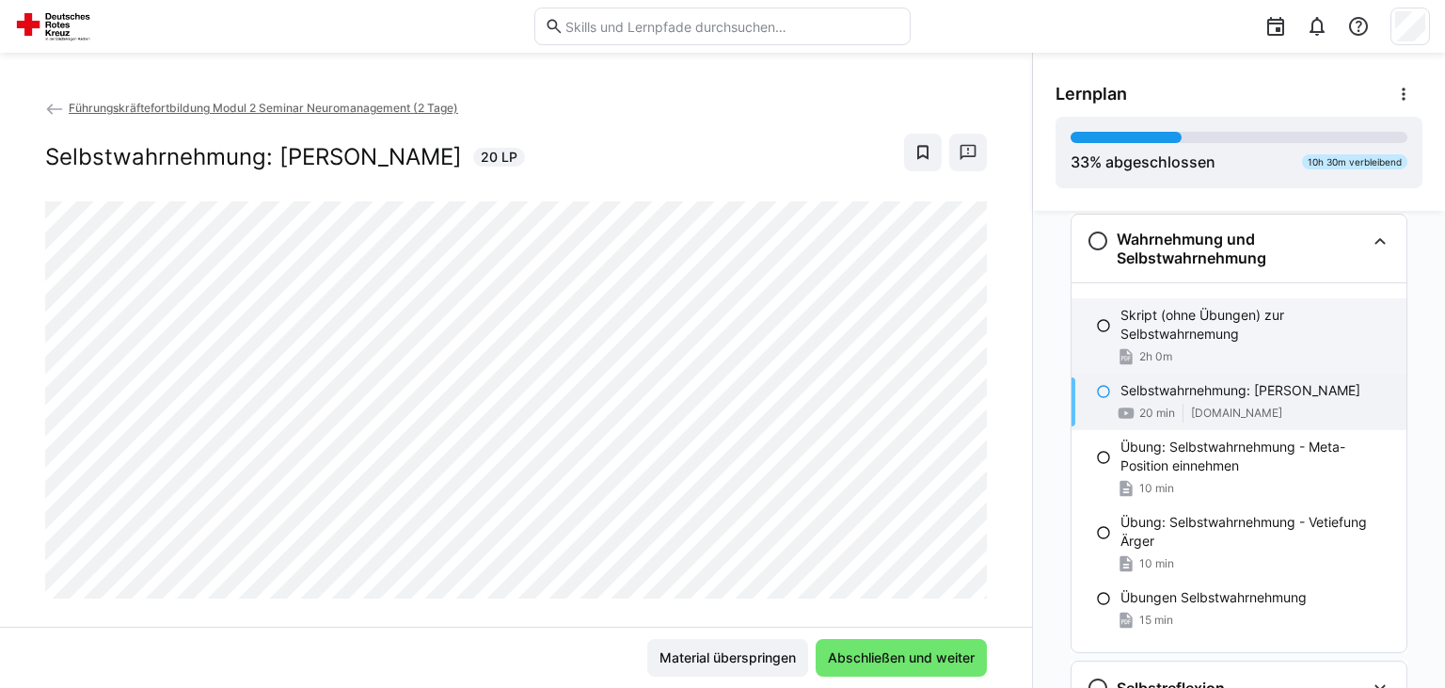
click at [1202, 299] on div "Skript (ohne Übungen) zur Selbstwahrnemung 2h 0m" at bounding box center [1238, 335] width 335 height 75
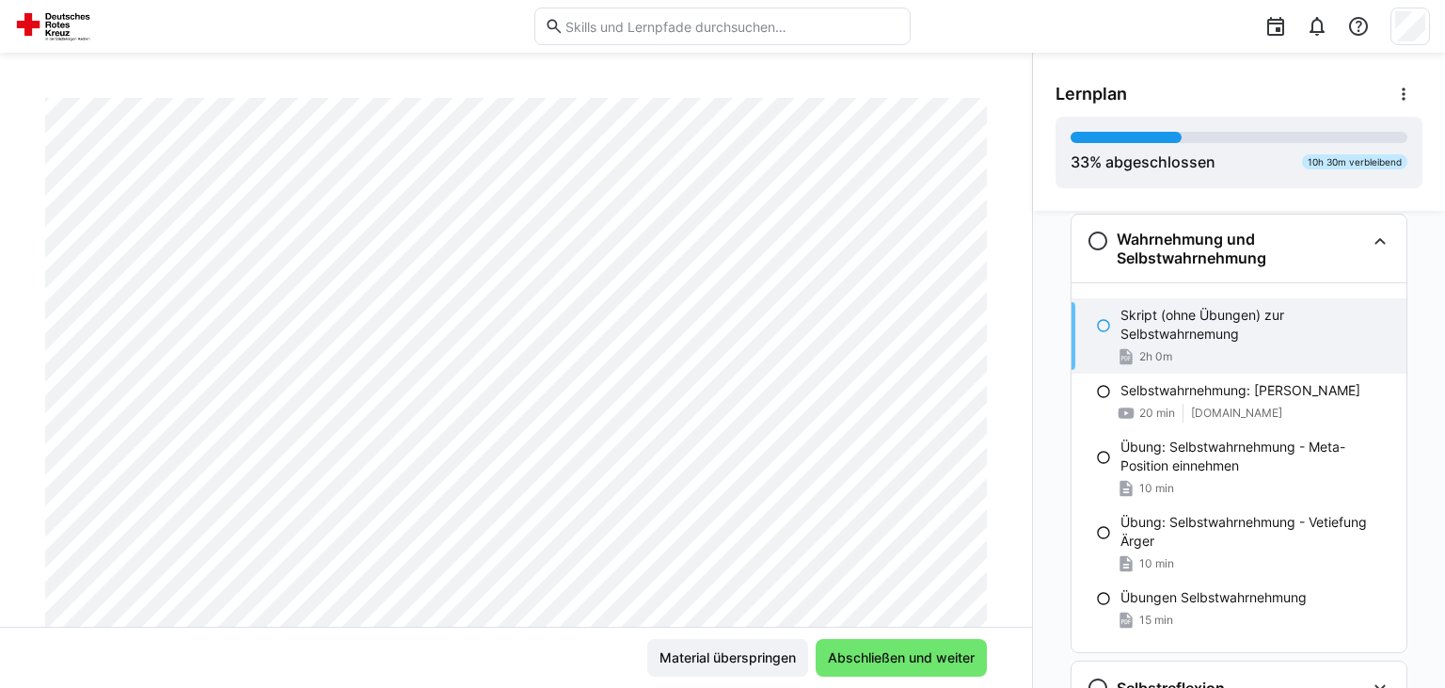
scroll to position [227, 0]
click at [931, 659] on span "Abschließen und weiter" at bounding box center [901, 657] width 152 height 19
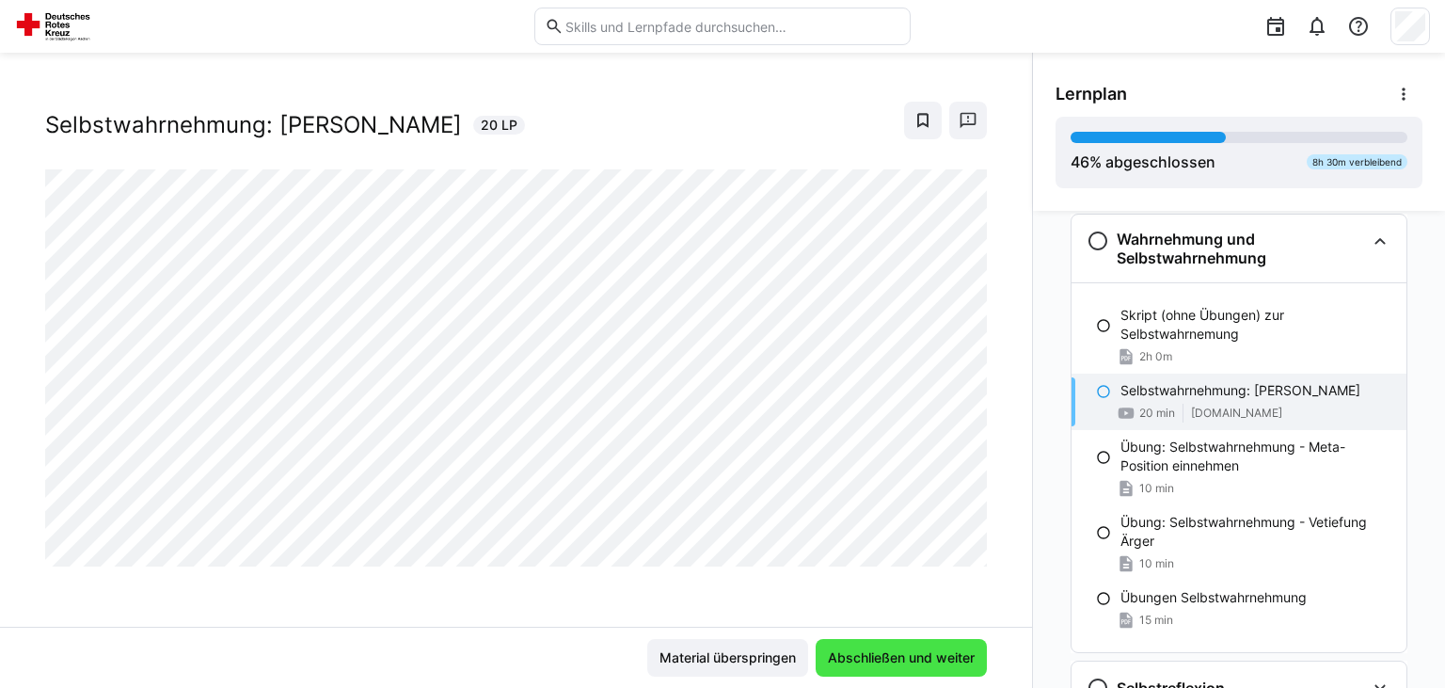
scroll to position [30, 0]
click at [955, 645] on span "Abschließen und weiter" at bounding box center [900, 658] width 171 height 38
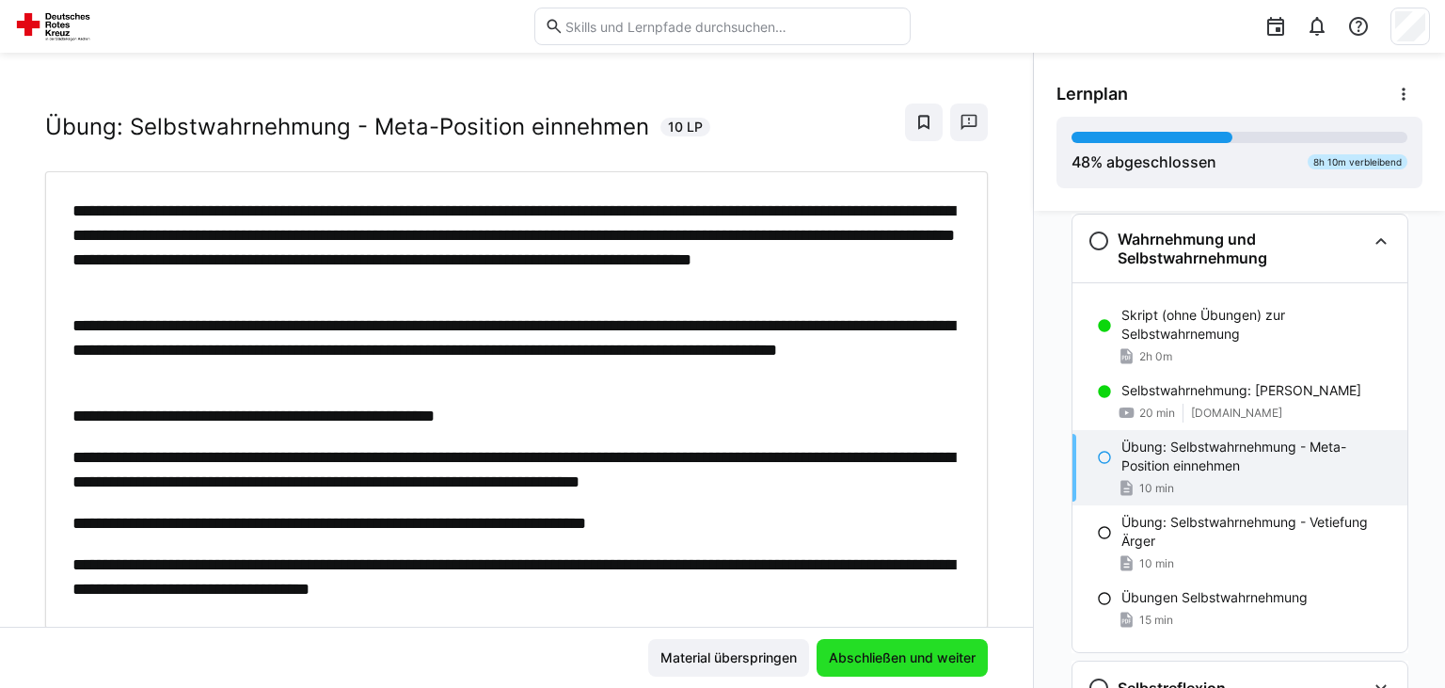
click at [955, 645] on span "Abschließen und weiter" at bounding box center [901, 658] width 171 height 38
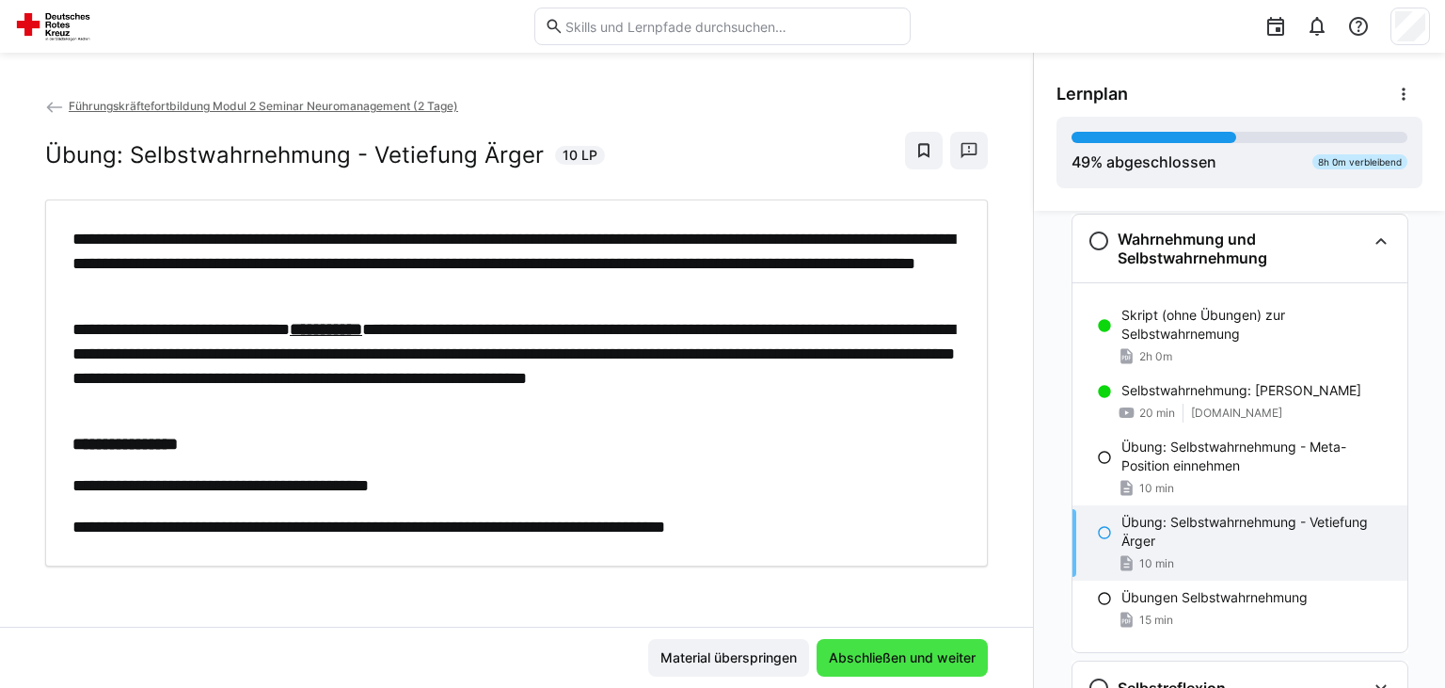
scroll to position [0, 0]
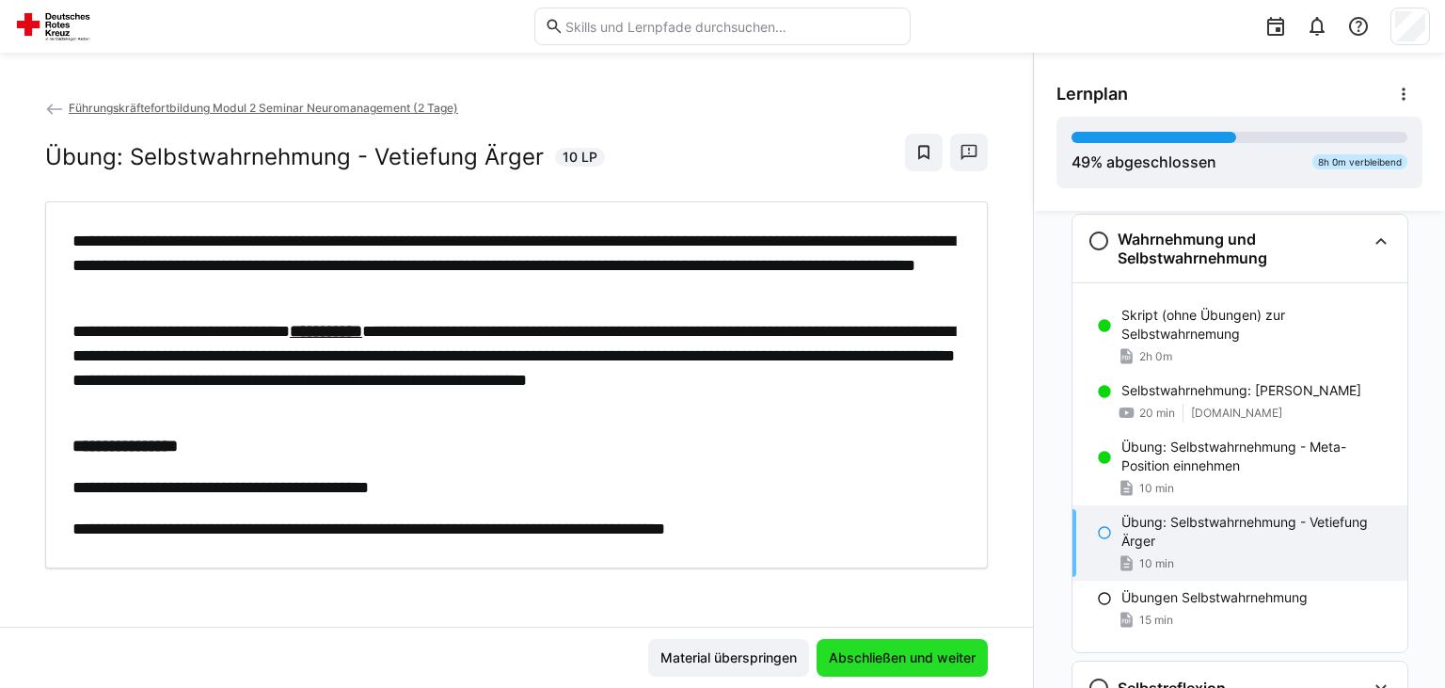
click at [955, 645] on span "Abschließen und weiter" at bounding box center [901, 658] width 171 height 38
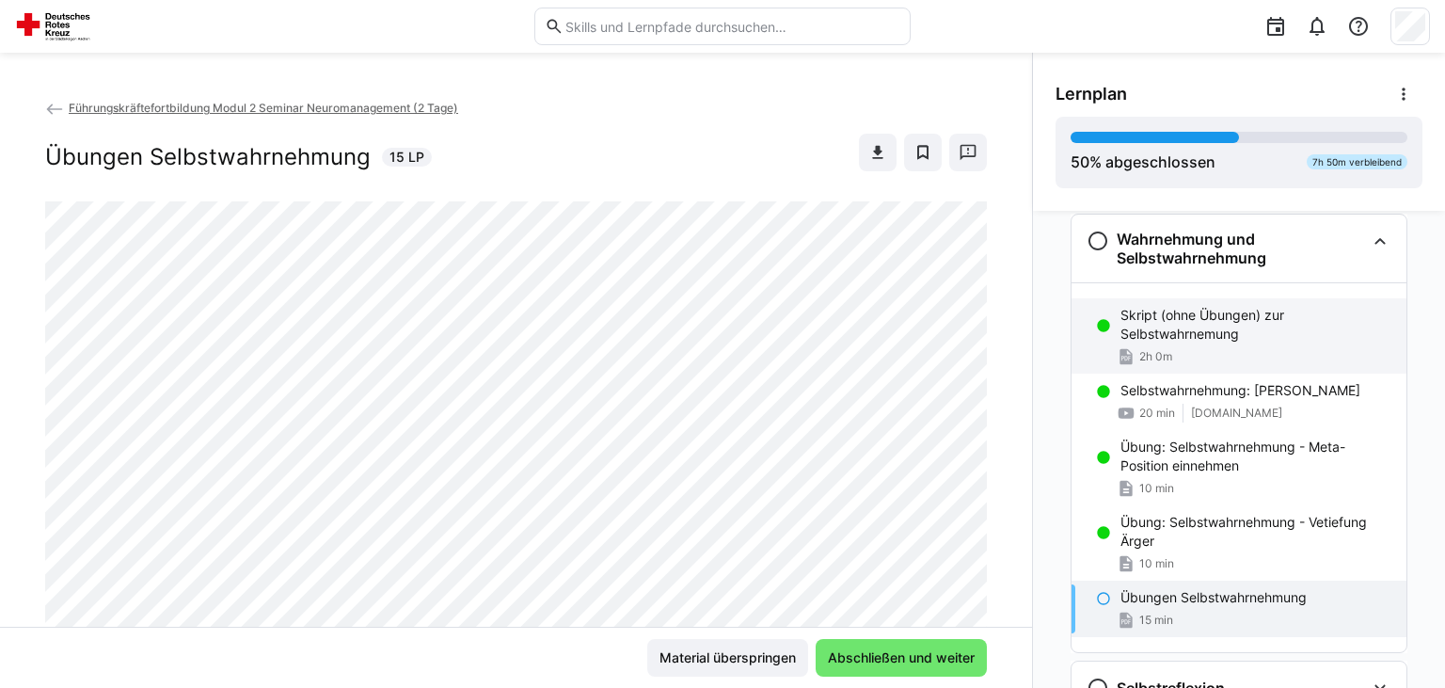
click at [1181, 334] on p "Skript (ohne Übungen) zur Selbstwahrnemung" at bounding box center [1255, 325] width 271 height 38
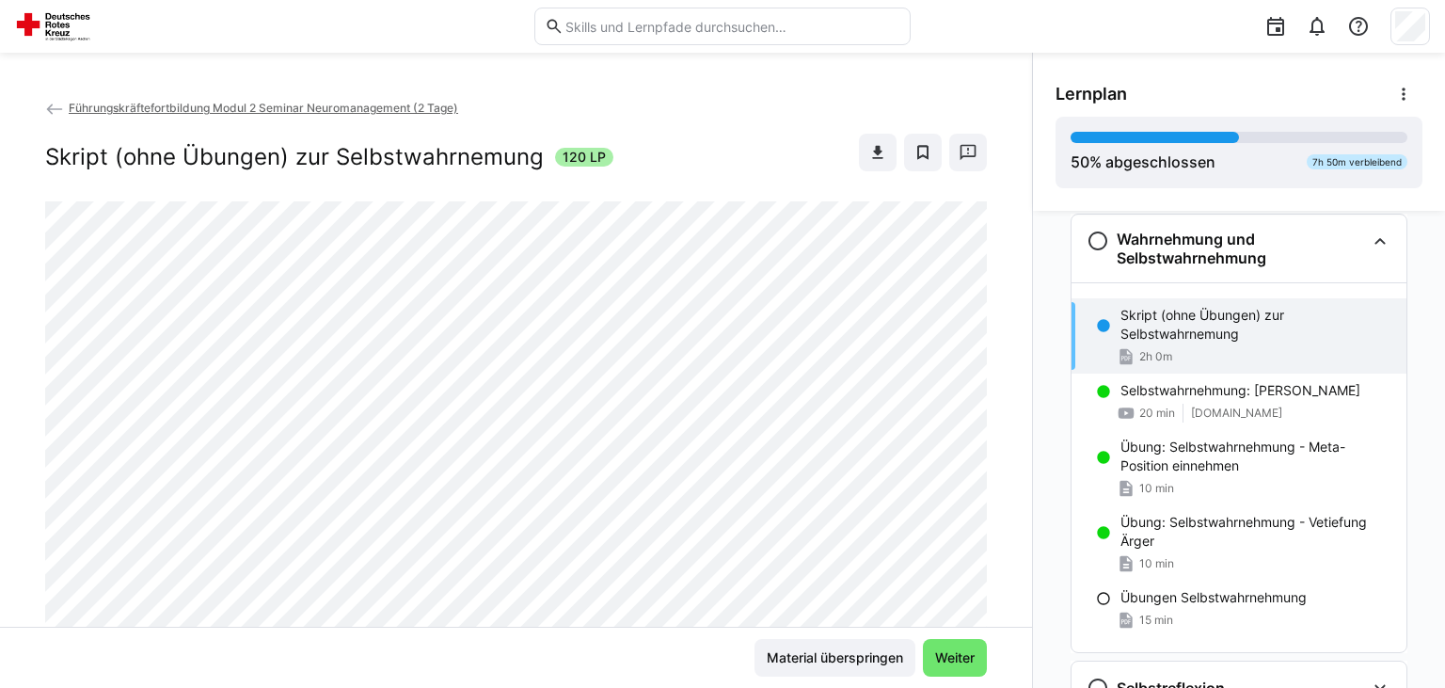
scroll to position [1451, 0]
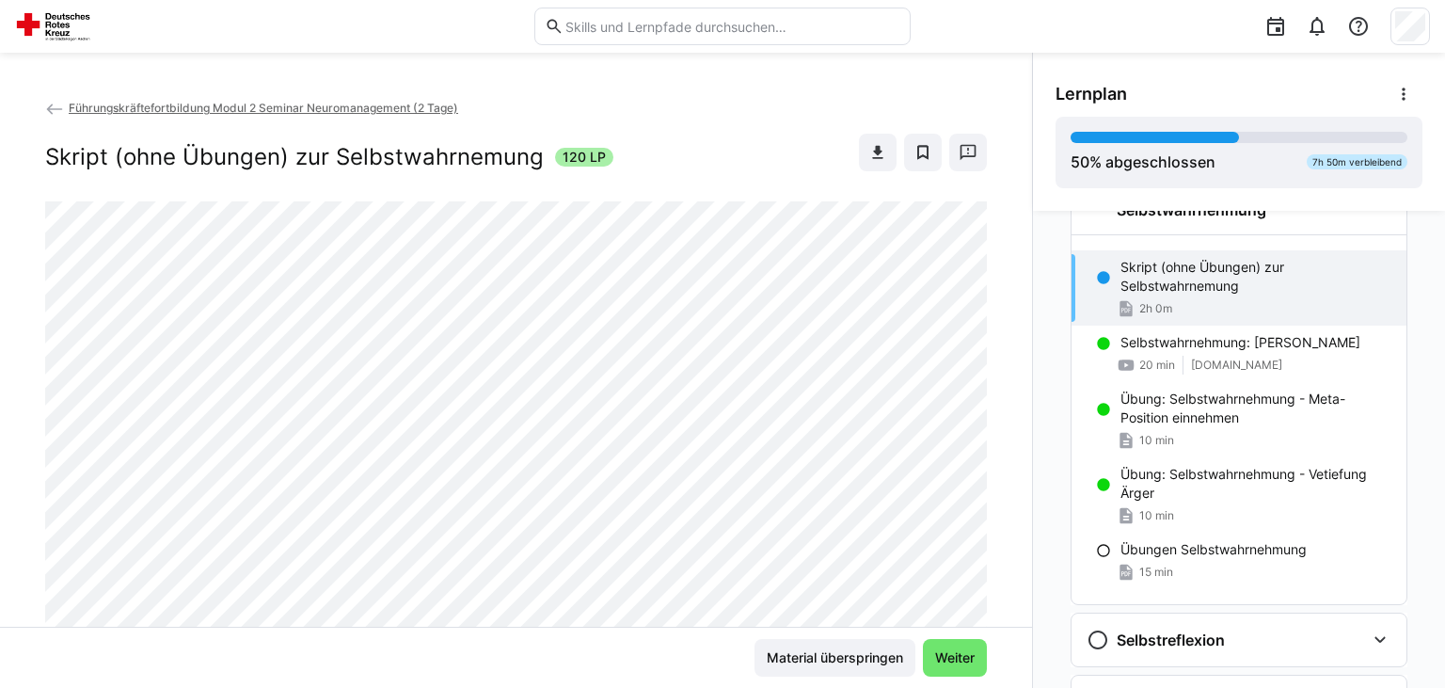
click at [1015, 250] on div "Führungskräftefortbildung Modul 2 Seminar Neuromanagement (2 Tage) Skript (ohne…" at bounding box center [516, 362] width 1032 height 529
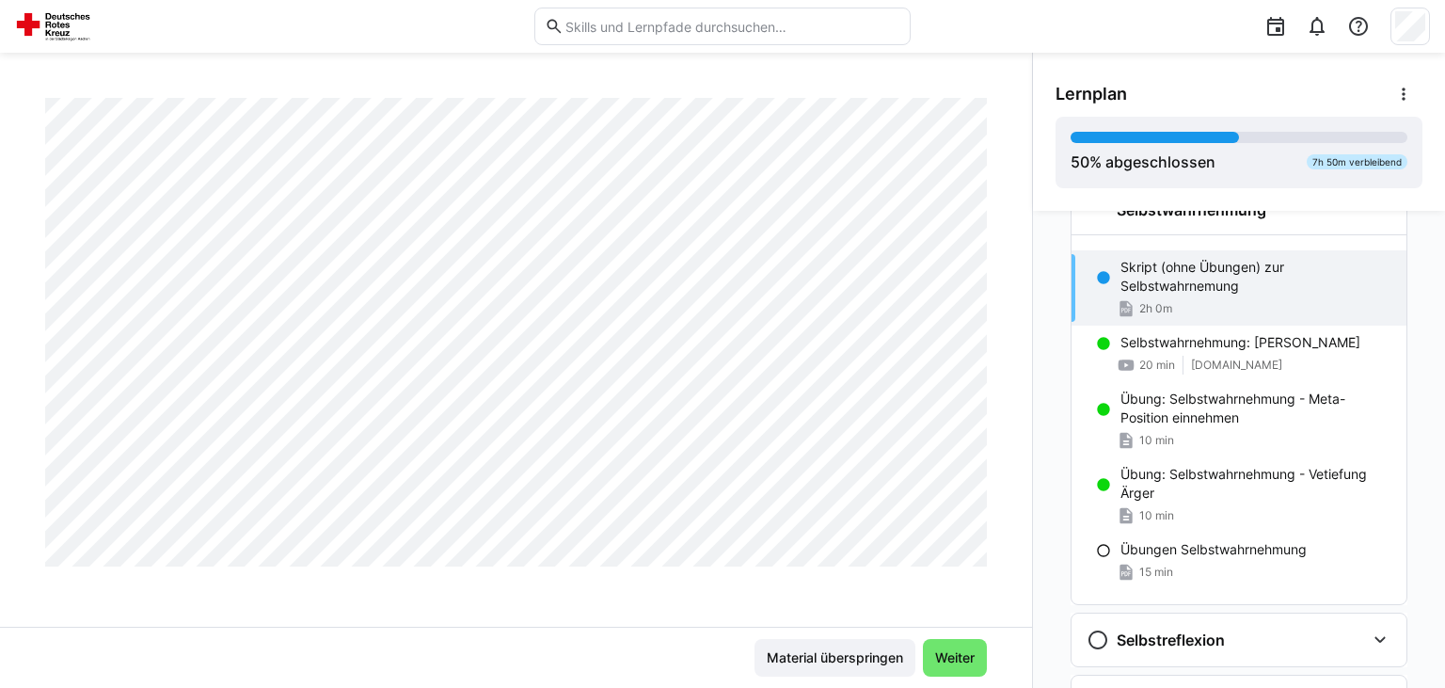
scroll to position [1516, 0]
click at [1252, 551] on p "Übungen Selbstwahrnehmung" at bounding box center [1213, 549] width 186 height 19
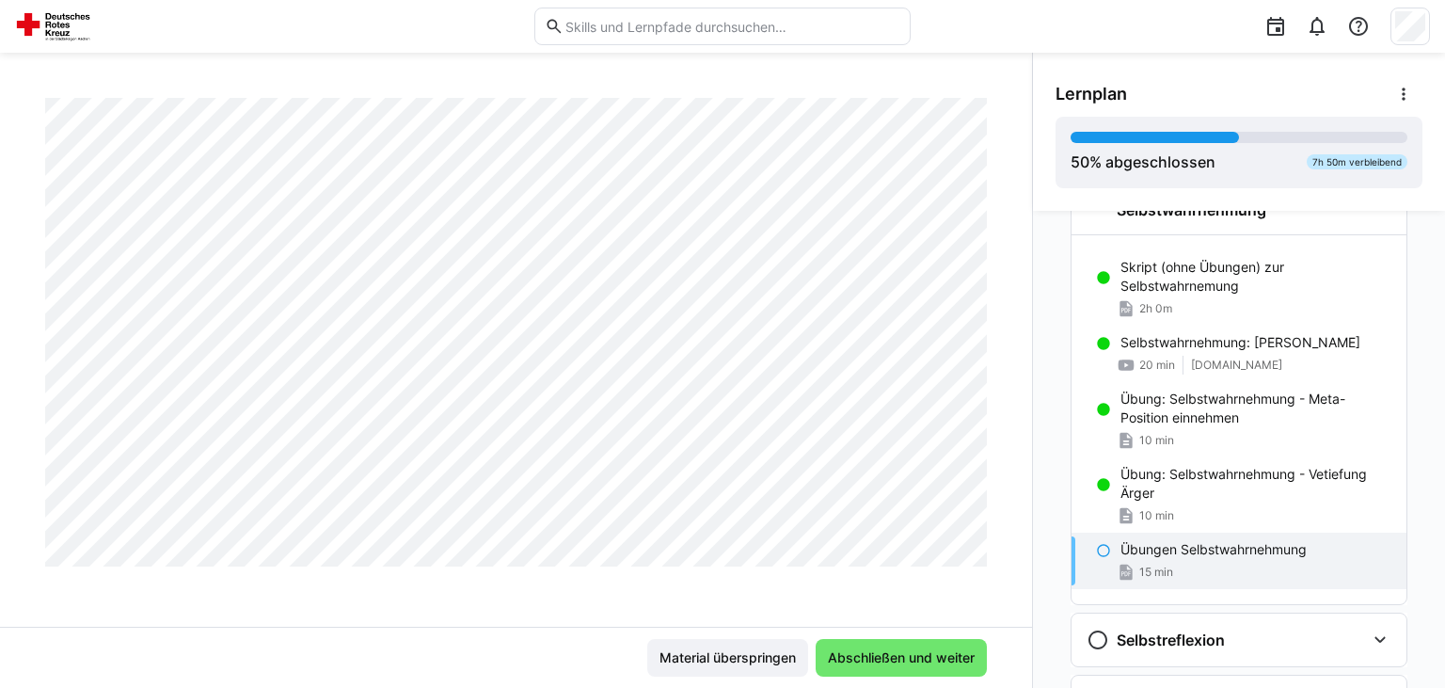
scroll to position [321, 0]
click at [919, 655] on span "Abschließen und weiter" at bounding box center [901, 657] width 152 height 19
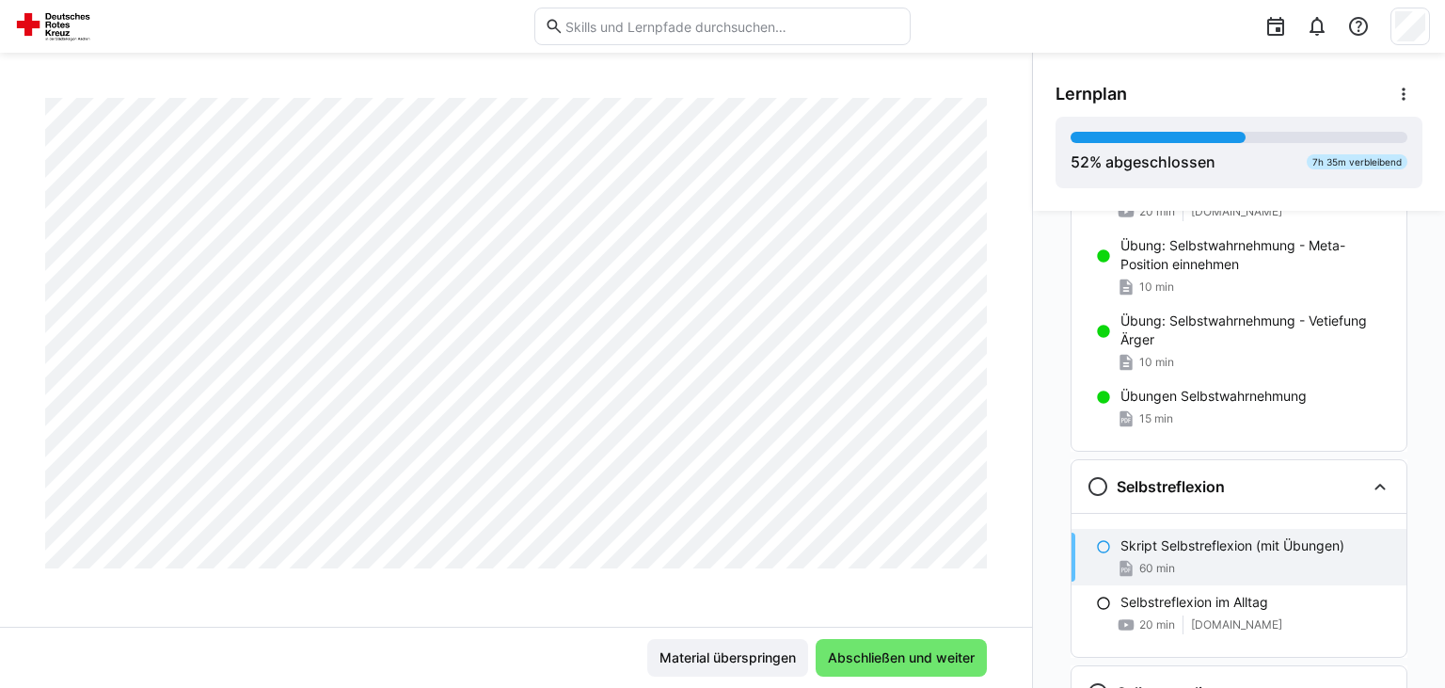
scroll to position [1601, 0]
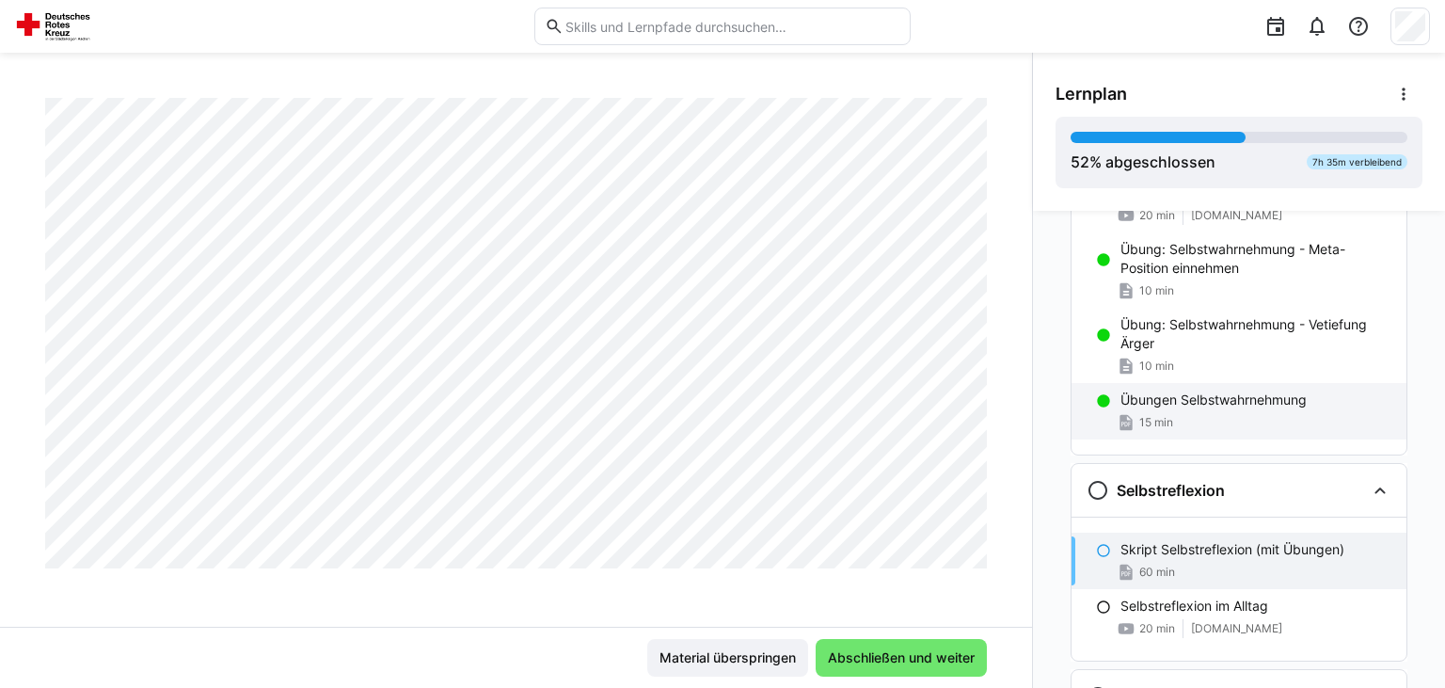
click at [1281, 419] on div "15 min" at bounding box center [1255, 422] width 271 height 19
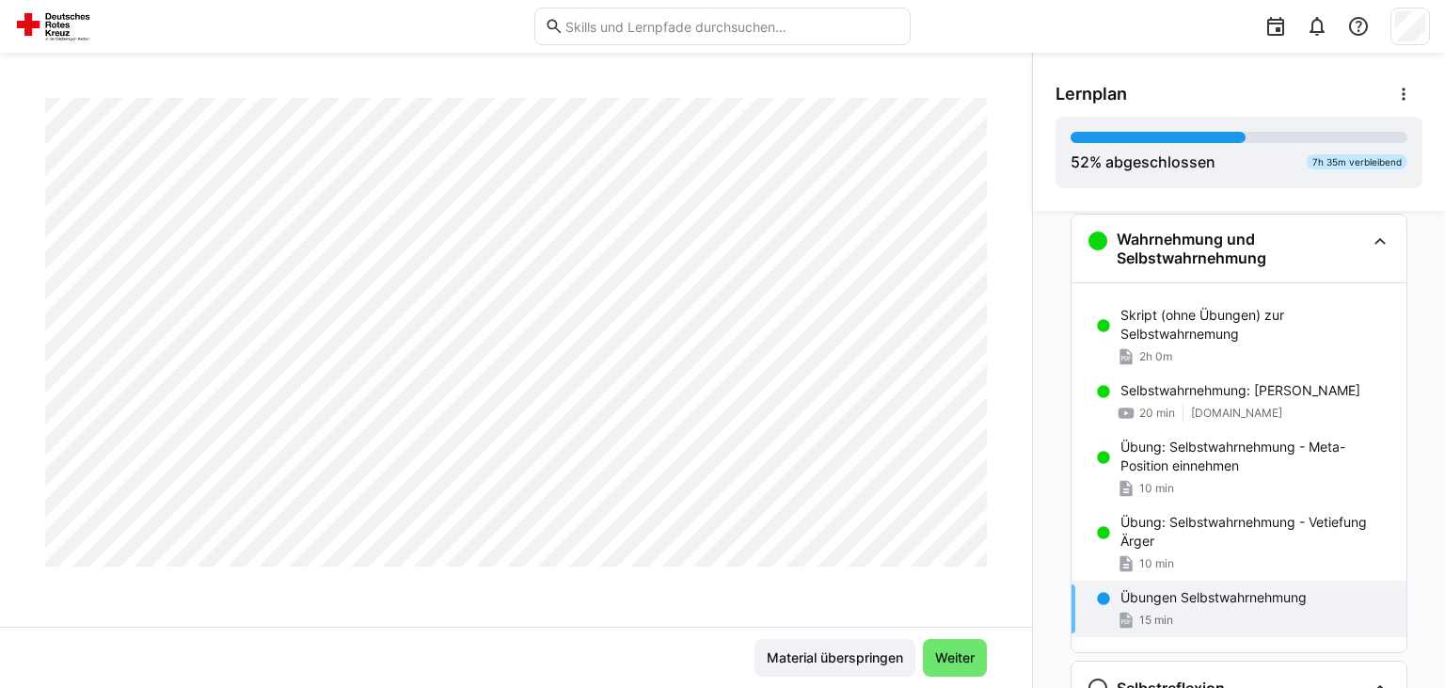
scroll to position [5576, 0]
click at [945, 654] on span "Weiter" at bounding box center [954, 657] width 45 height 19
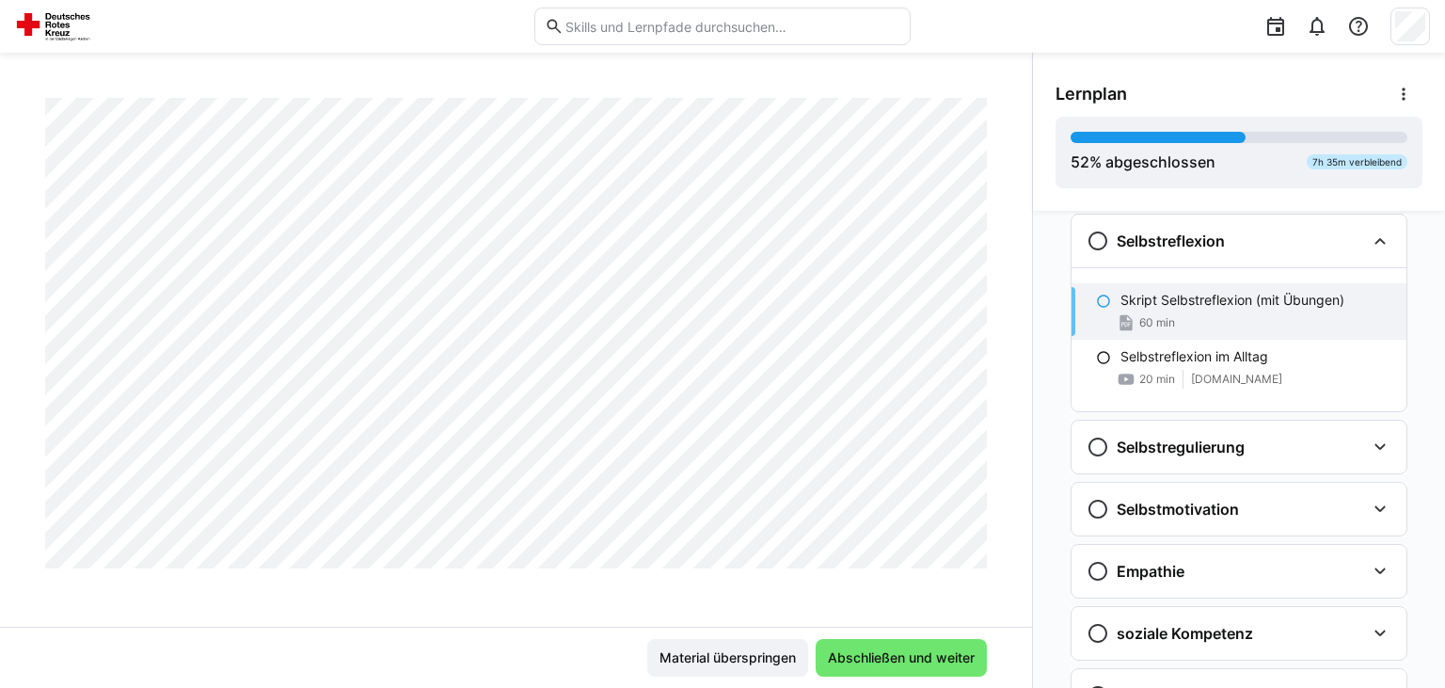
scroll to position [1851, 0]
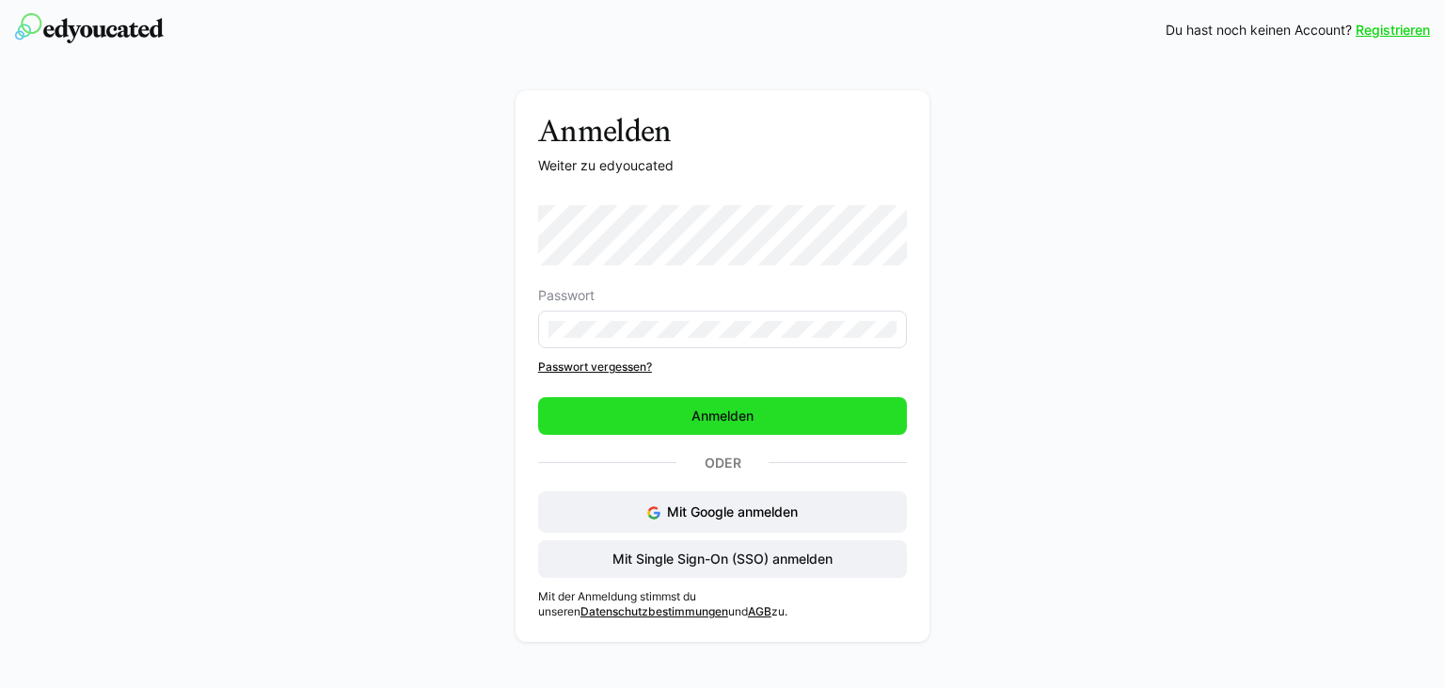
click at [653, 418] on span "Anmelden" at bounding box center [722, 416] width 369 height 38
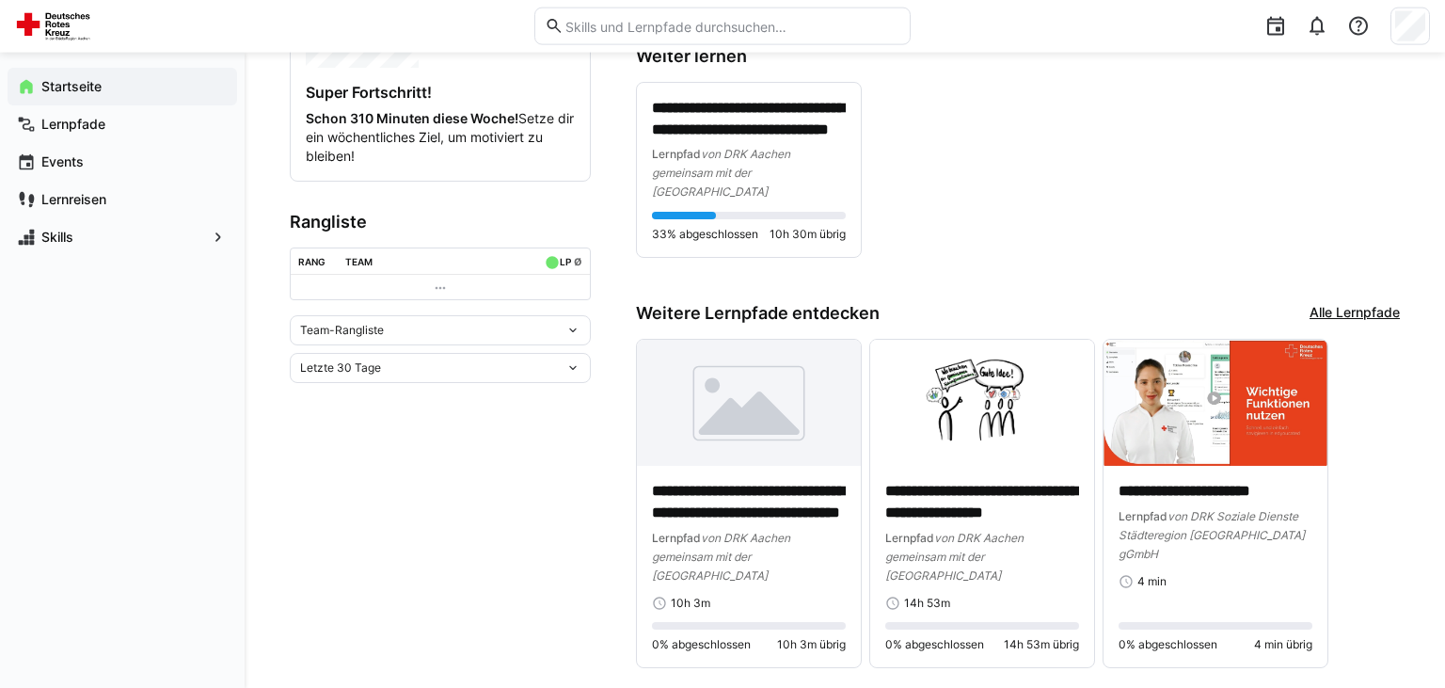
scroll to position [444, 0]
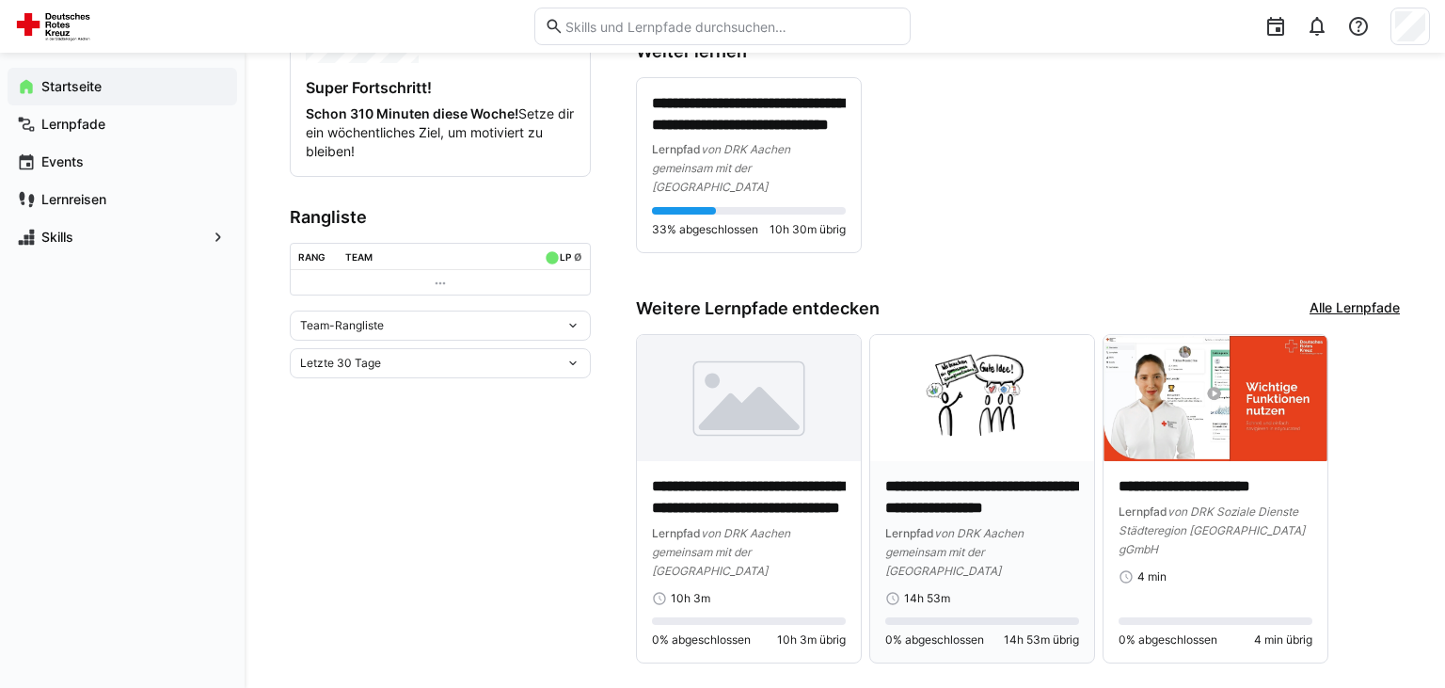
click at [986, 369] on img at bounding box center [982, 398] width 224 height 126
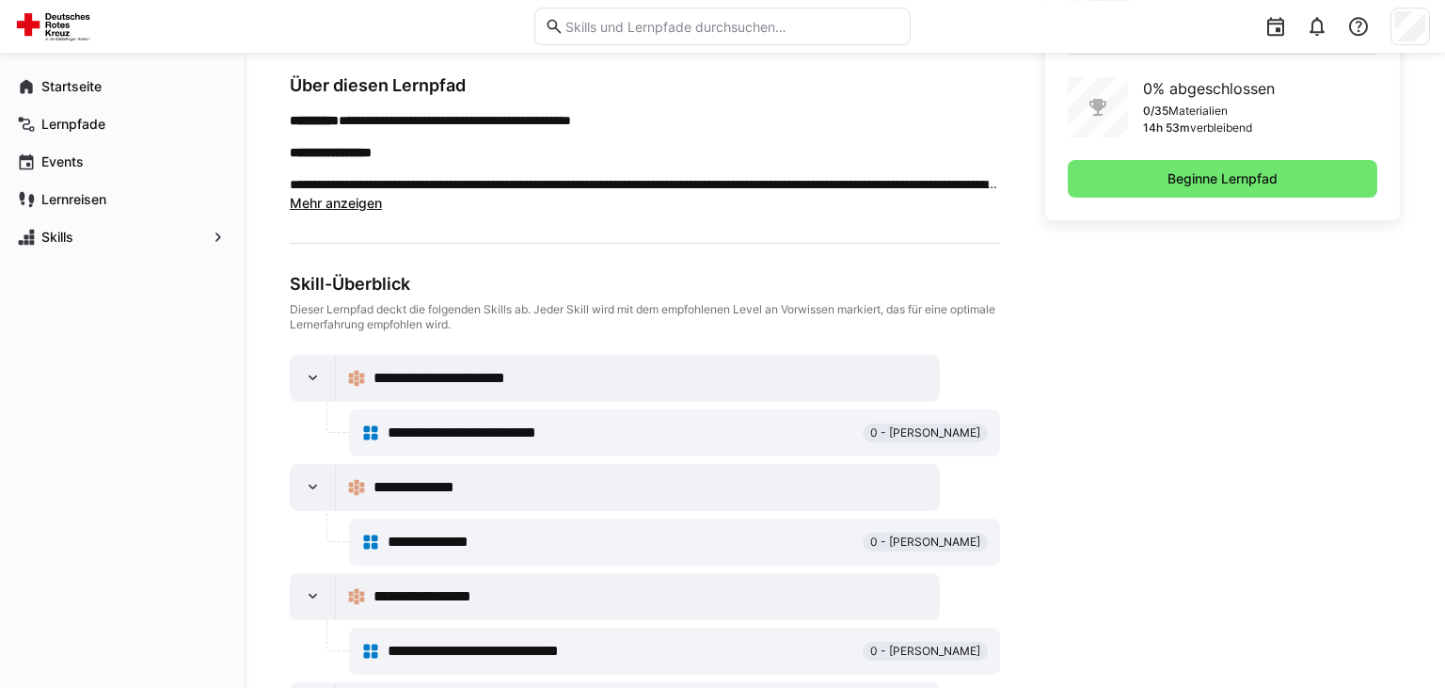
scroll to position [203, 0]
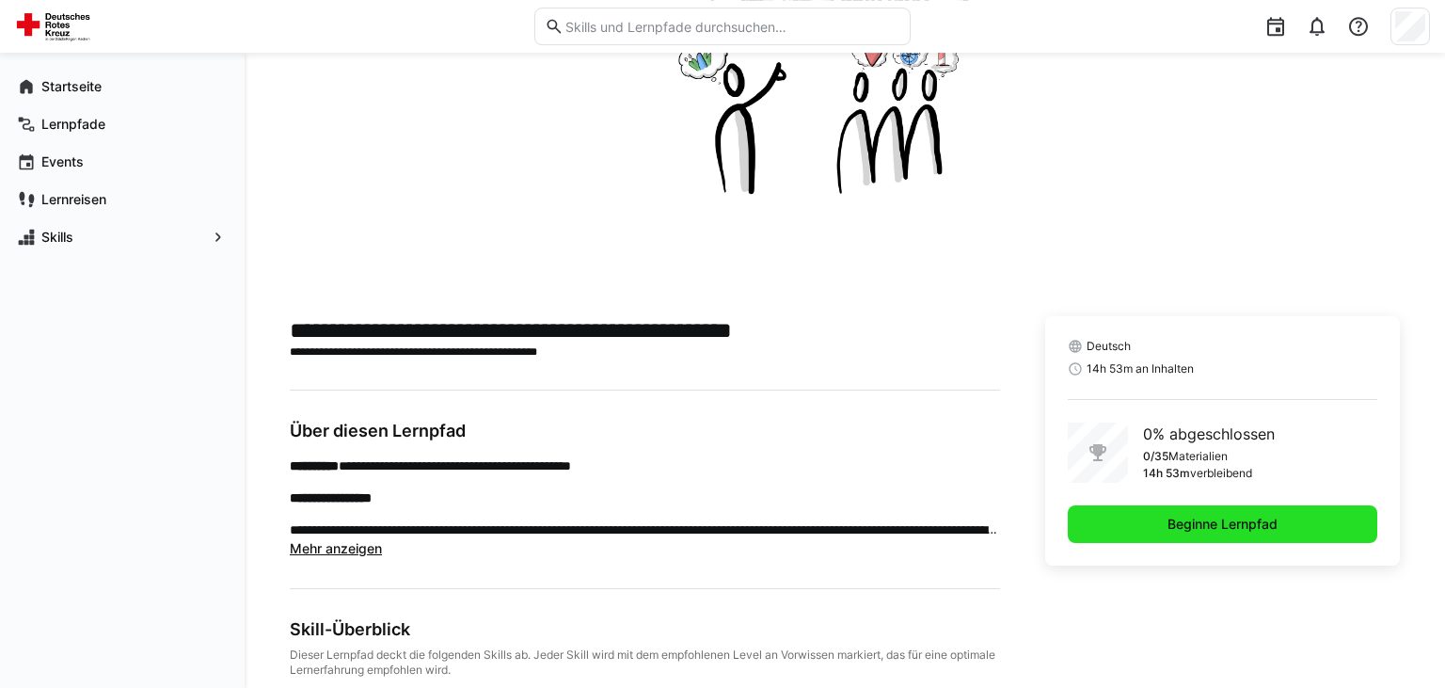
click at [1241, 516] on span "Beginne Lernpfad" at bounding box center [1222, 523] width 116 height 19
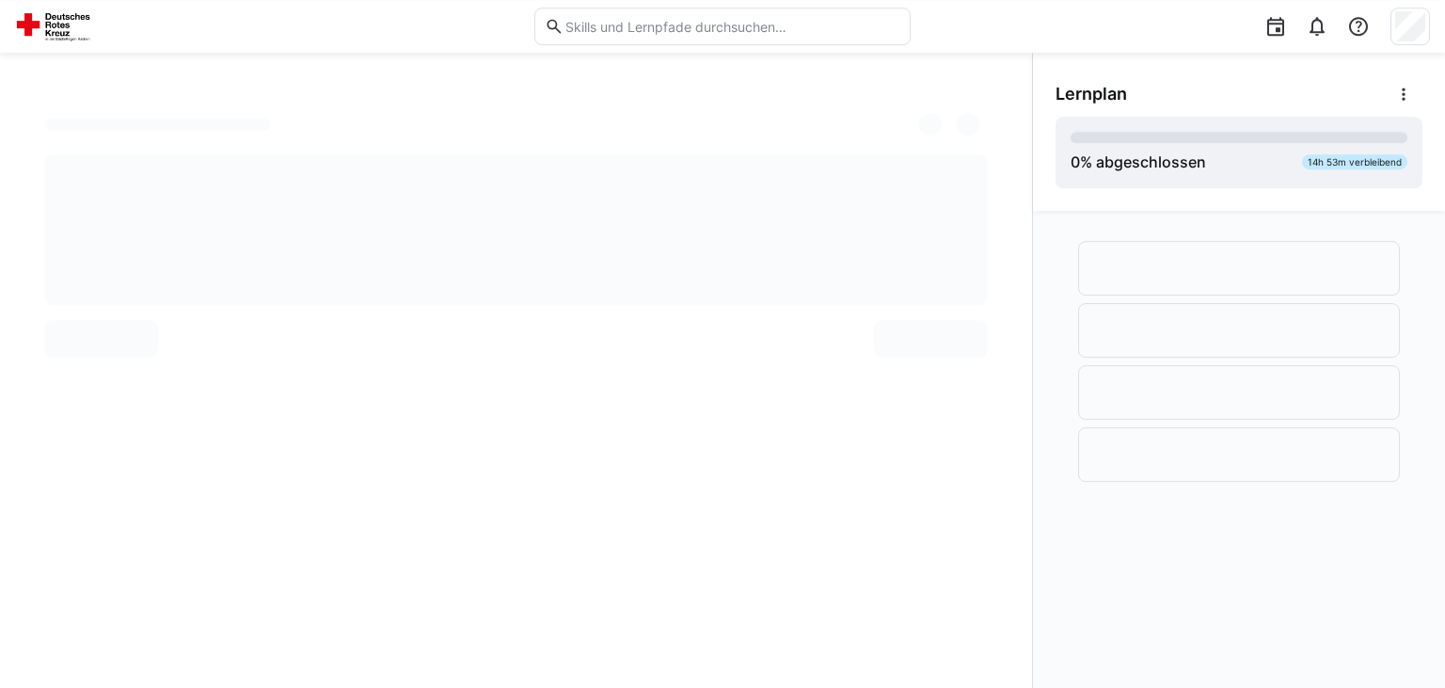
click at [1241, 517] on div at bounding box center [1239, 449] width 412 height 477
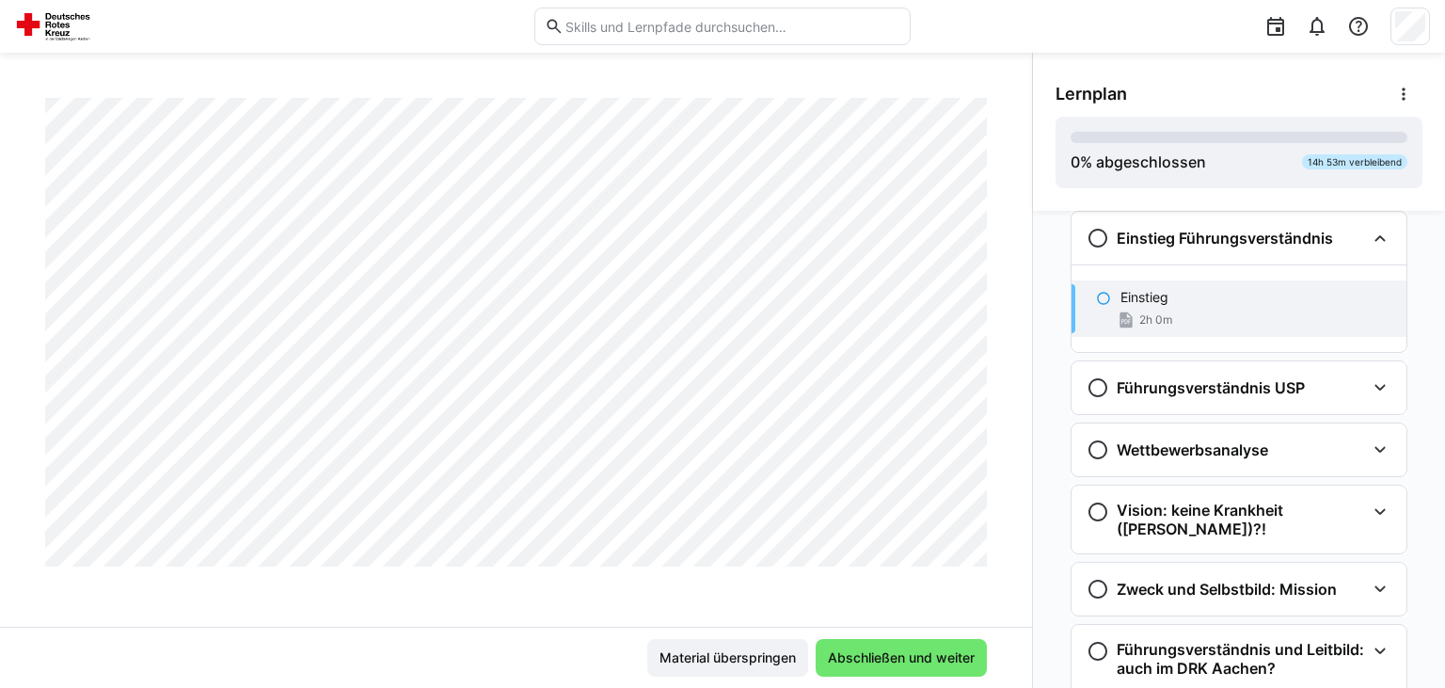
scroll to position [2304, 0]
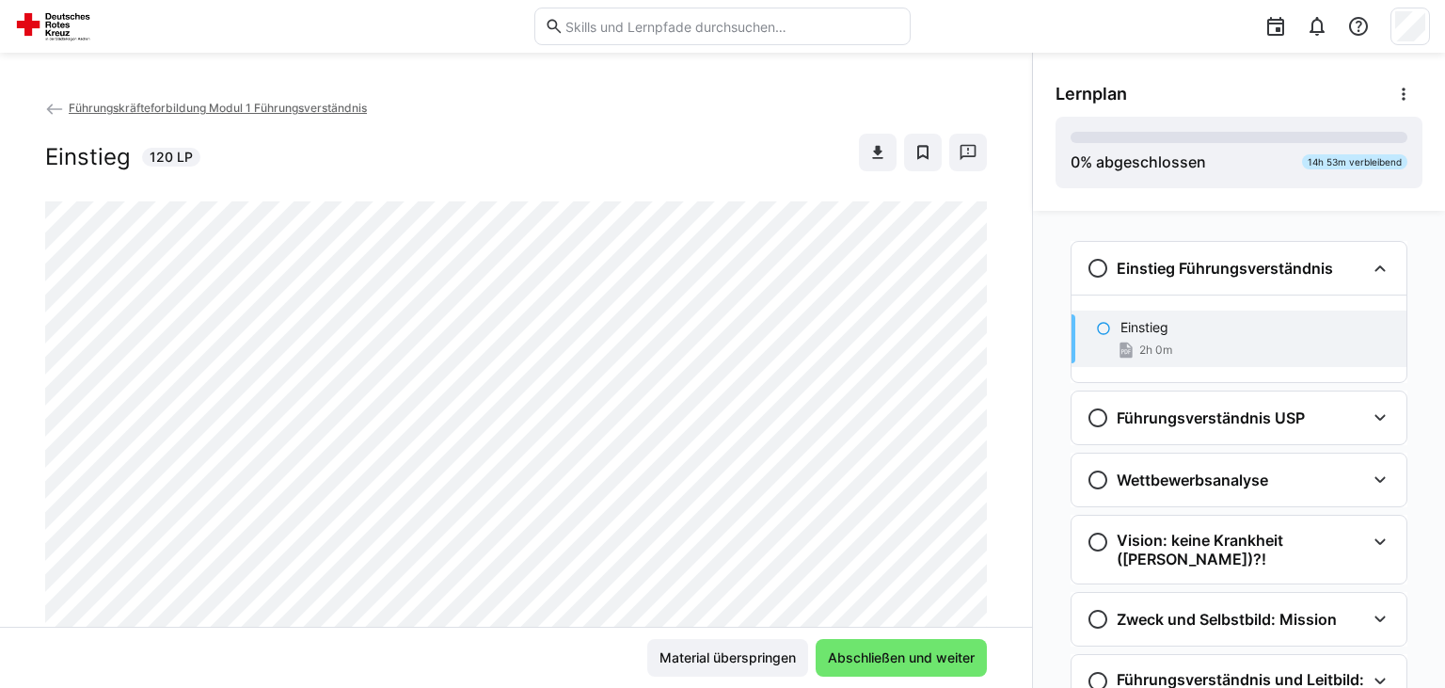
scroll to position [30, 0]
